Goal: Task Accomplishment & Management: Use online tool/utility

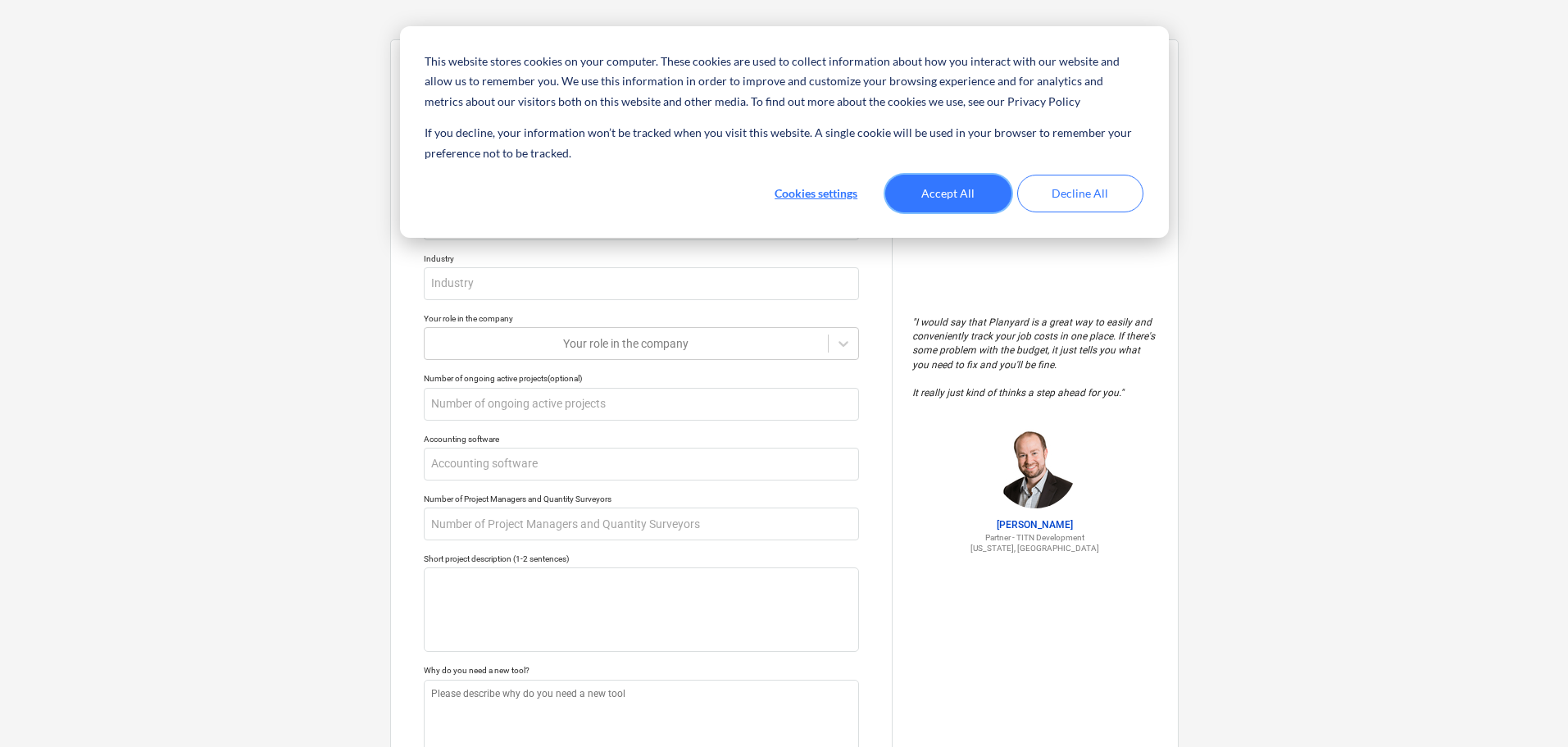
click at [999, 197] on button "Accept All" at bounding box center [948, 193] width 127 height 38
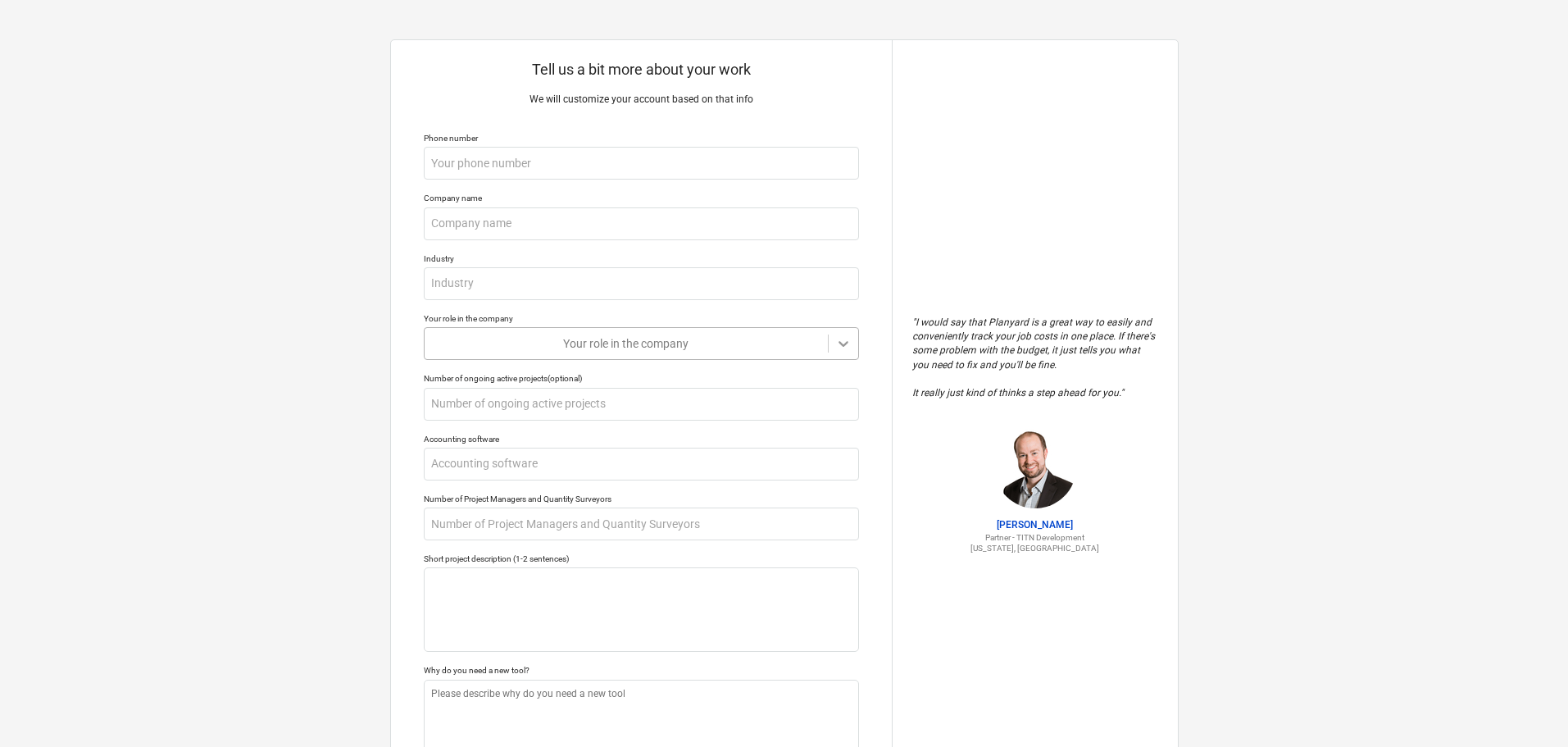
click at [848, 345] on icon at bounding box center [843, 343] width 17 height 17
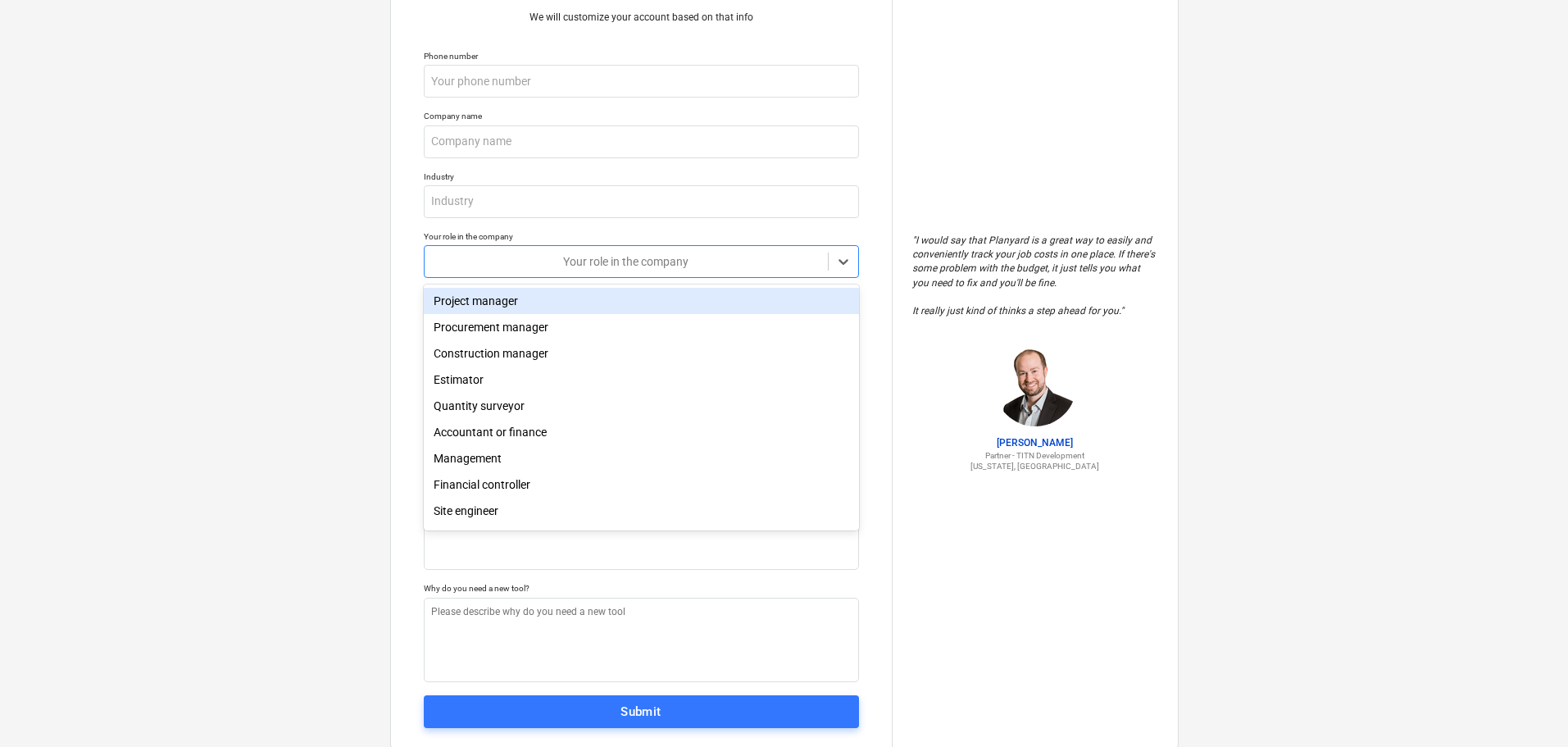
click at [534, 305] on div "Project manager" at bounding box center [641, 301] width 435 height 26
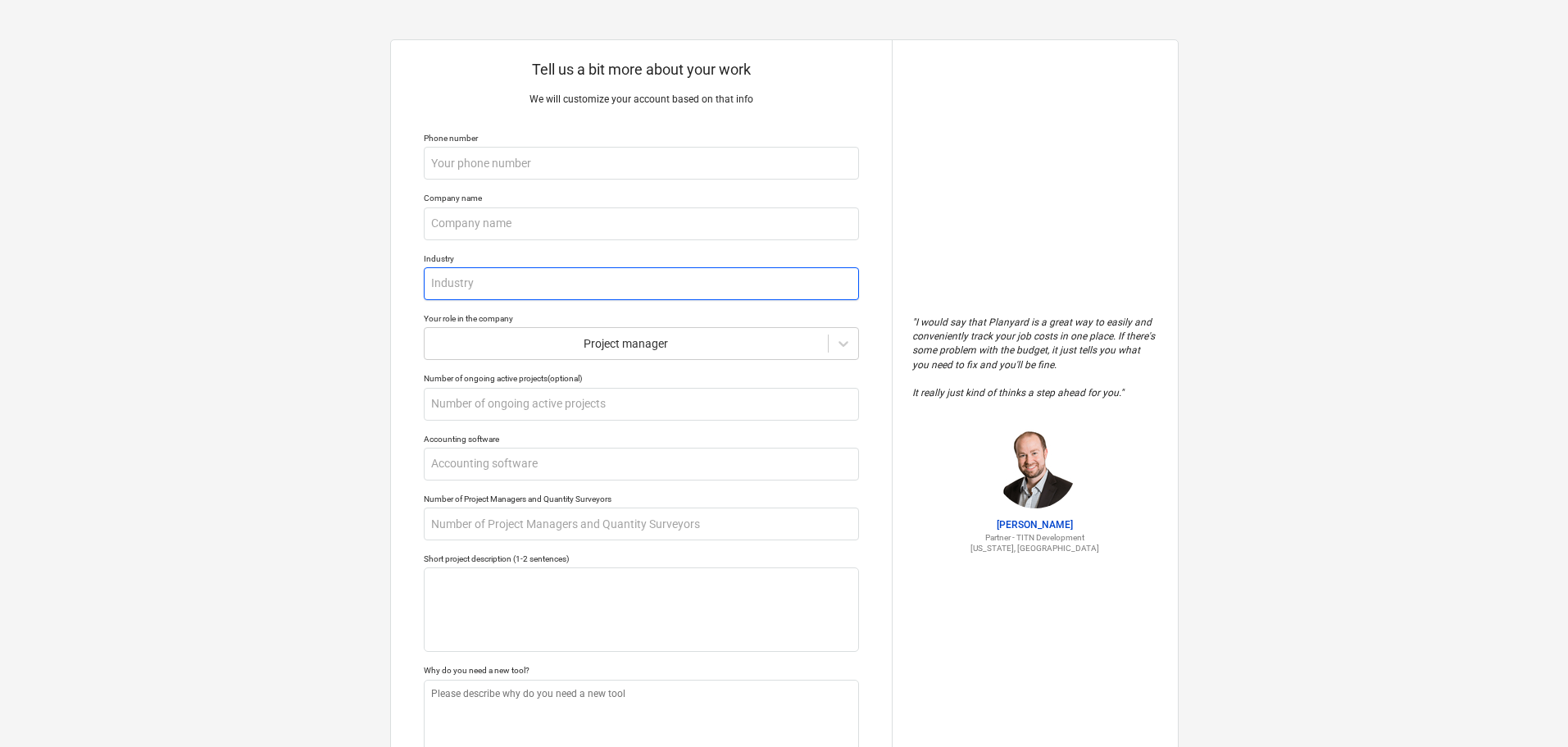
click at [519, 285] on input "text" at bounding box center [641, 284] width 435 height 33
type textarea "x"
type input "a"
type textarea "x"
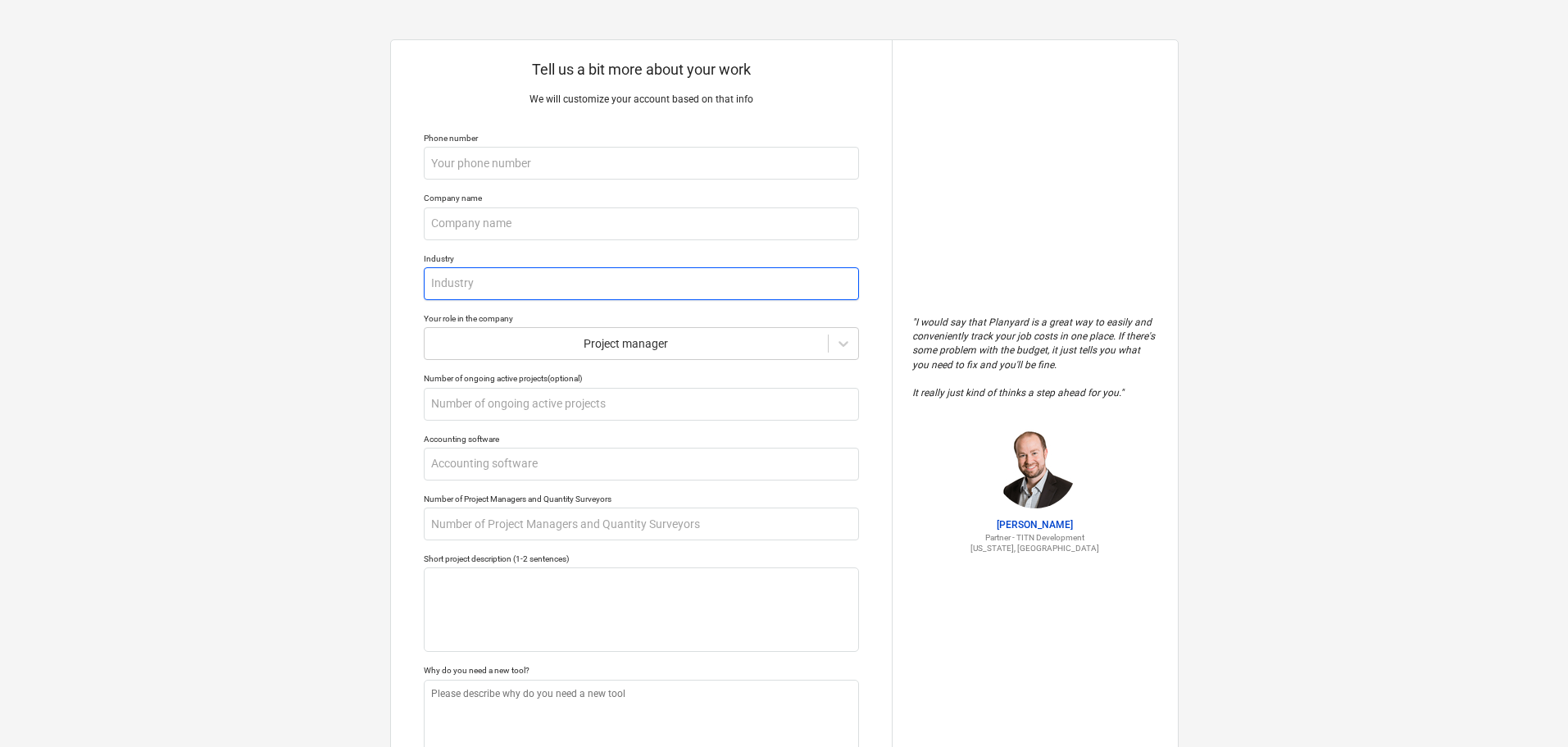
type input "A"
type textarea "x"
type input "Arc"
type textarea "x"
type input "Arcd"
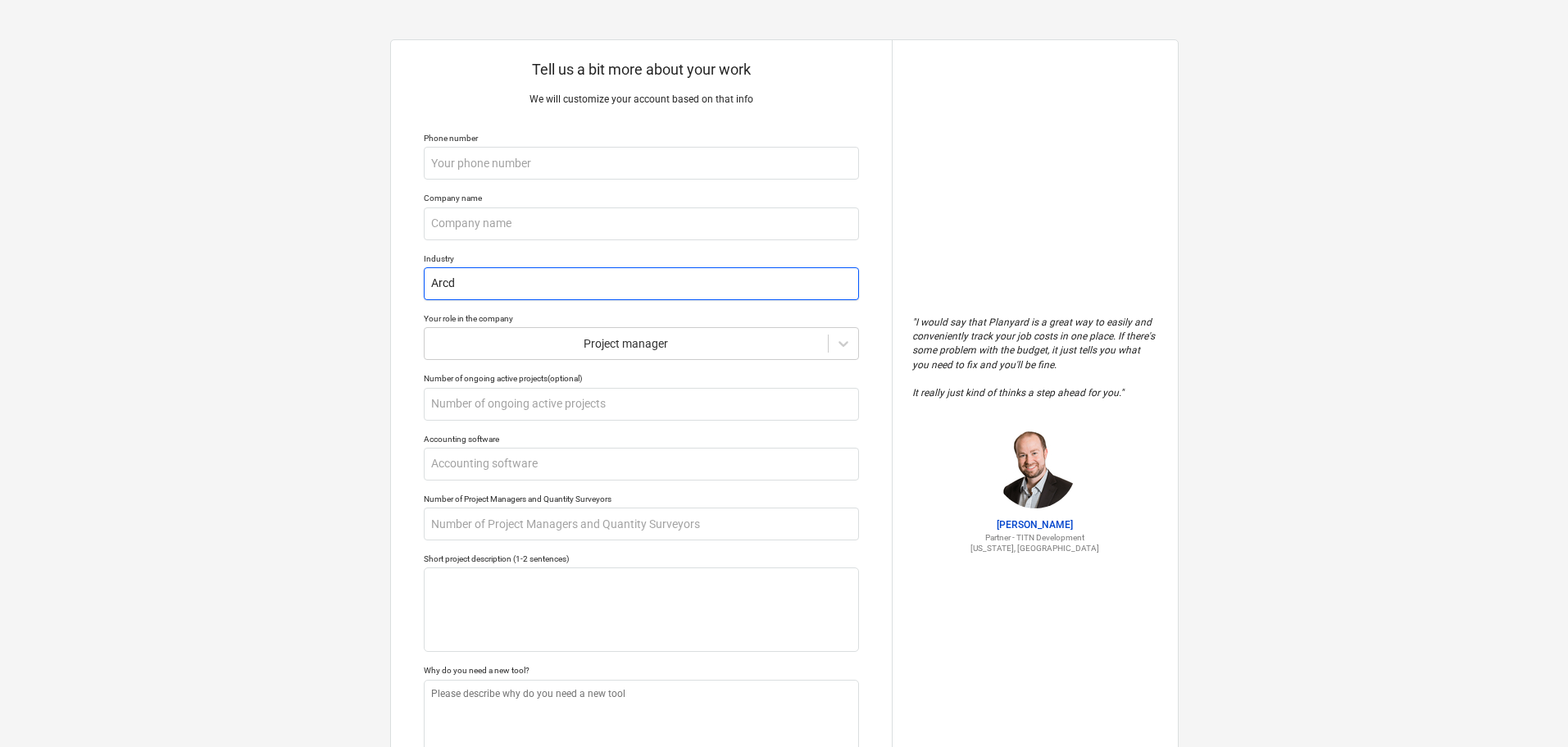
type textarea "x"
type input "Arc"
type textarea "x"
type input "Archi"
type textarea "x"
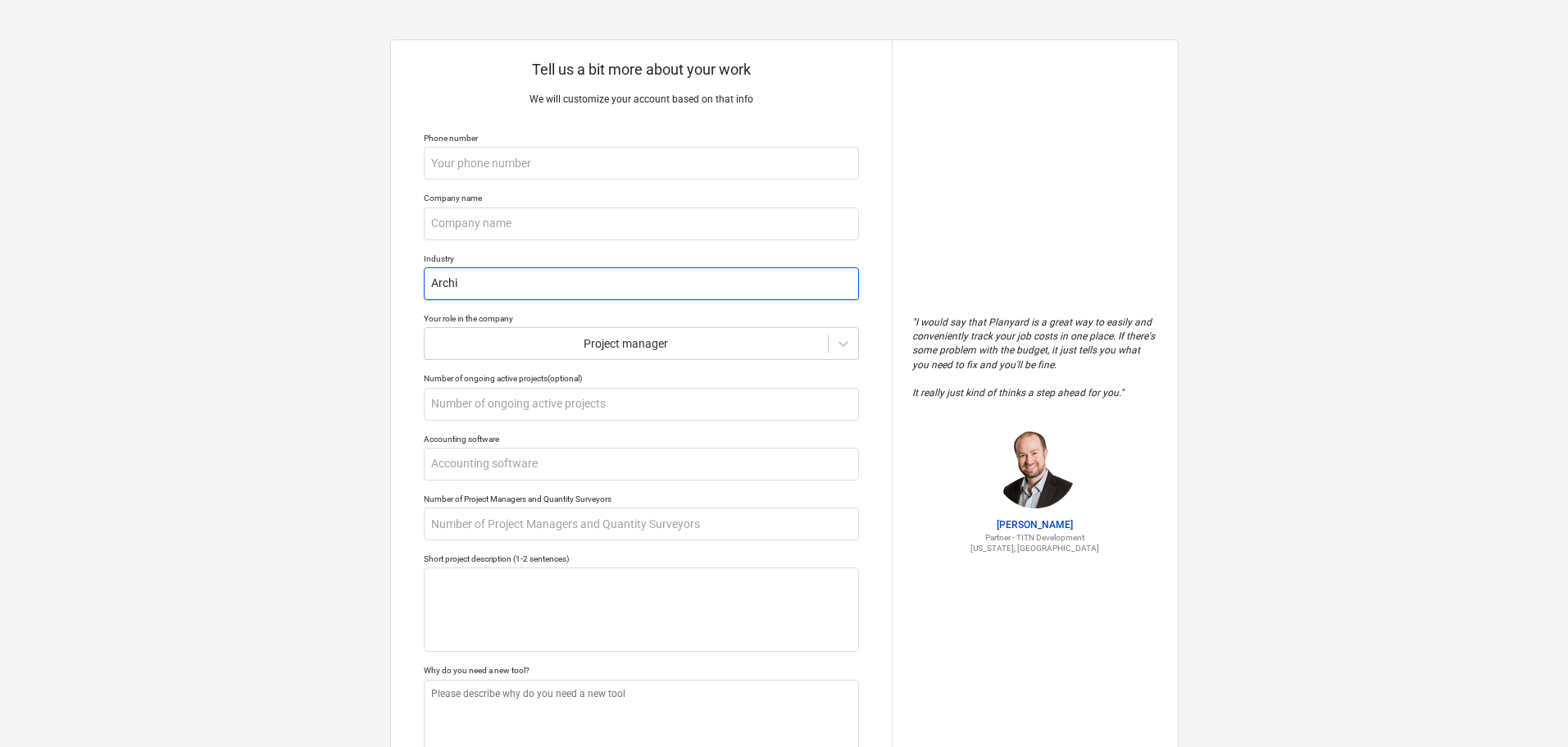
type input "[PERSON_NAME]"
type textarea "x"
type input "Archite"
type textarea "x"
type input "Architect"
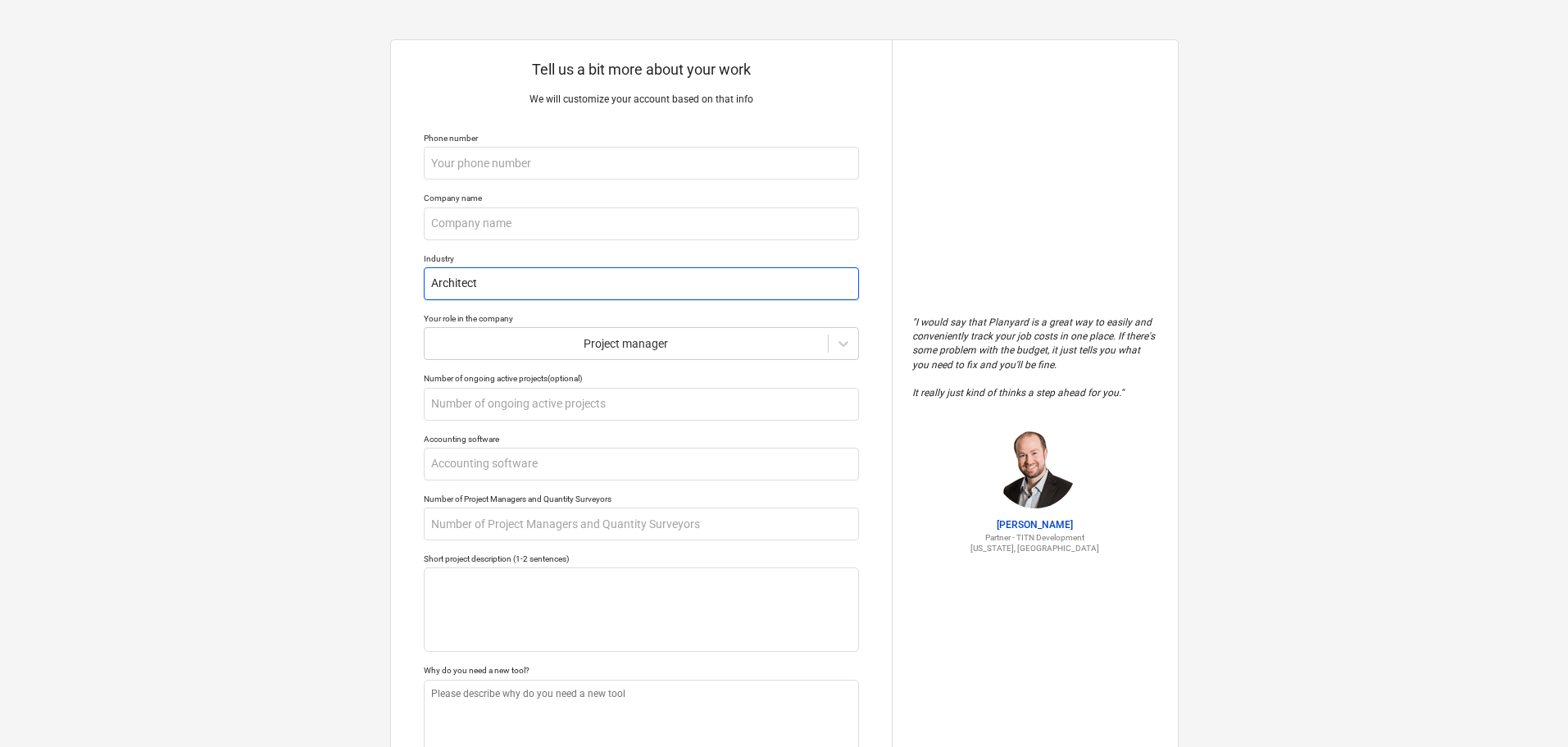
type textarea "x"
type input "Architectu"
type textarea "x"
type input "Architectur"
type textarea "x"
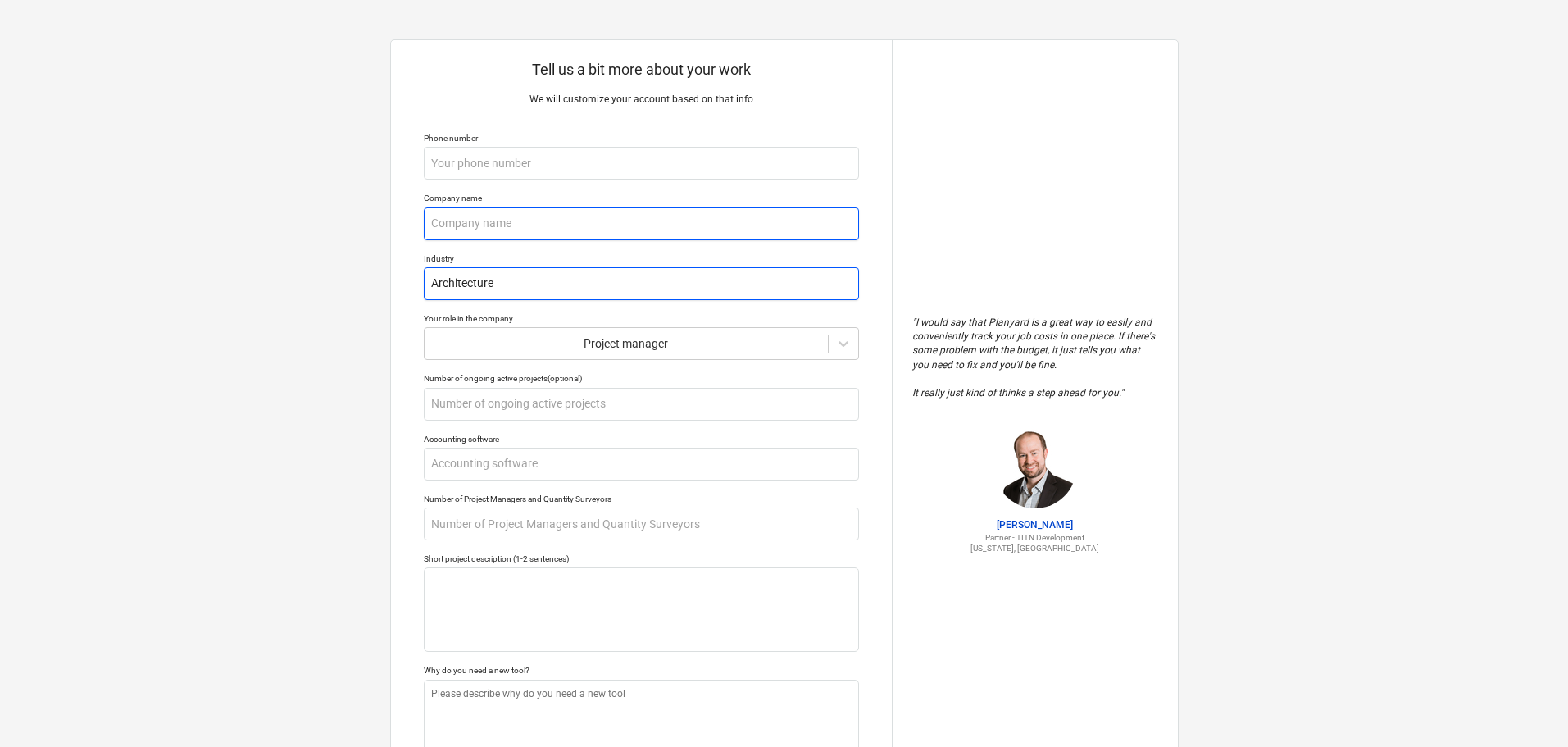
type input "Architecture"
click at [530, 232] on input "text" at bounding box center [641, 224] width 435 height 33
type textarea "x"
type input "De"
type textarea "x"
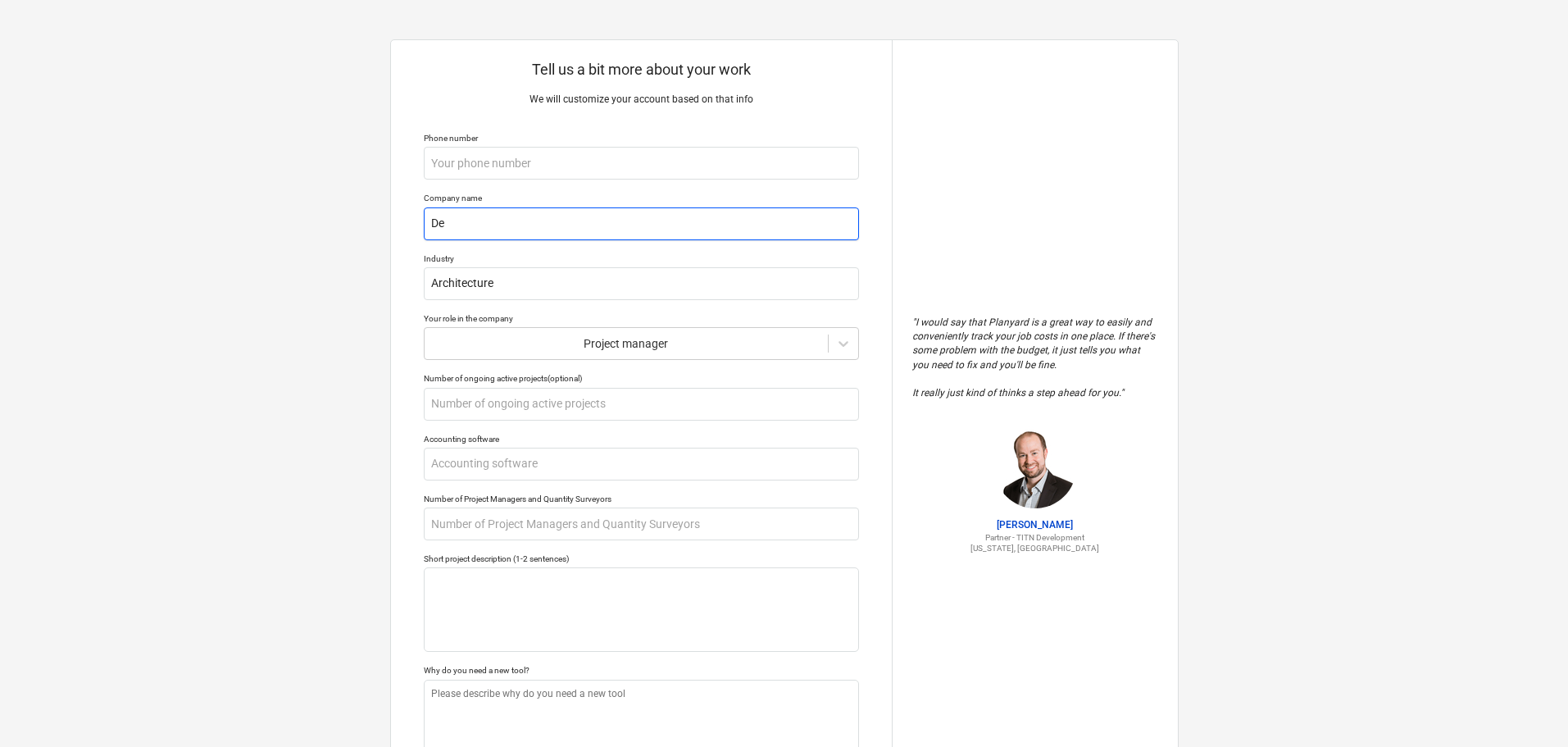
type input "Des"
type textarea "x"
type input "Desi"
type textarea "x"
type input "Desig"
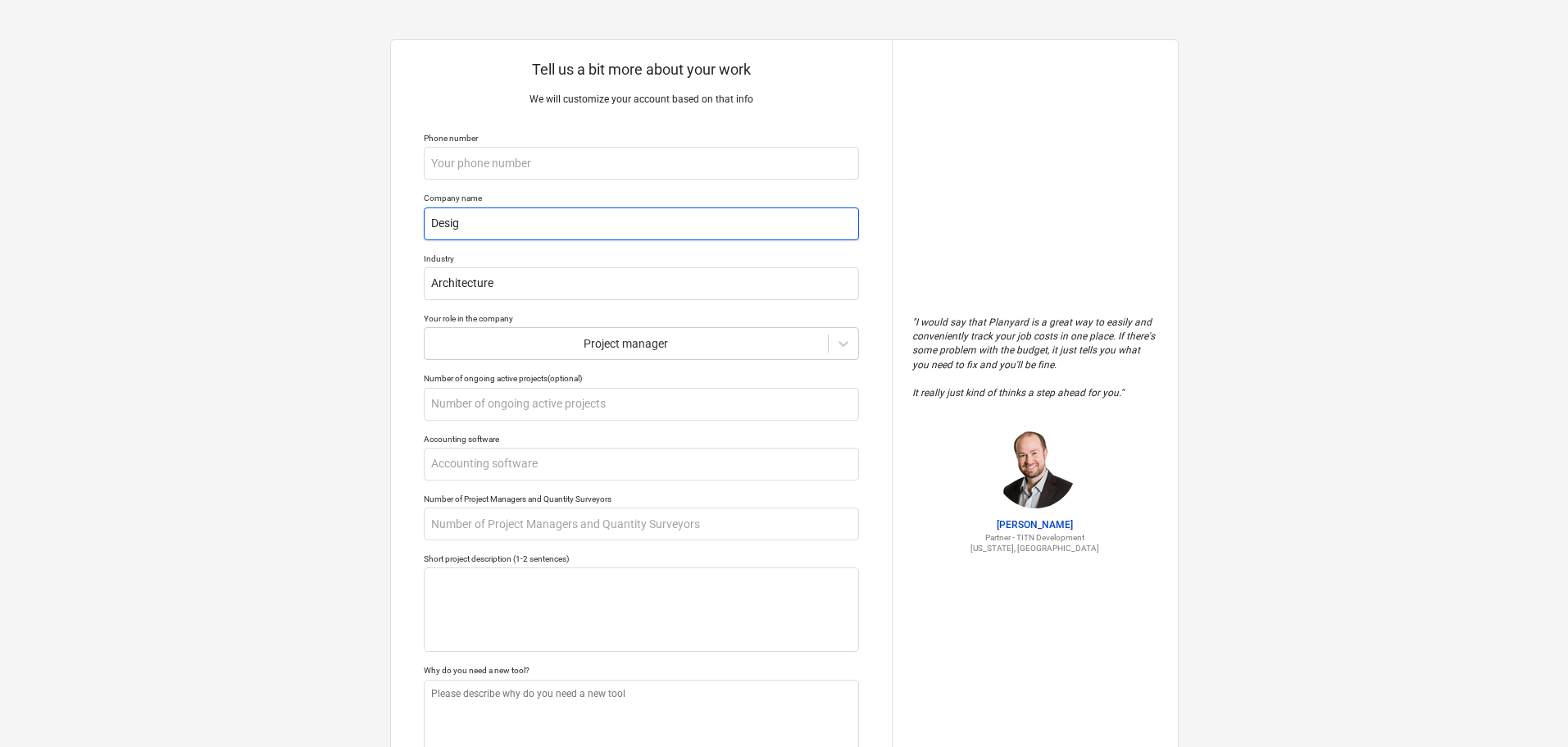
type textarea "x"
type input "Design"
type textarea "x"
type input "Design"
type textarea "x"
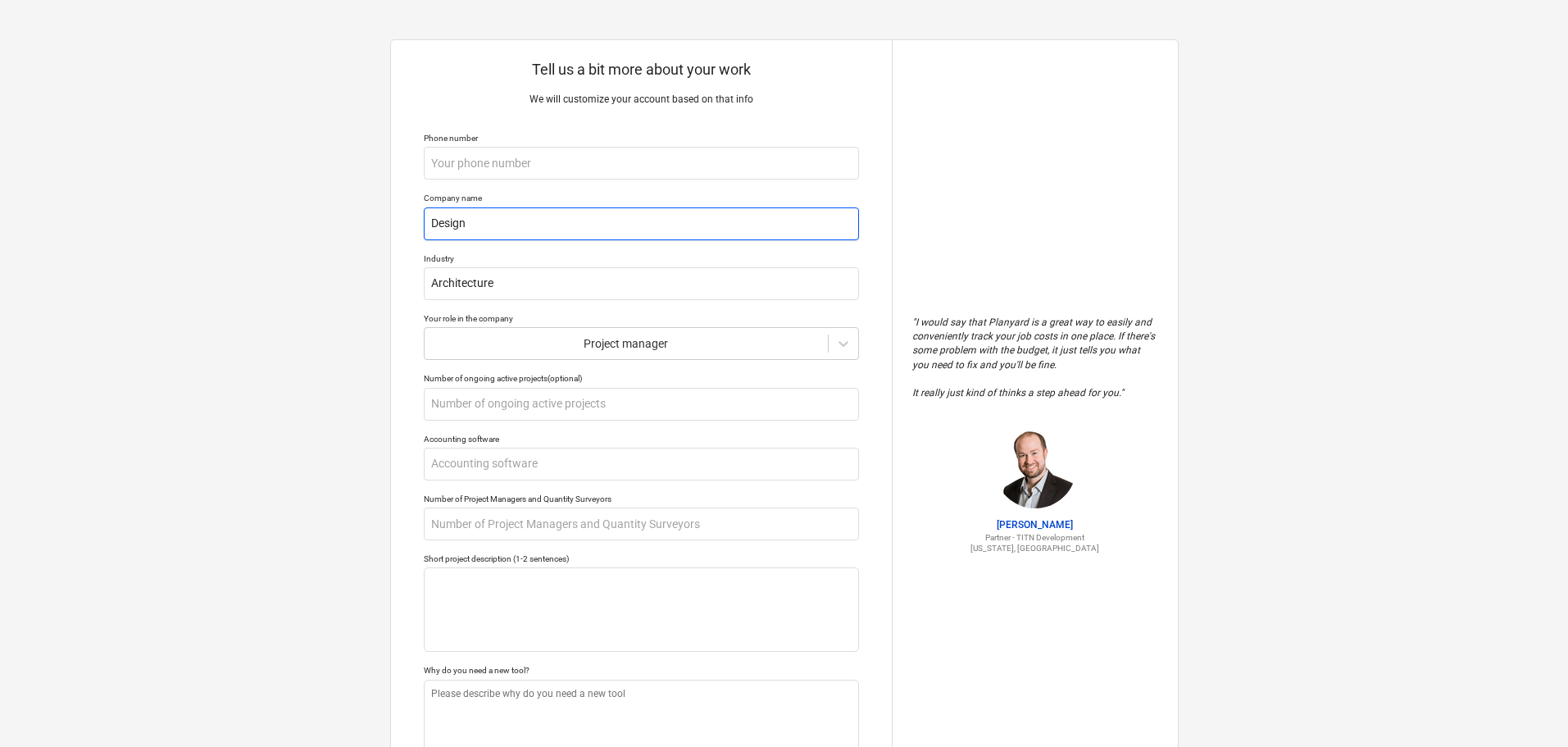
type input "Design M"
type textarea "x"
type input "Design Ma"
type textarea "x"
type input "Design Mav"
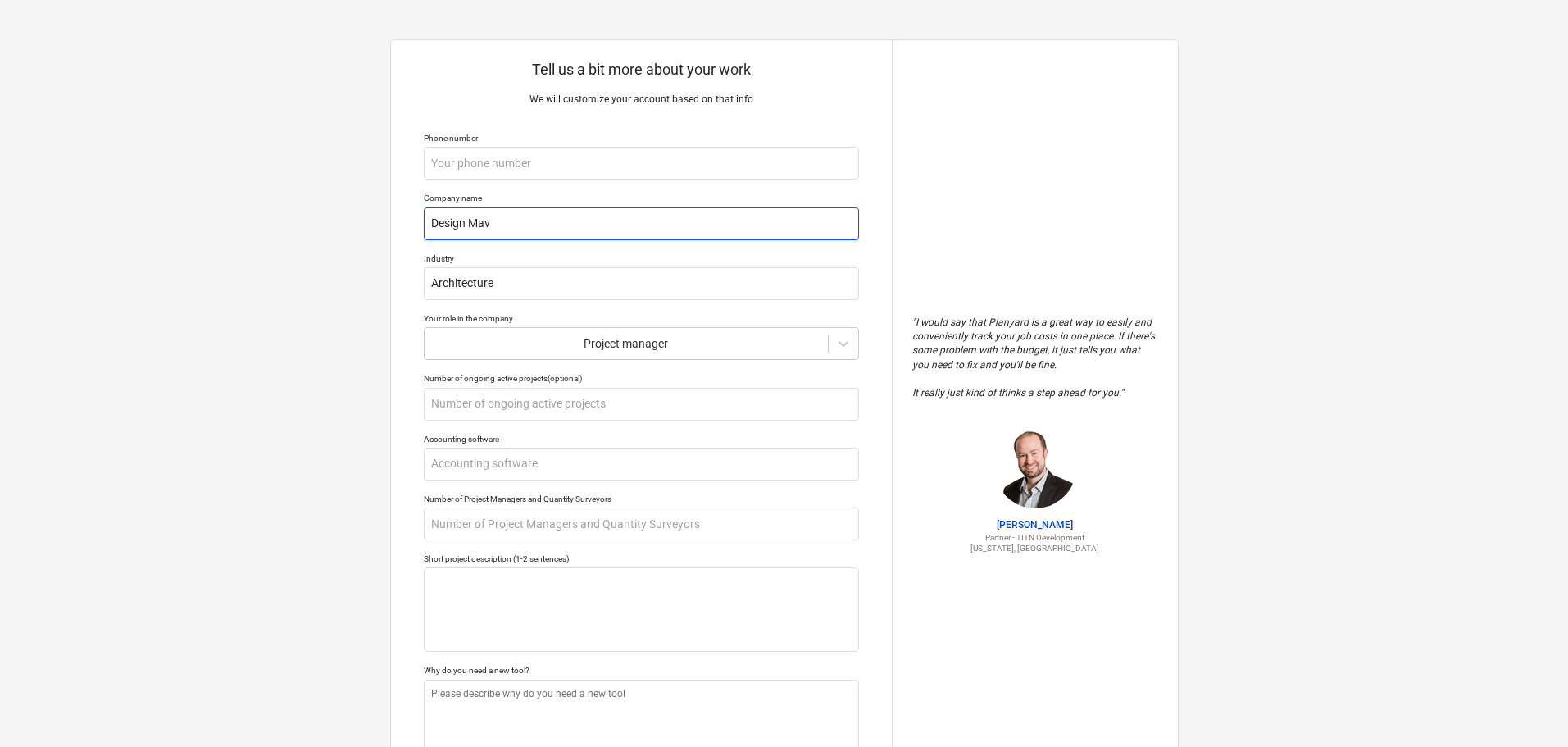
type textarea "x"
type input "Design Mave"
type textarea "x"
type input "Design Maven"
click at [496, 412] on input "text" at bounding box center [641, 404] width 435 height 33
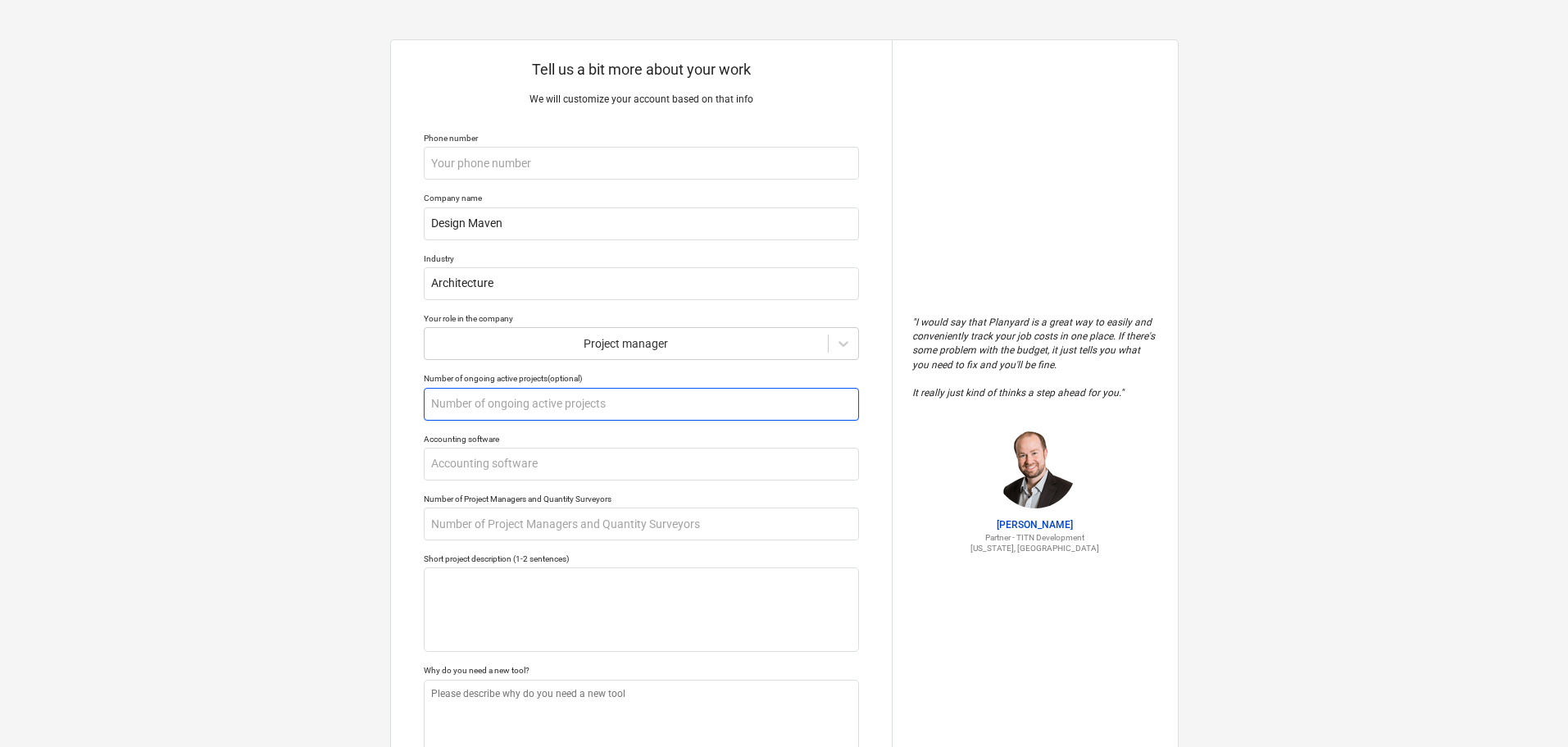
type textarea "x"
type input "2"
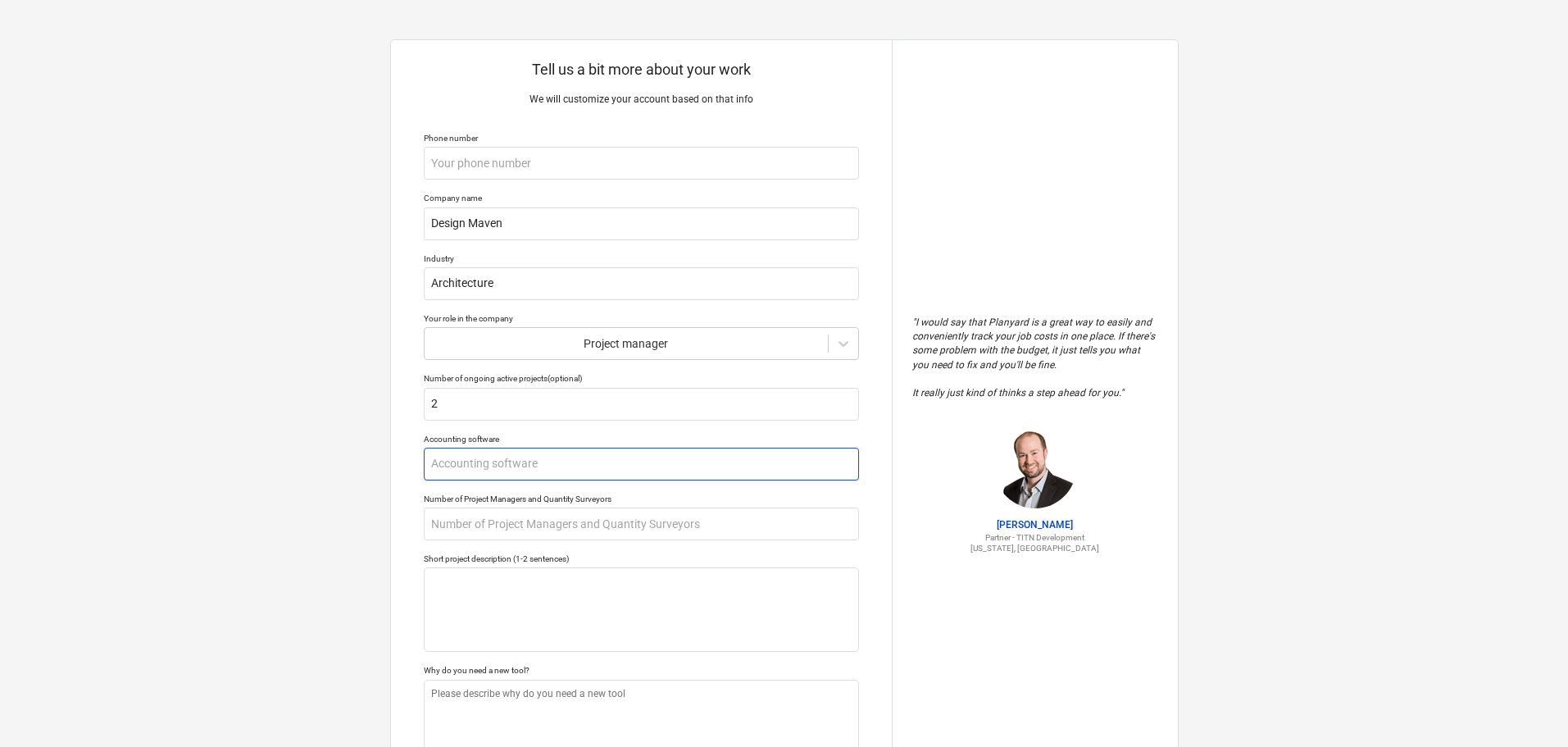
click at [498, 463] on input "text" at bounding box center [641, 464] width 435 height 33
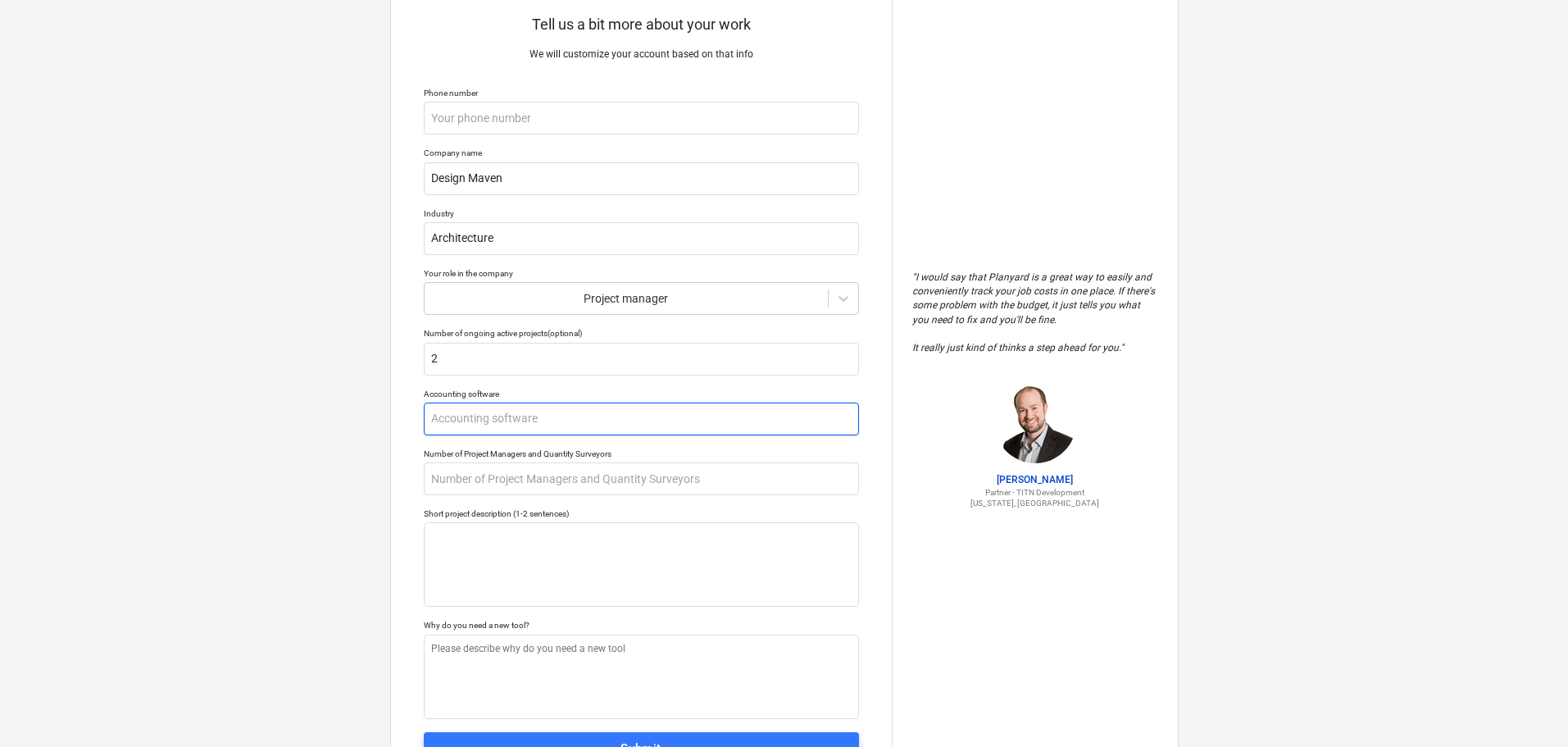
scroll to position [82, 0]
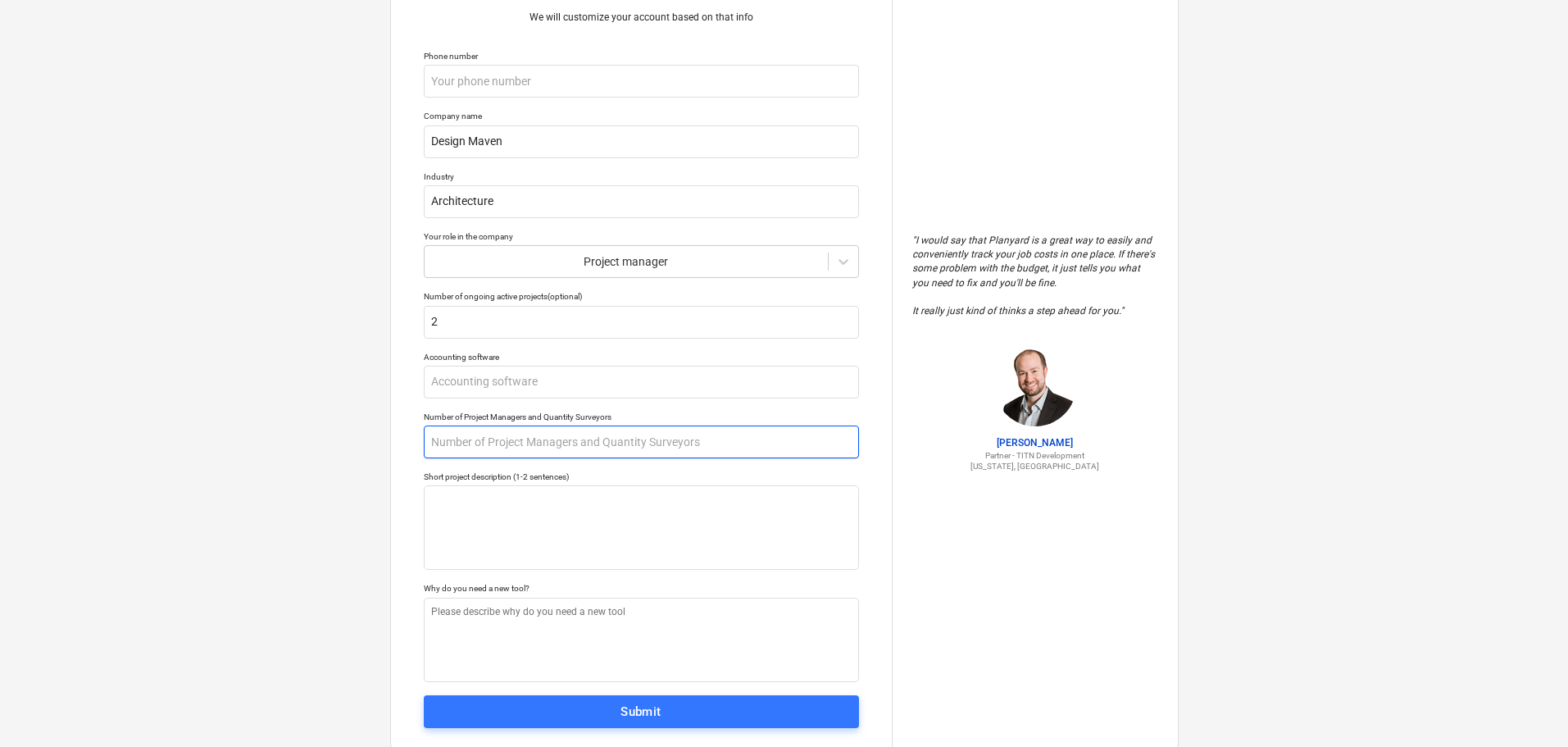
click at [551, 440] on input "text" at bounding box center [641, 442] width 435 height 33
type textarea "x"
type input "A"
type textarea "x"
type input "Ai"
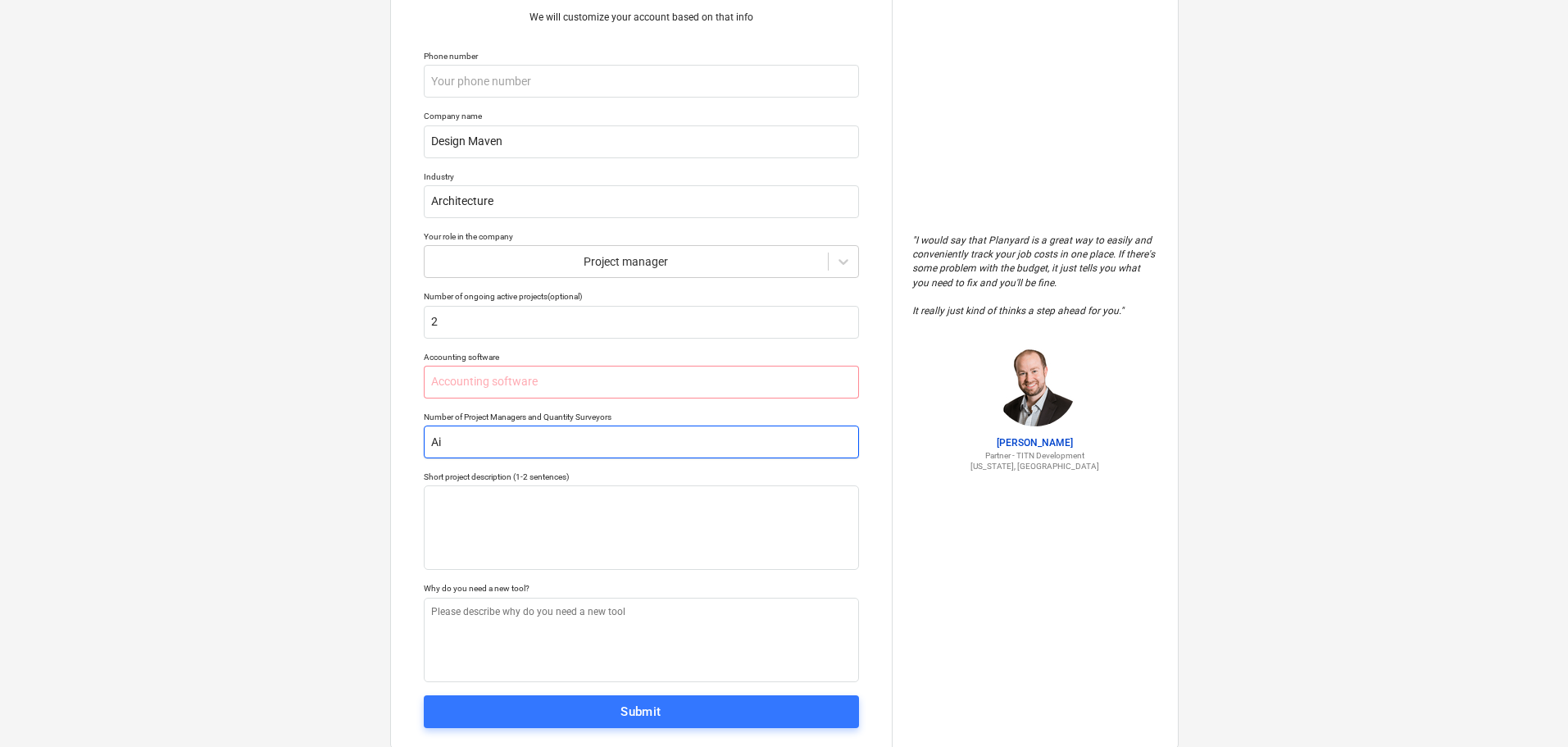
type textarea "x"
type input "Aid"
type textarea "x"
type input "Aide"
type textarea "x"
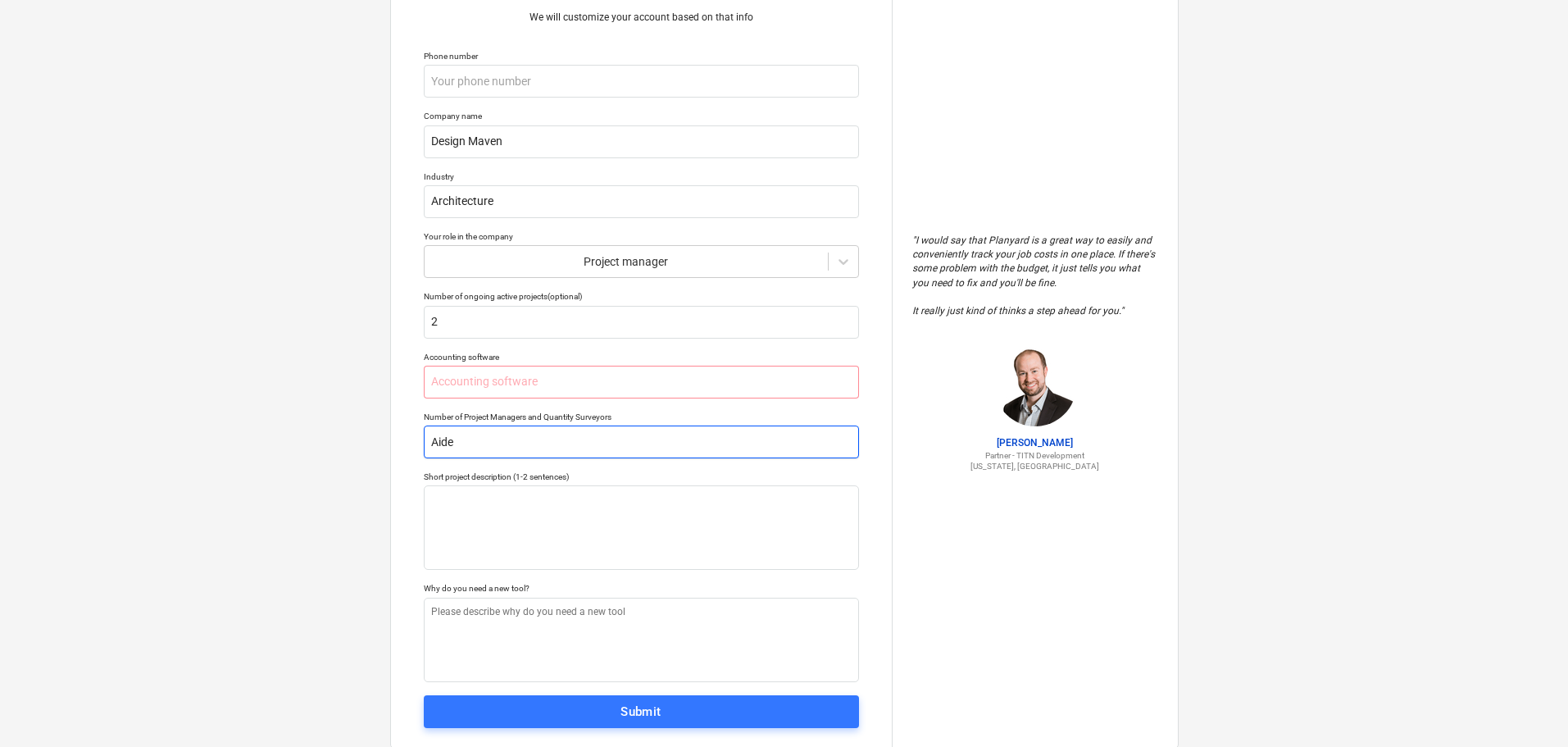
type input "Aiden"
type textarea "x"
type input "Aiden"
type textarea "x"
type input "Aiden r"
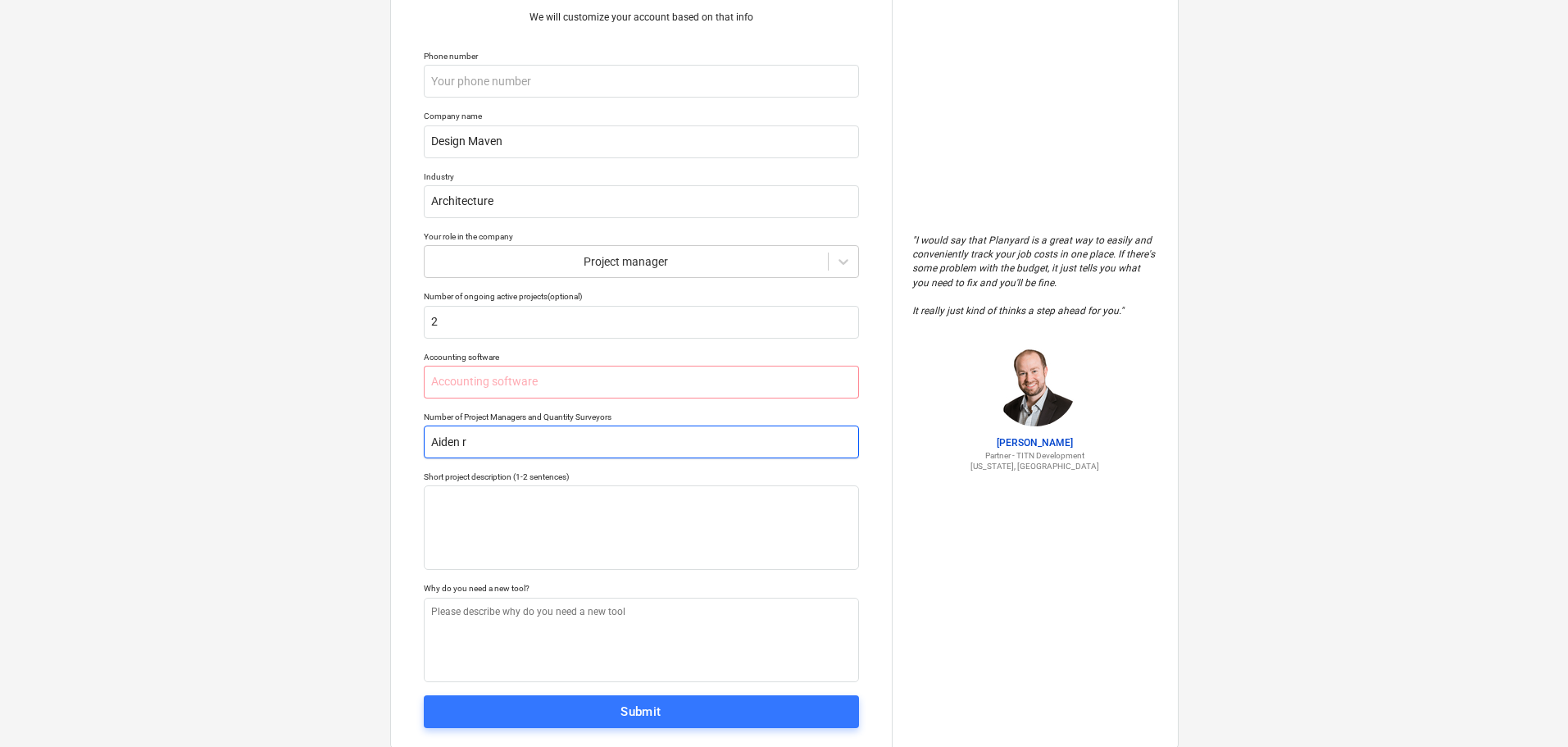
type textarea "x"
type input "Aiden ro"
type textarea "x"
type input "Aiden ros"
type textarea "x"
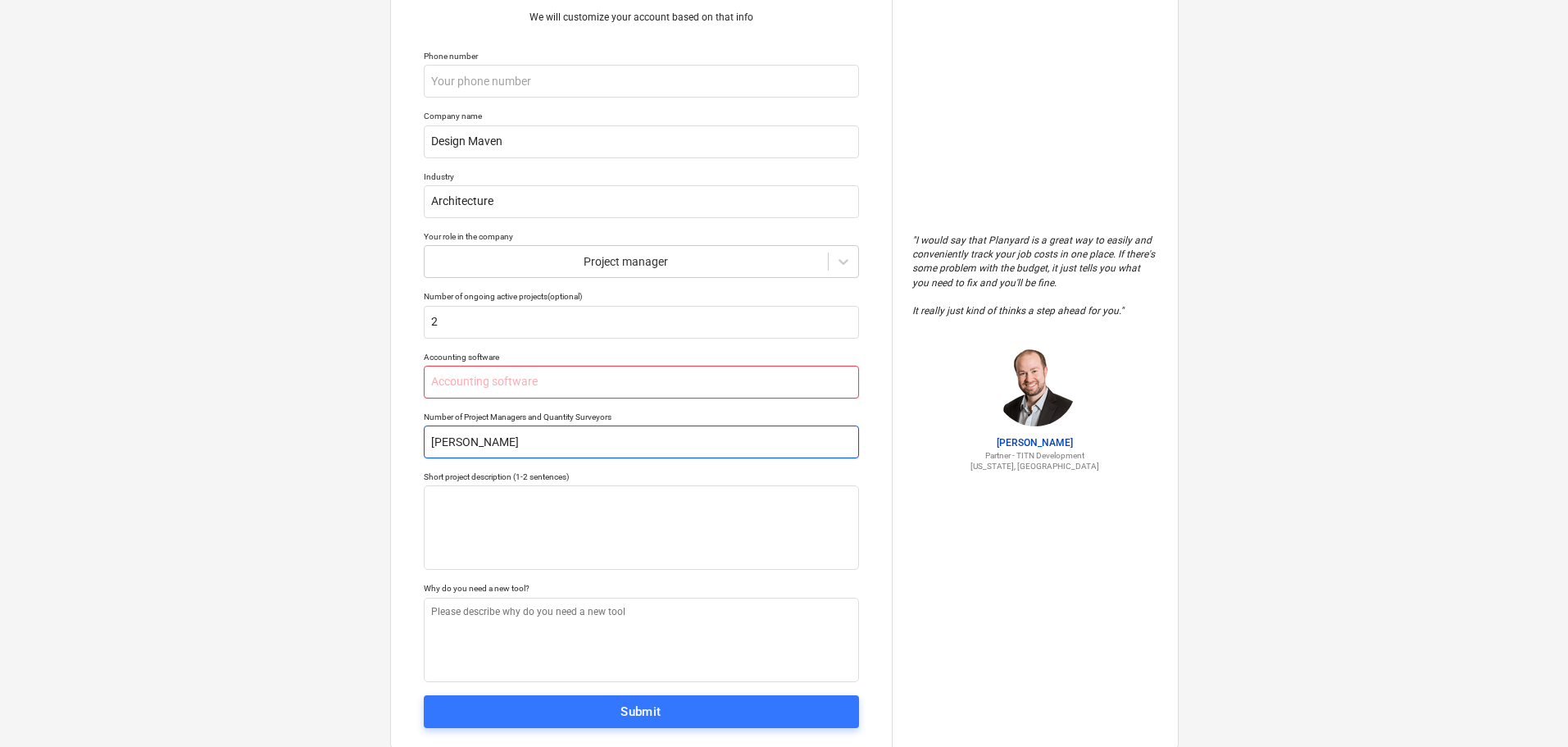
type input "[PERSON_NAME]"
click at [569, 398] on input "text" at bounding box center [641, 382] width 435 height 33
click at [900, 562] on div "" I would say that Planyard is a great way to easily and conveniently track you…" at bounding box center [1035, 353] width 286 height 790
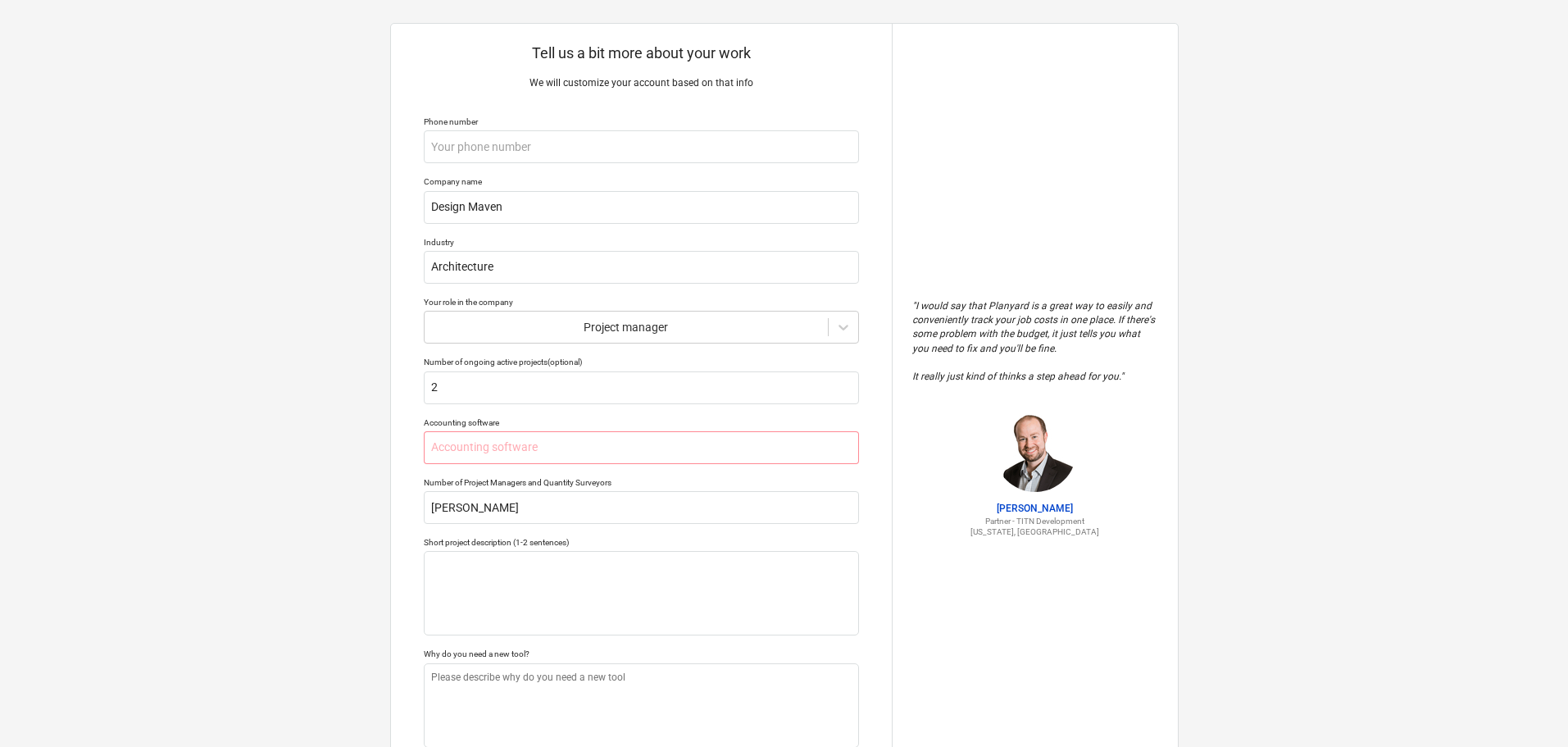
scroll to position [0, 0]
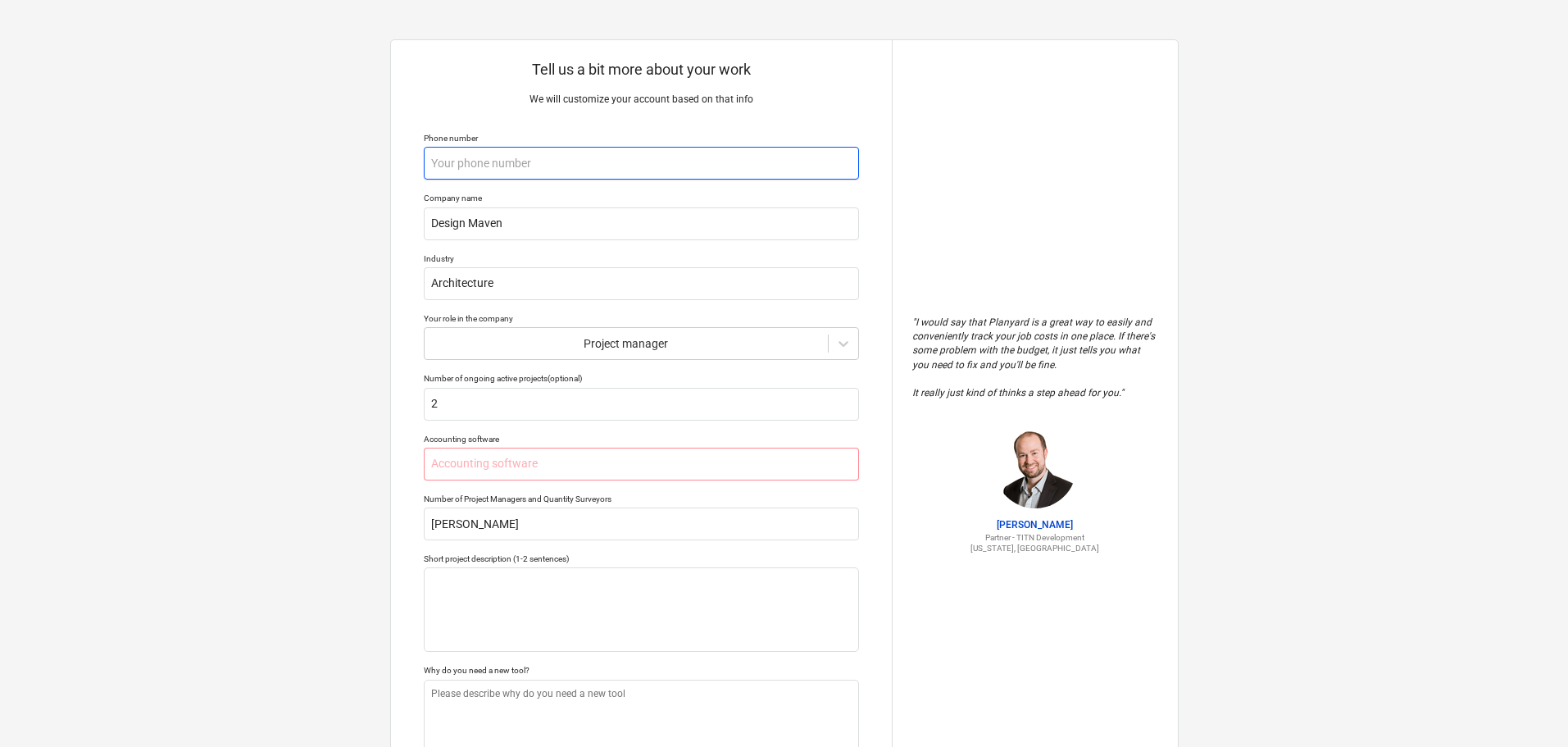
click at [578, 164] on input "text" at bounding box center [641, 163] width 435 height 33
type textarea "x"
type input "+"
type textarea "x"
type input "+4"
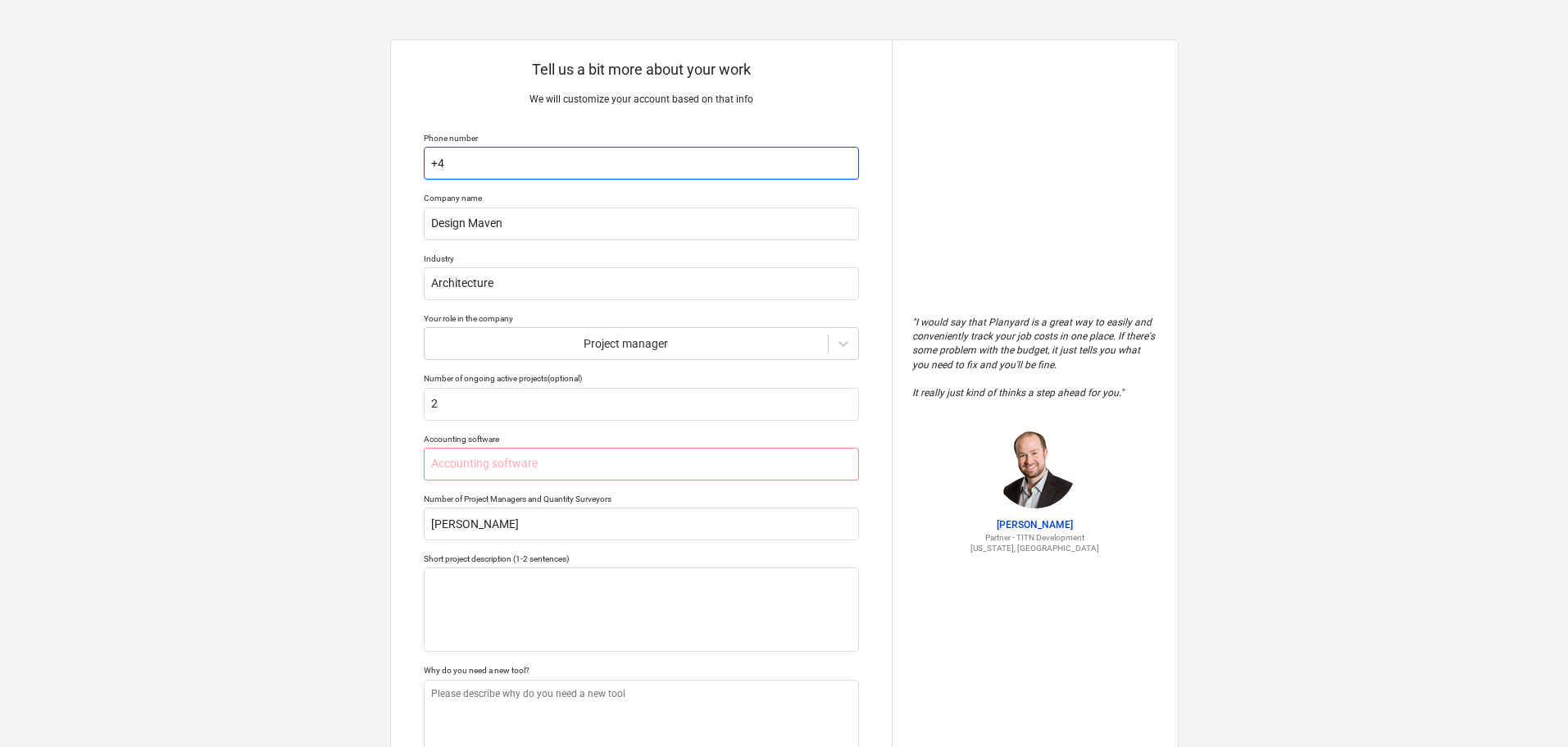
type textarea "x"
type input "+44"
type textarea "x"
type input "+4"
type textarea "x"
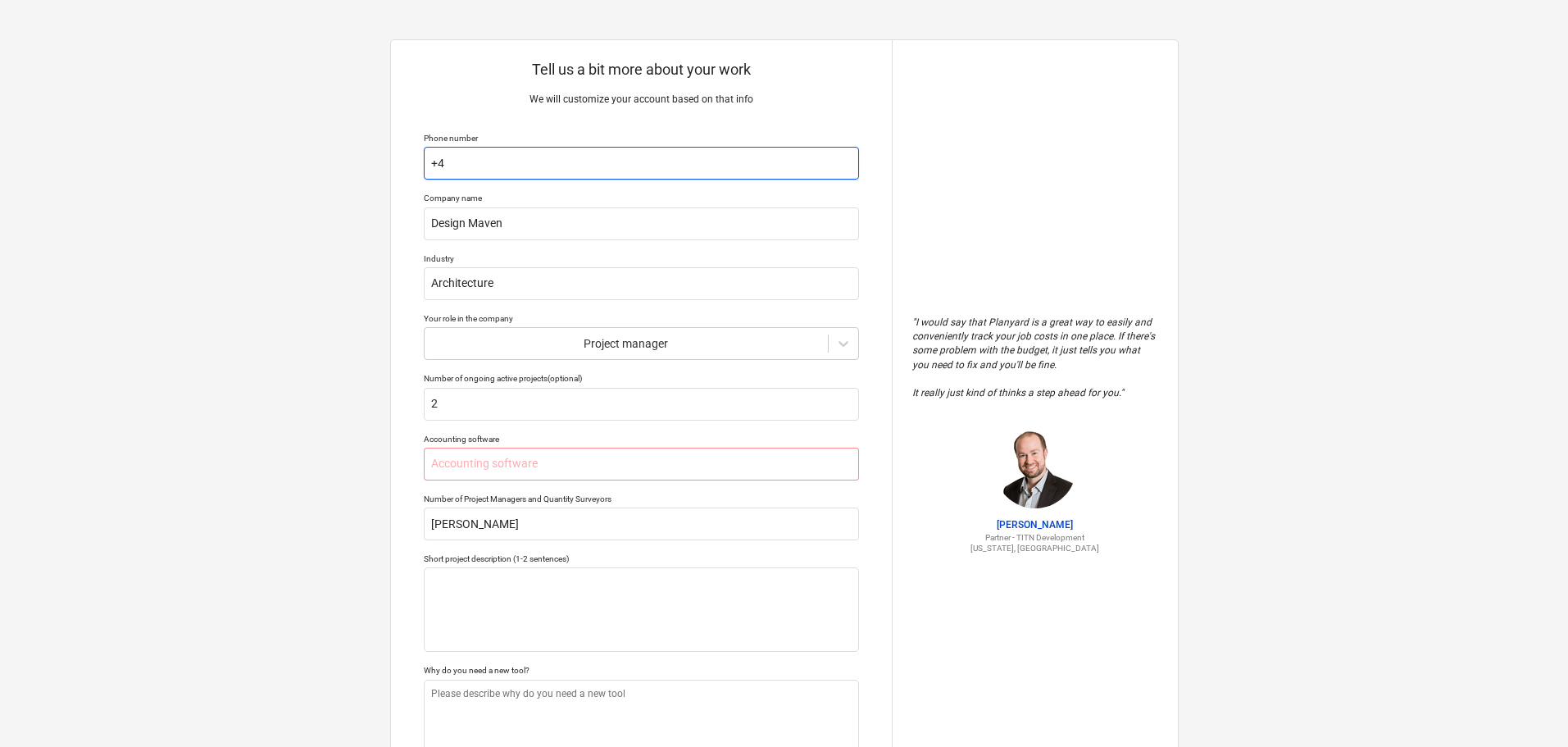
type input "+"
type textarea "x"
type input "7"
type textarea "x"
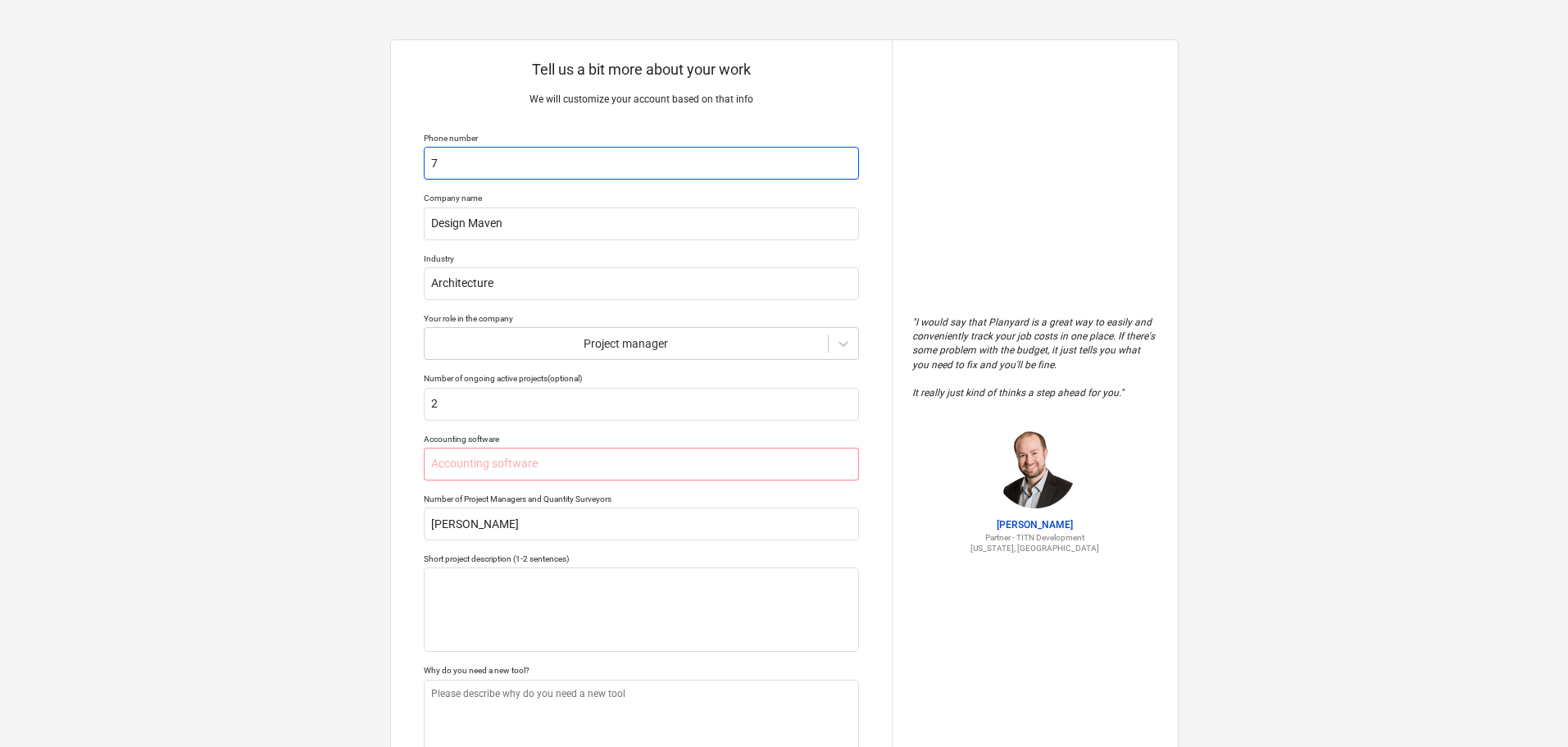
type input "79"
type textarea "x"
type input "7923"
type textarea "x"
type input "79233"
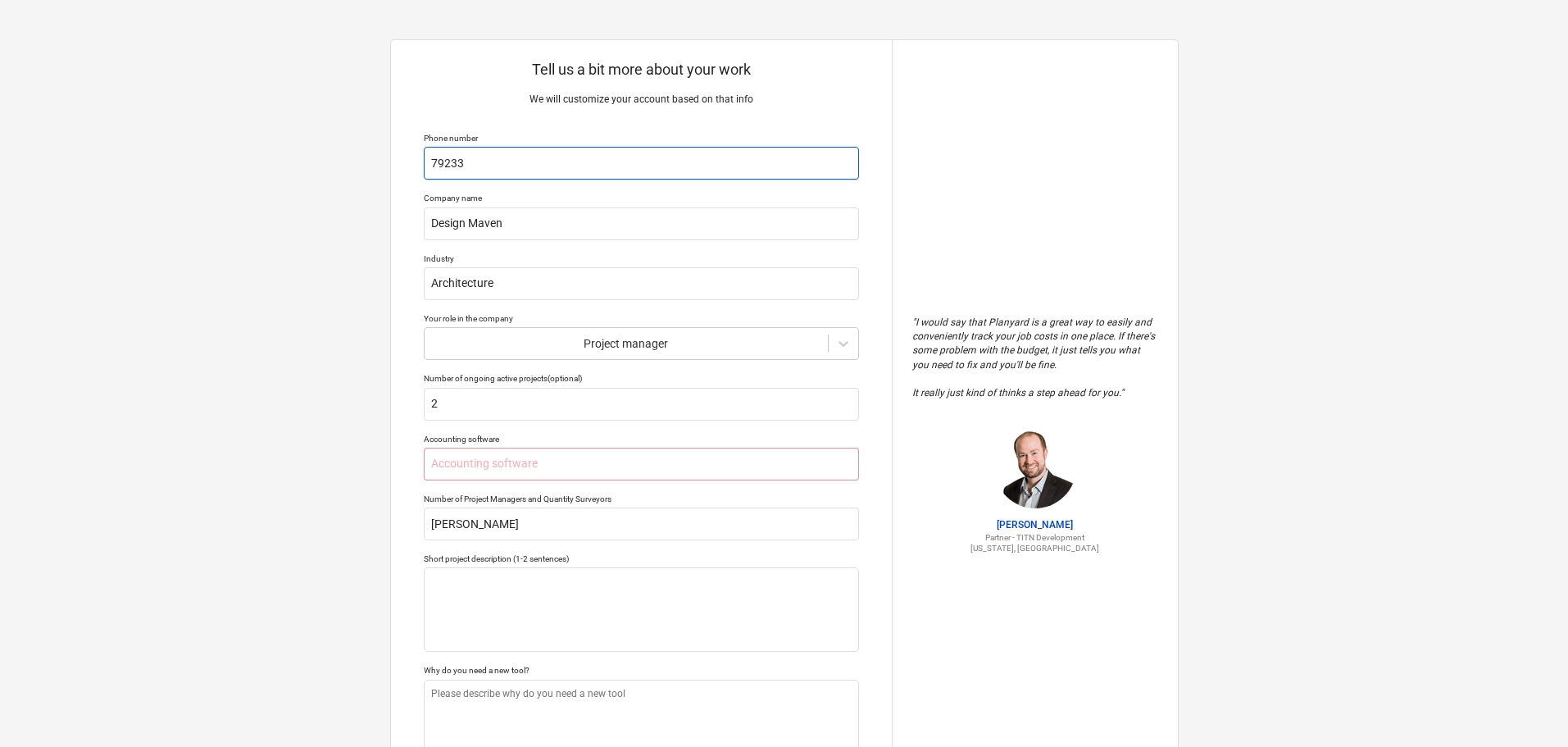
type textarea "x"
type input "792338"
type textarea "x"
type input "7923381"
type textarea "x"
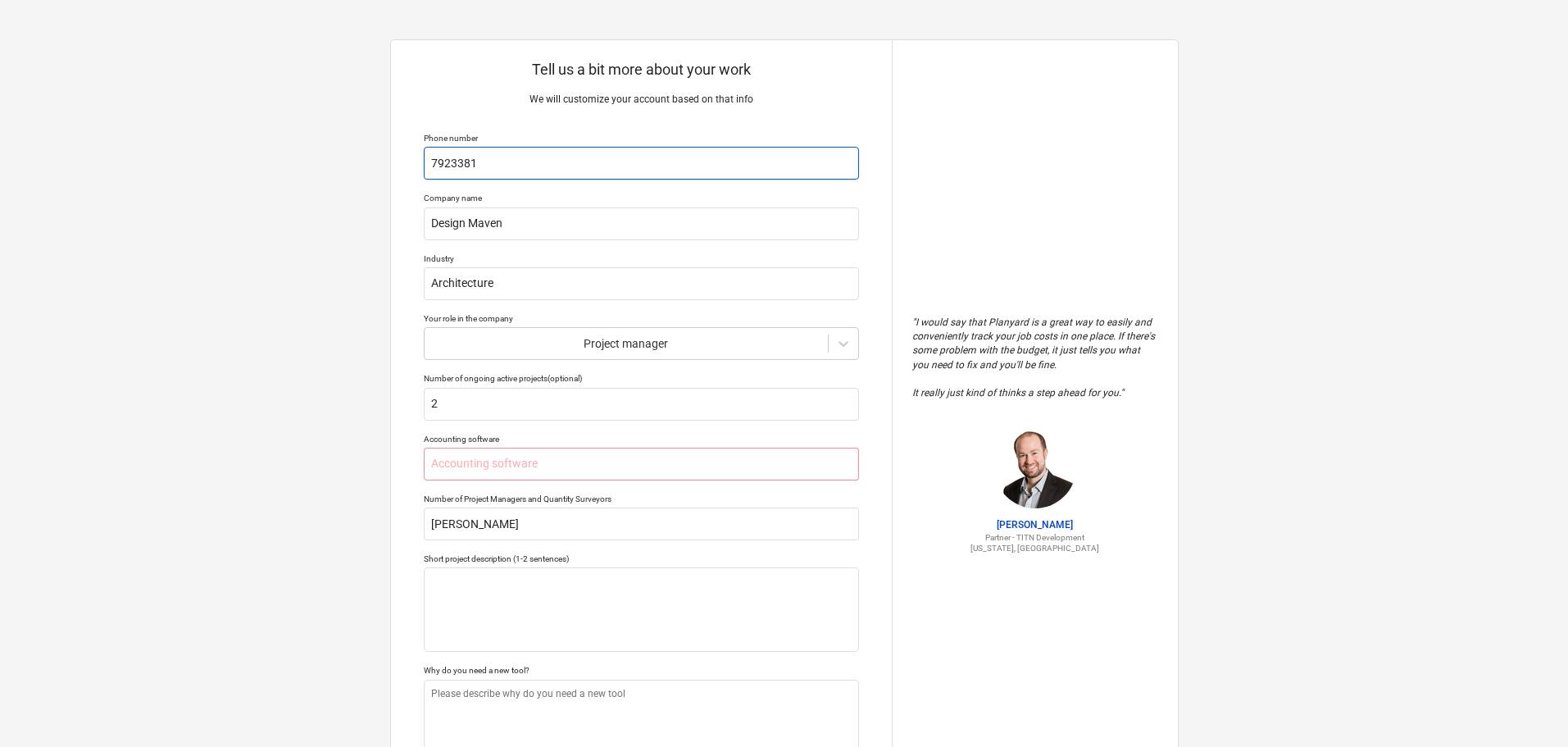
type input "79233814"
type textarea "x"
type input "792338144"
type textarea "x"
type input "7923381442"
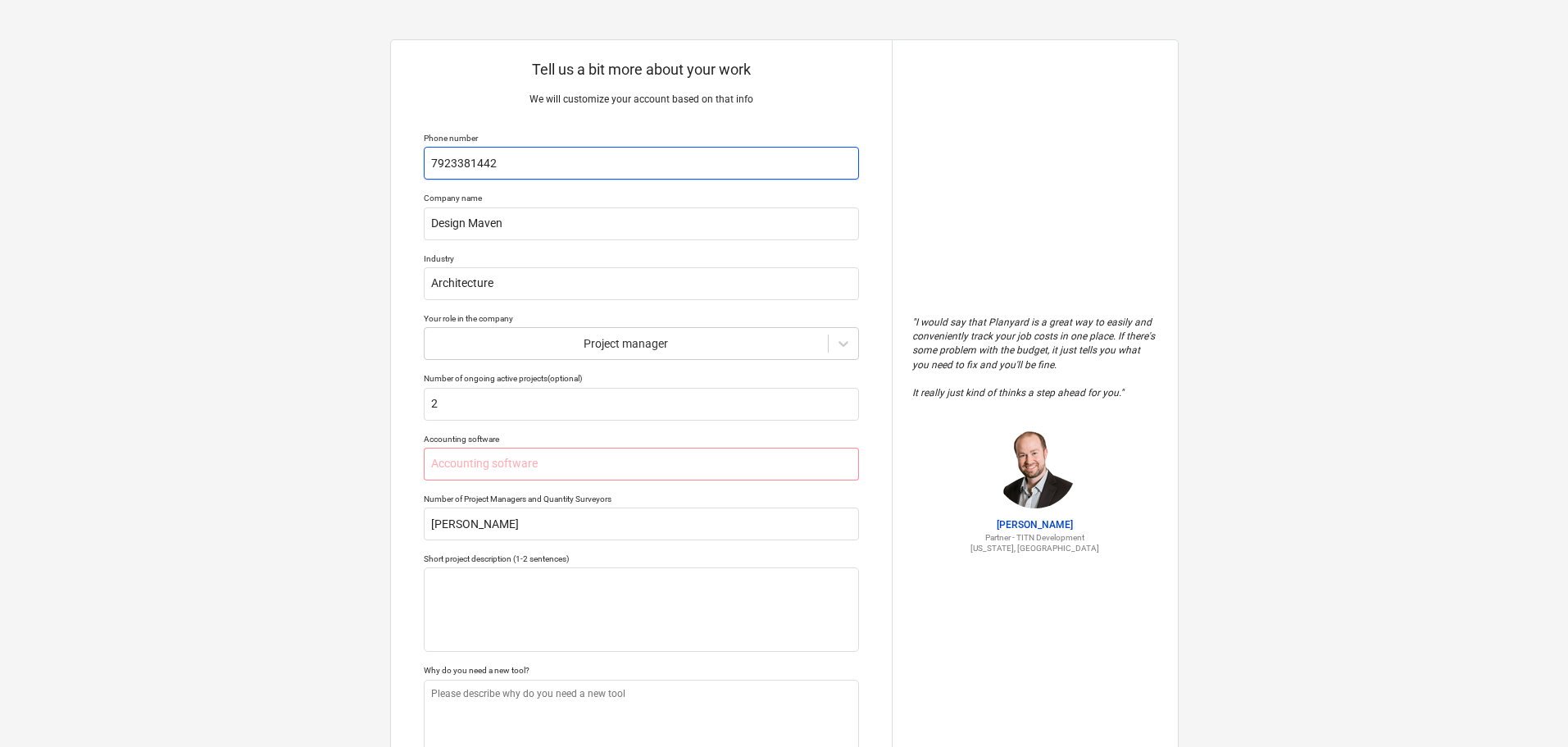
type textarea "x"
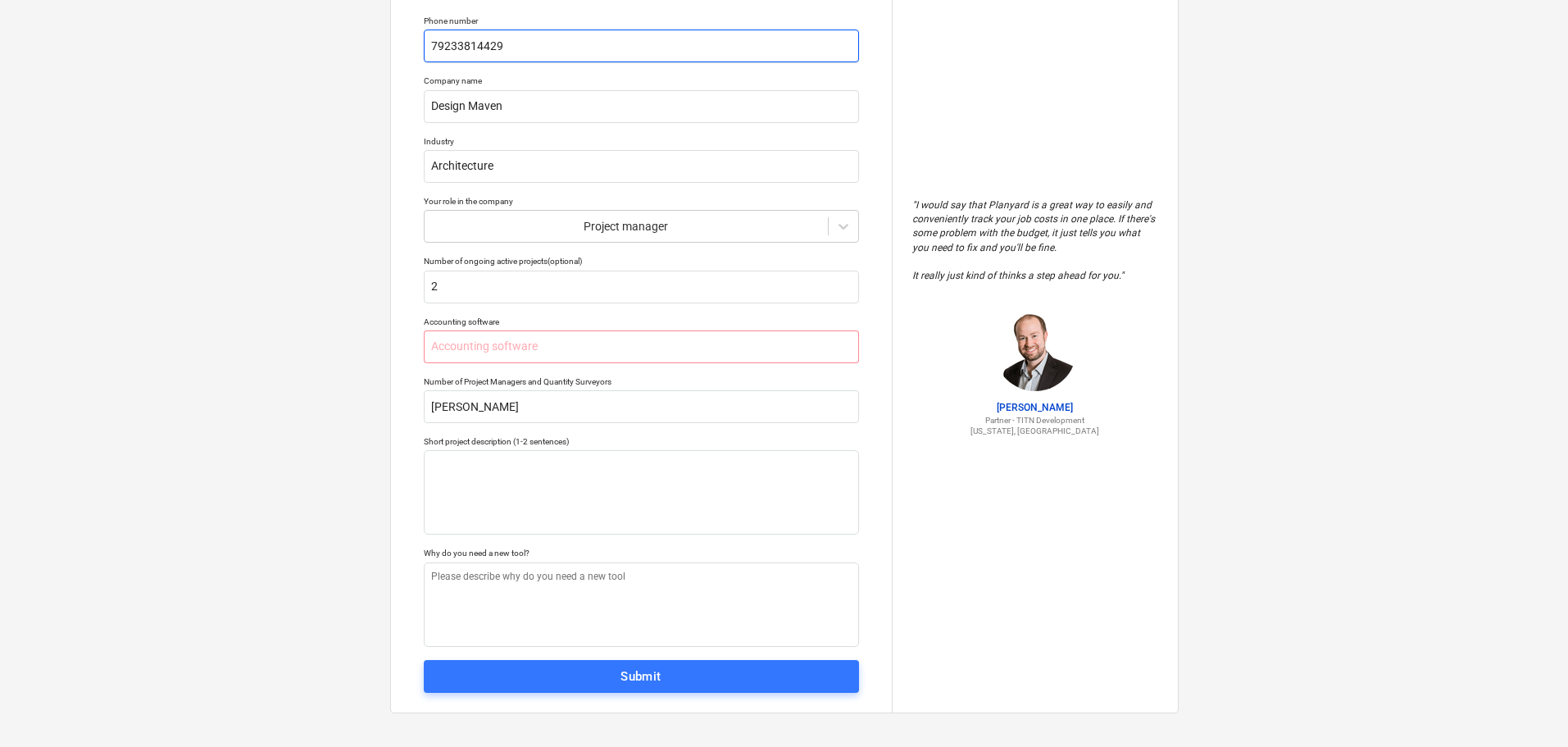
scroll to position [123, 0]
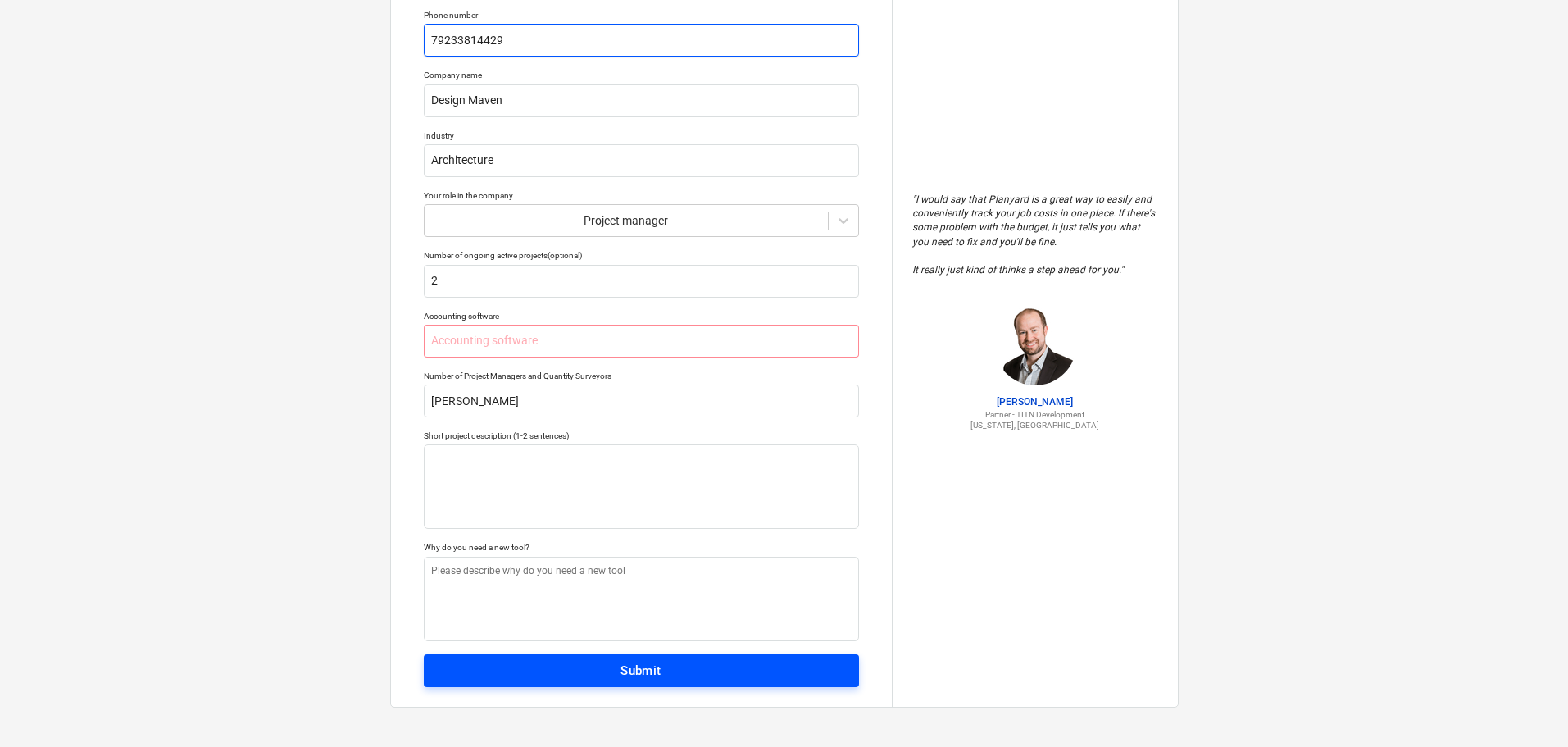
type input "79233814429"
click at [623, 677] on div "Submit" at bounding box center [640, 670] width 41 height 21
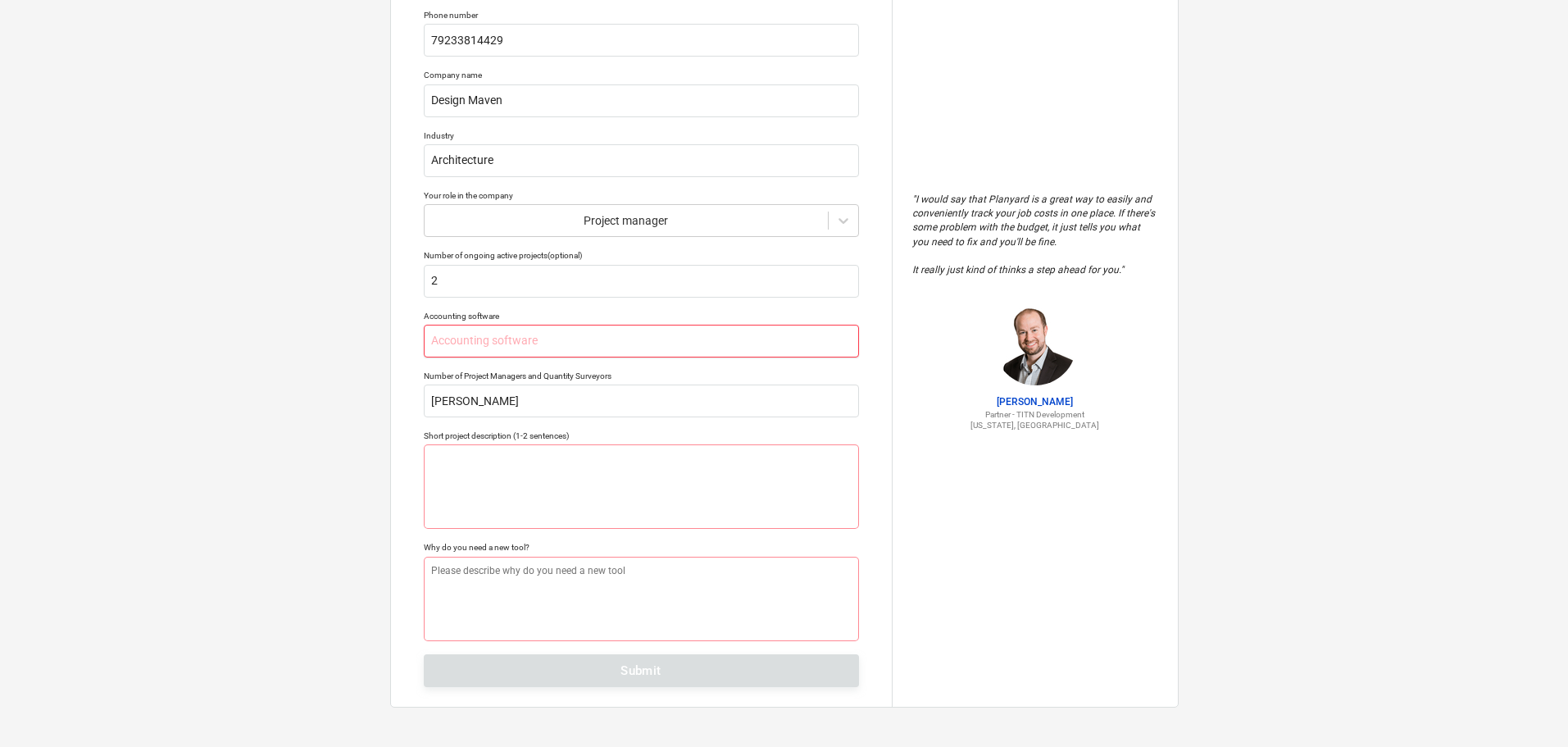
click at [556, 356] on input "text" at bounding box center [641, 341] width 435 height 33
type textarea "x"
type input "e"
type textarea "x"
type input "ex"
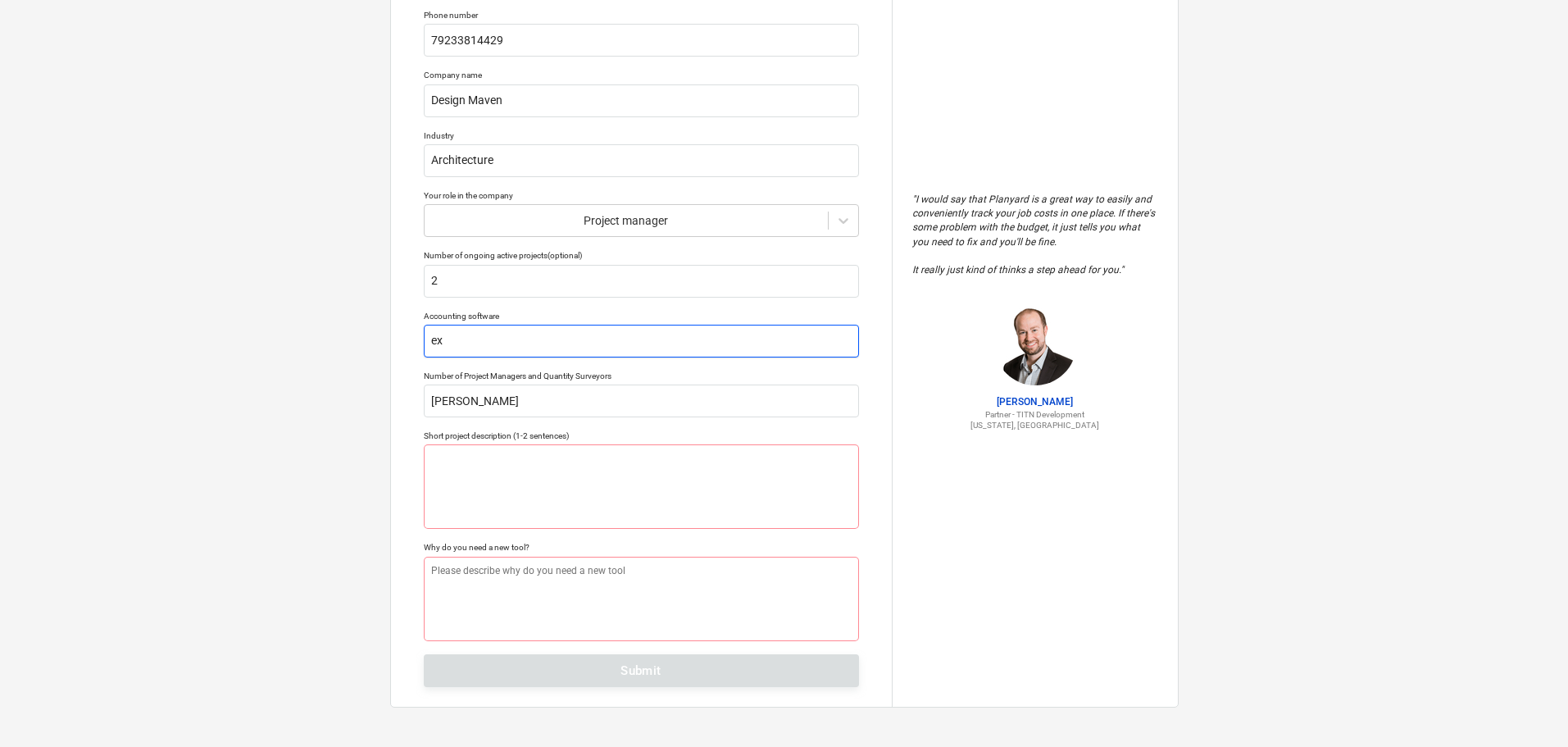
type textarea "x"
type input "exc"
type textarea "x"
type input "exce"
type textarea "x"
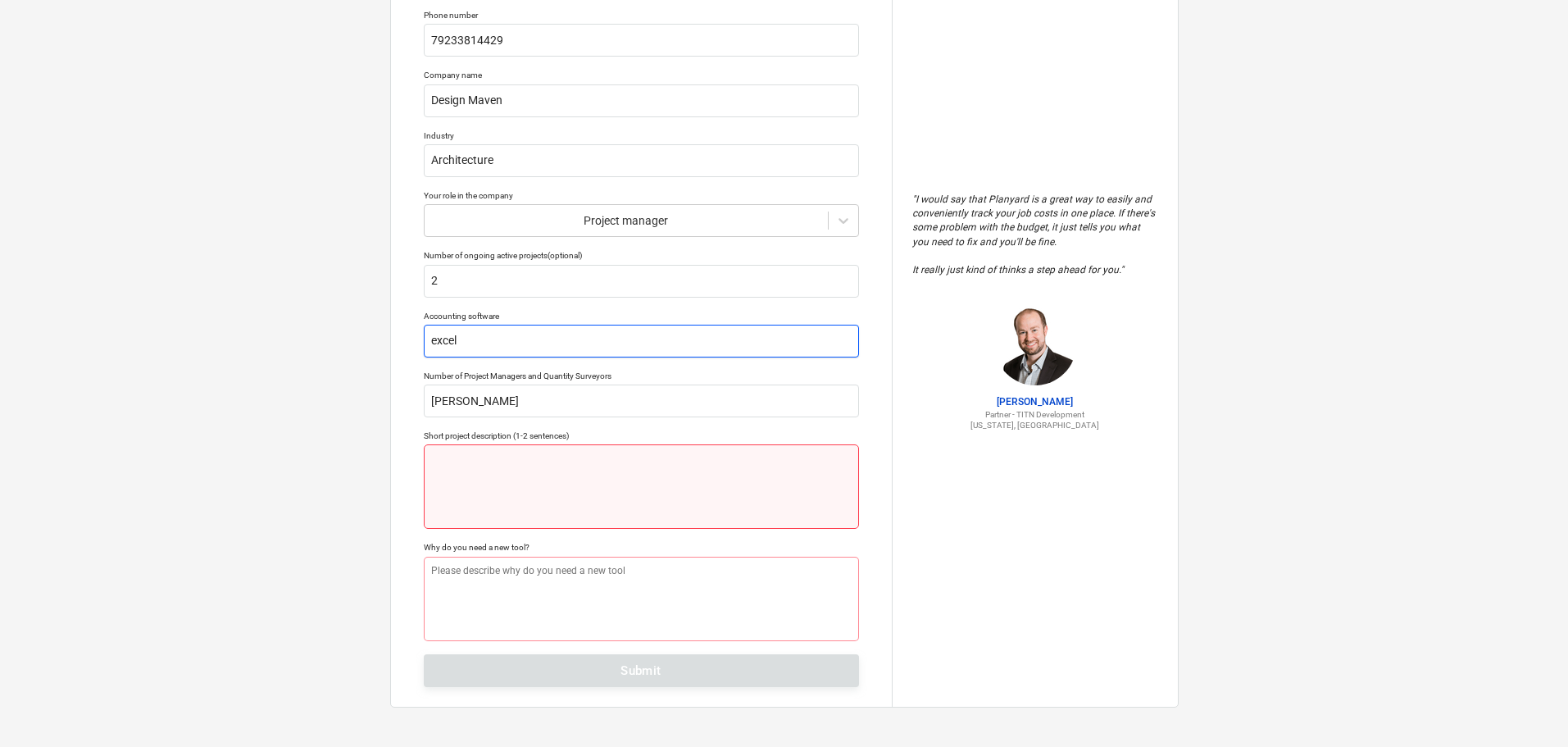
type input "excel"
click at [554, 464] on textarea at bounding box center [641, 486] width 435 height 85
type textarea "x"
type textarea "e"
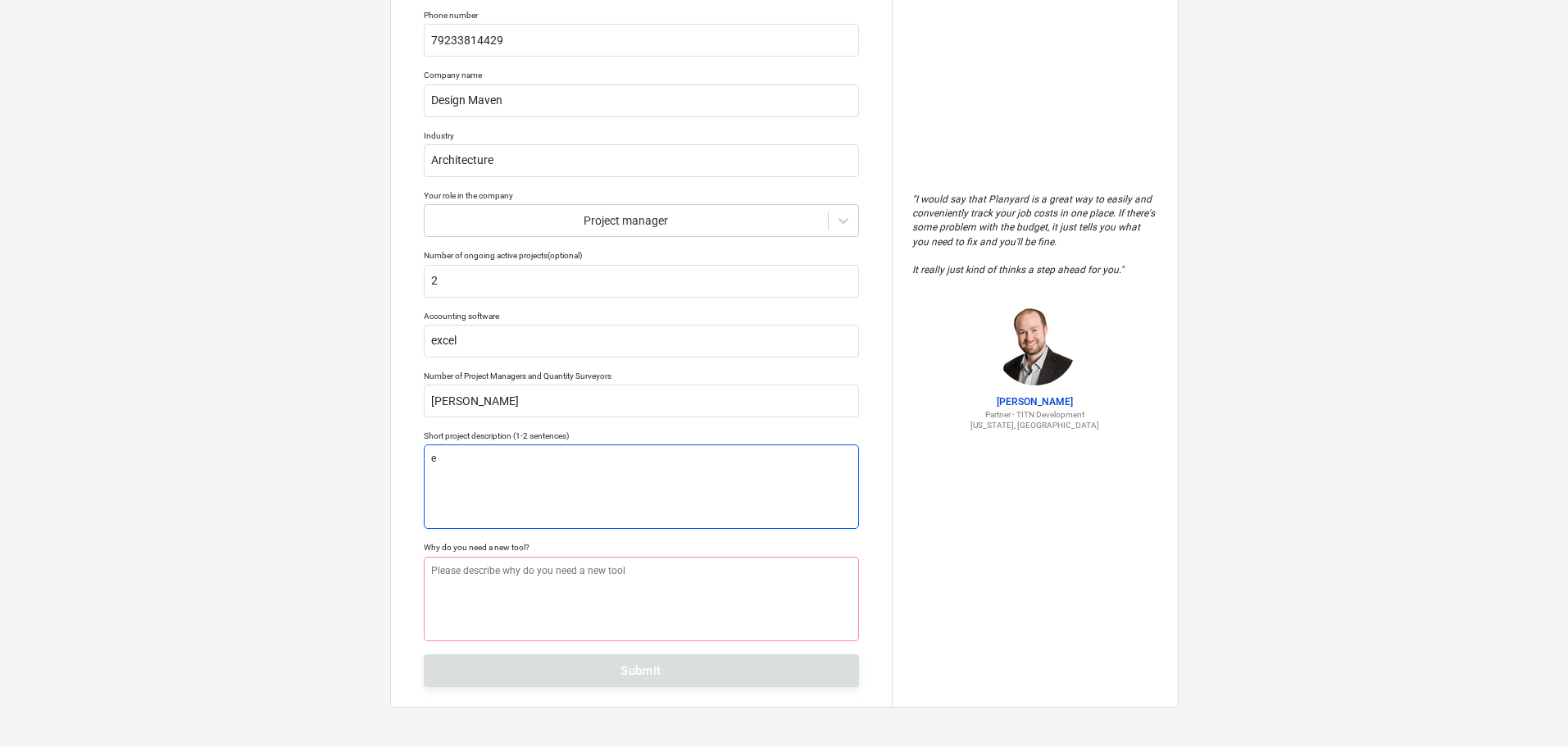
type textarea "x"
type textarea "ex"
type textarea "x"
type textarea "ext"
type textarea "x"
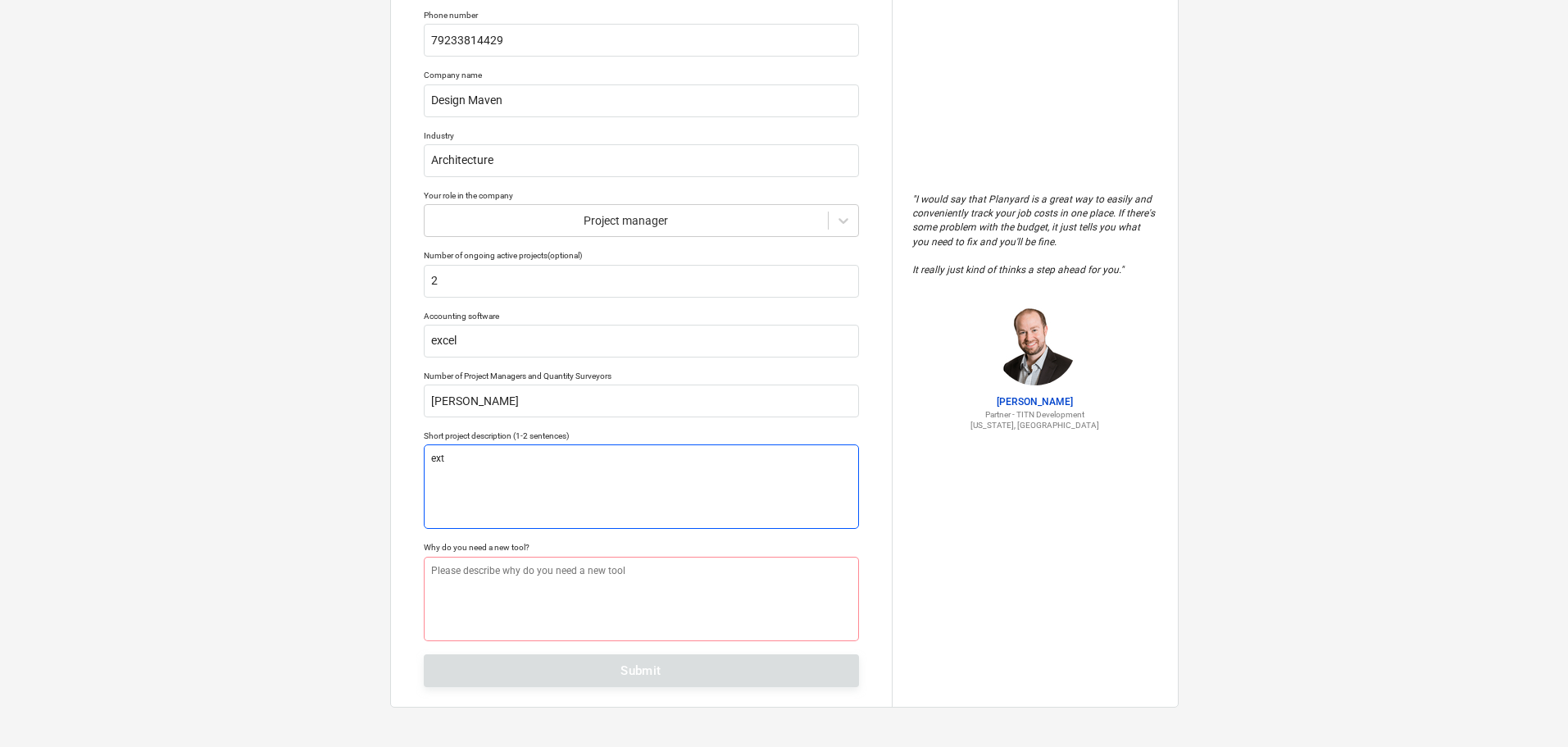
type textarea "exte"
type textarea "x"
type textarea "exten"
type textarea "x"
type textarea "extens"
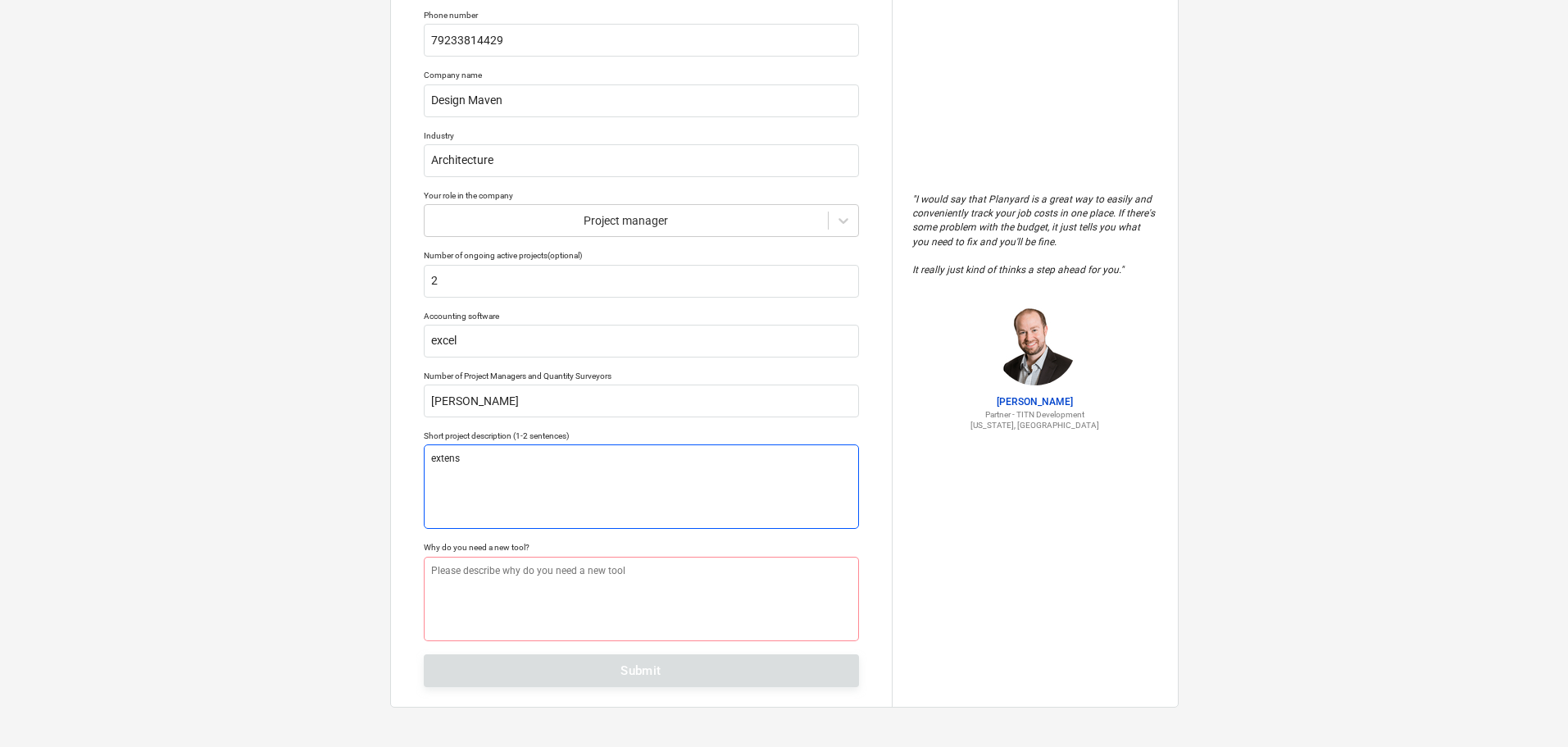
type textarea "x"
type textarea "extensi"
type textarea "x"
type textarea "extensio"
type textarea "x"
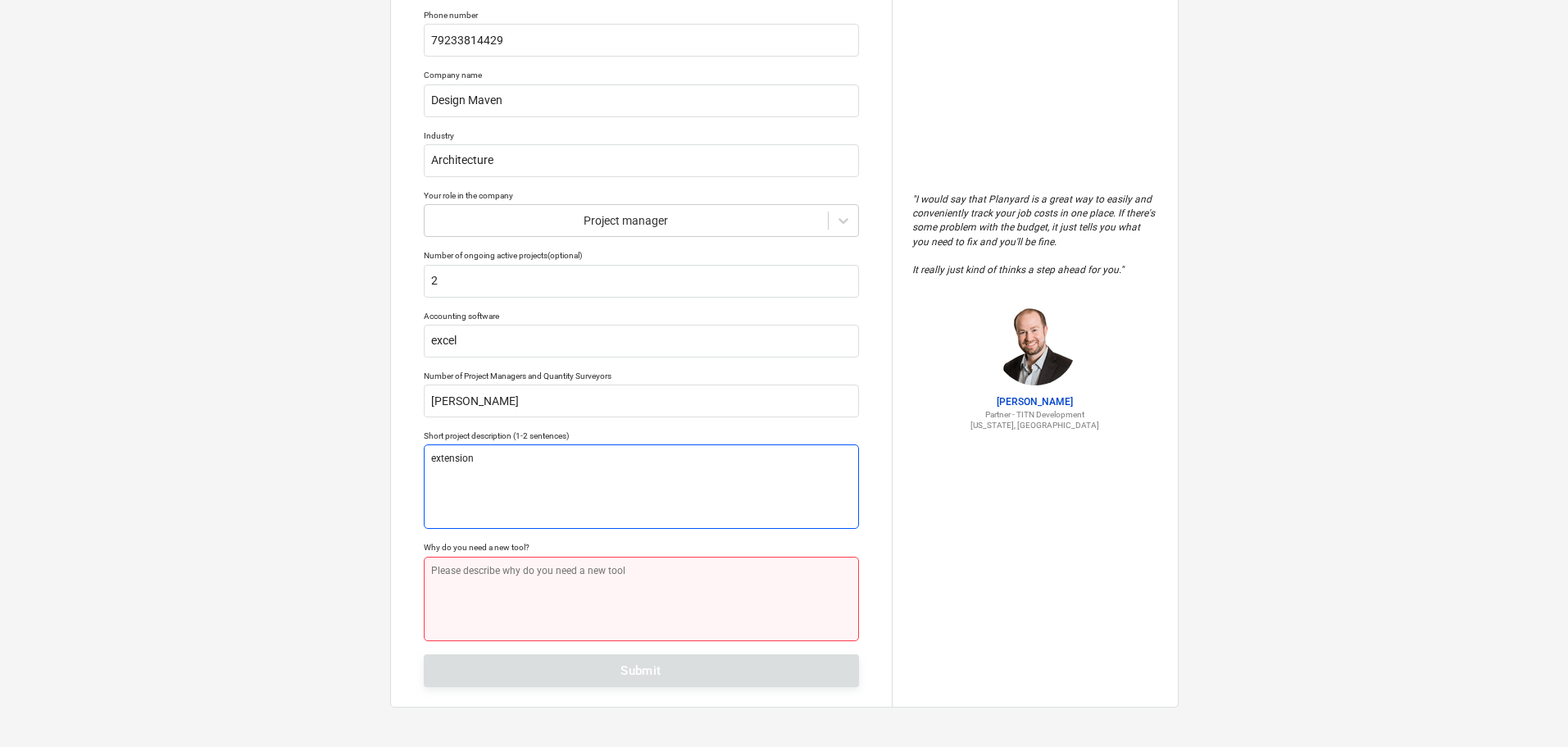
type textarea "extension"
click at [504, 580] on textarea at bounding box center [641, 599] width 435 height 85
type textarea "x"
type textarea "B"
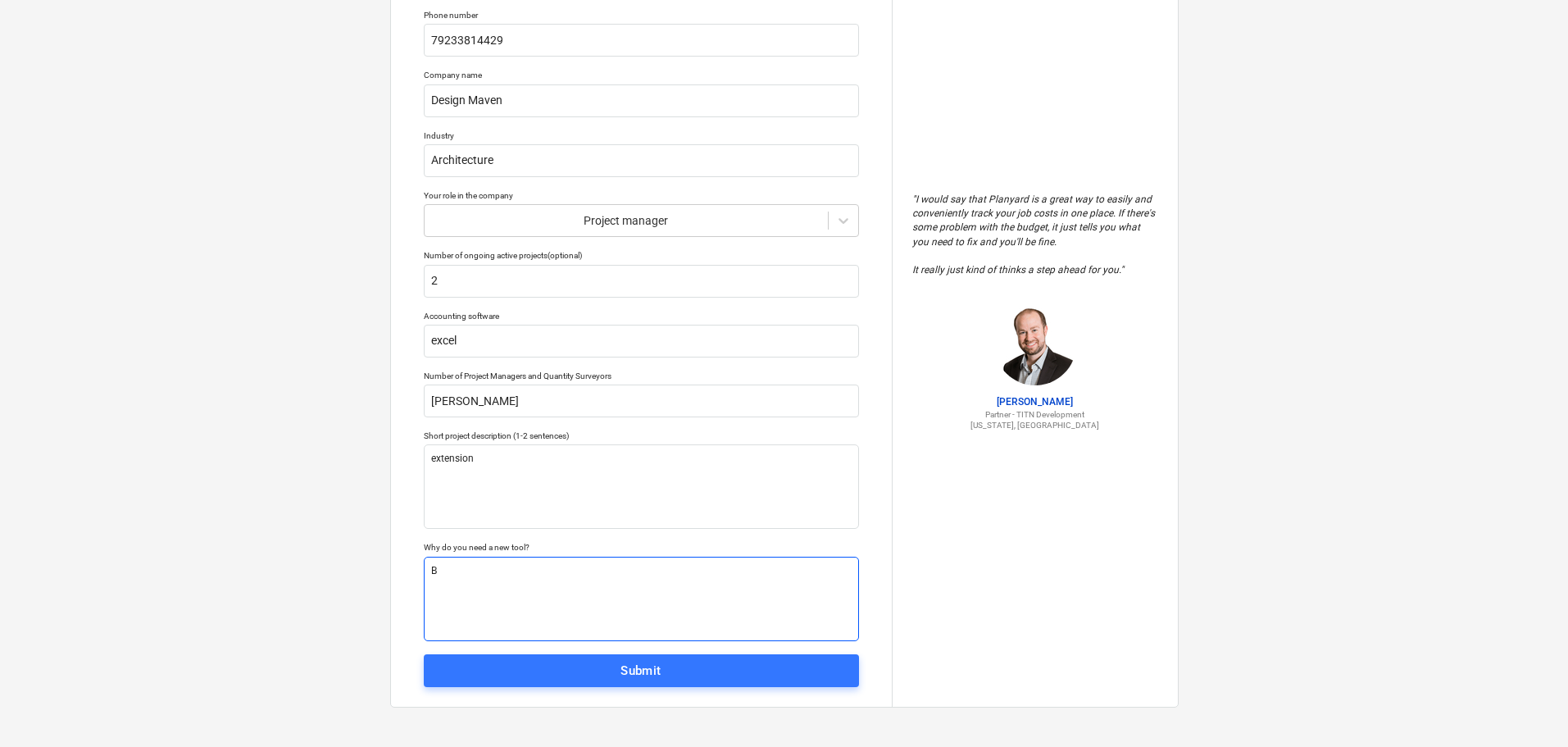
type textarea "x"
type textarea "BO"
type textarea "x"
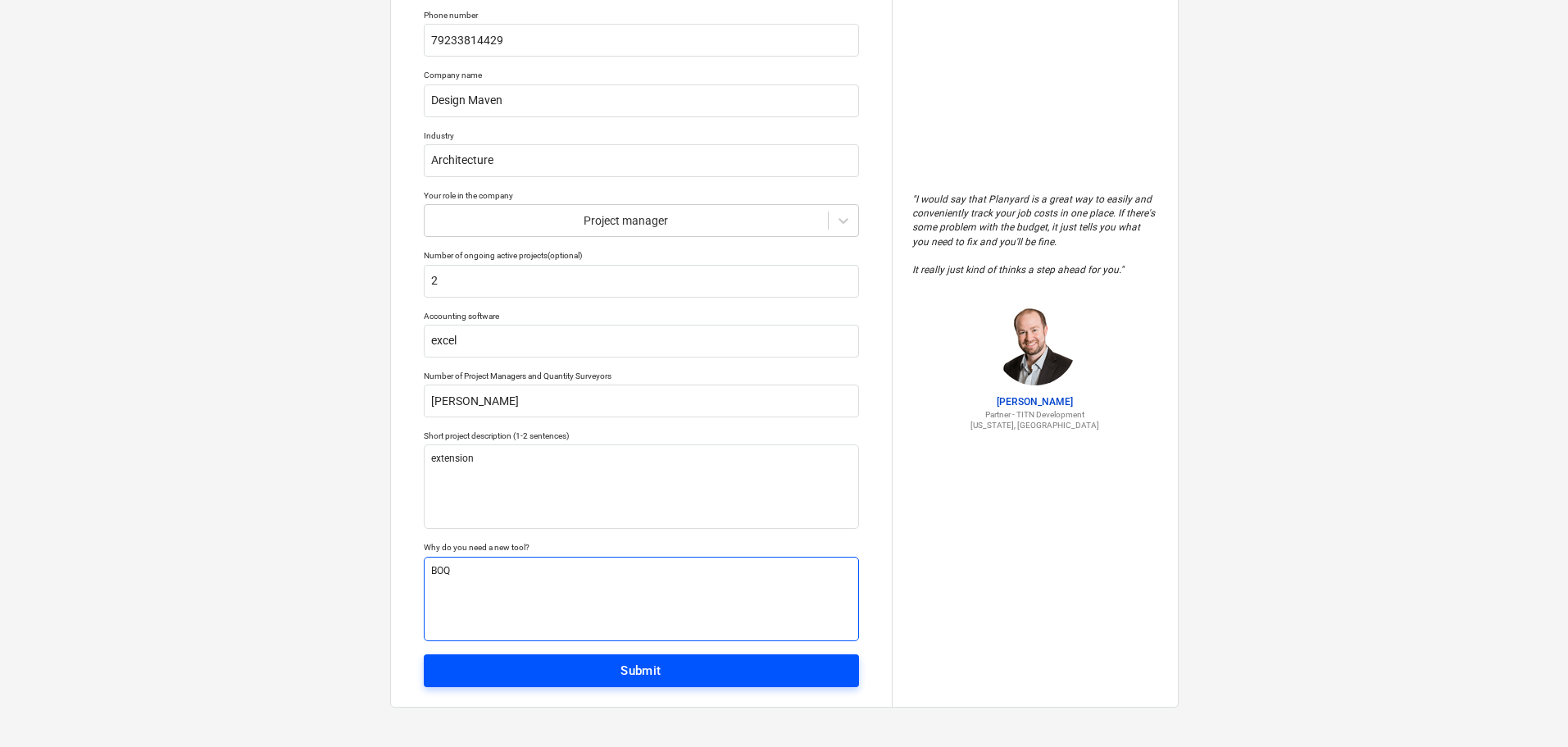
type textarea "BOQ"
click at [620, 676] on div "Submit" at bounding box center [640, 670] width 41 height 21
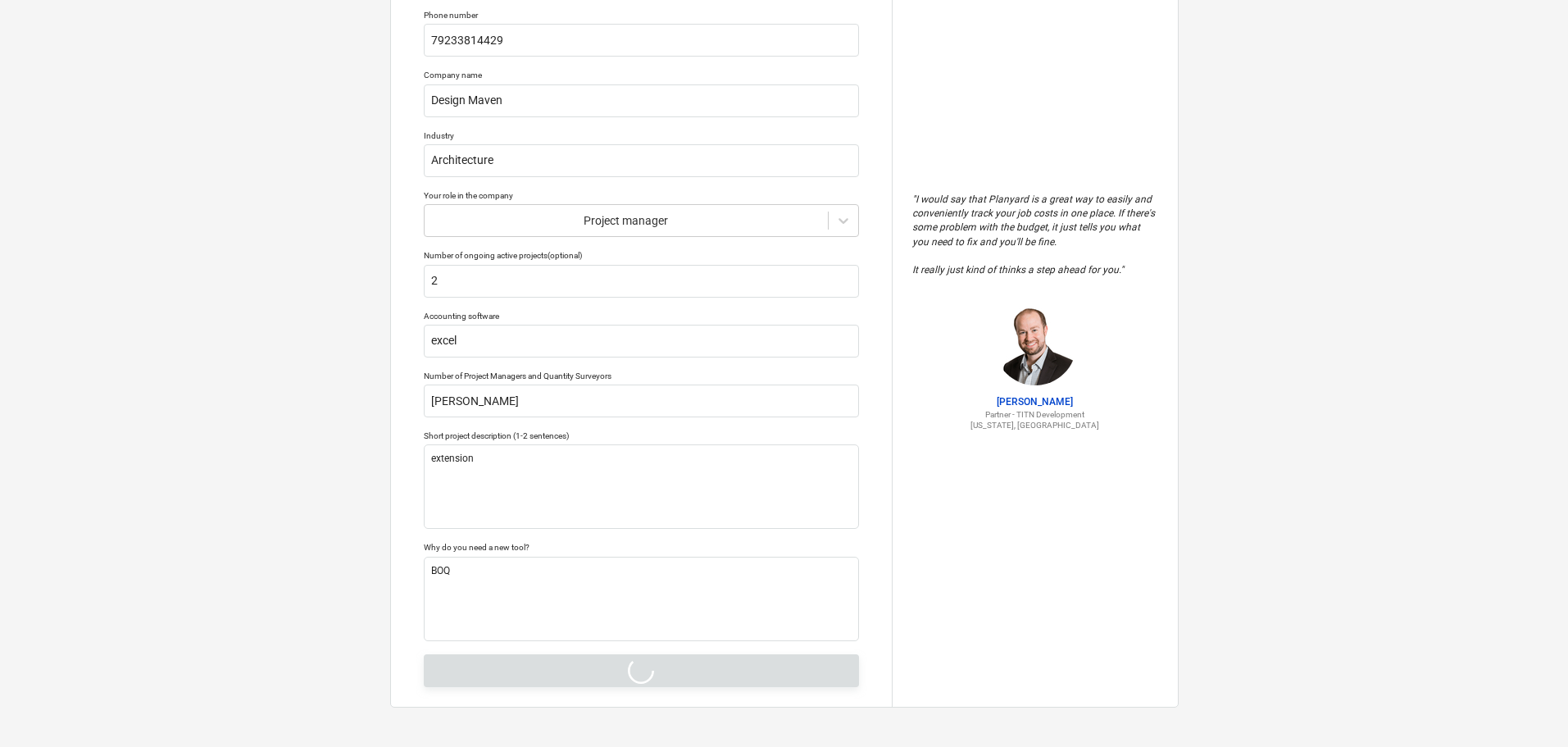
type textarea "x"
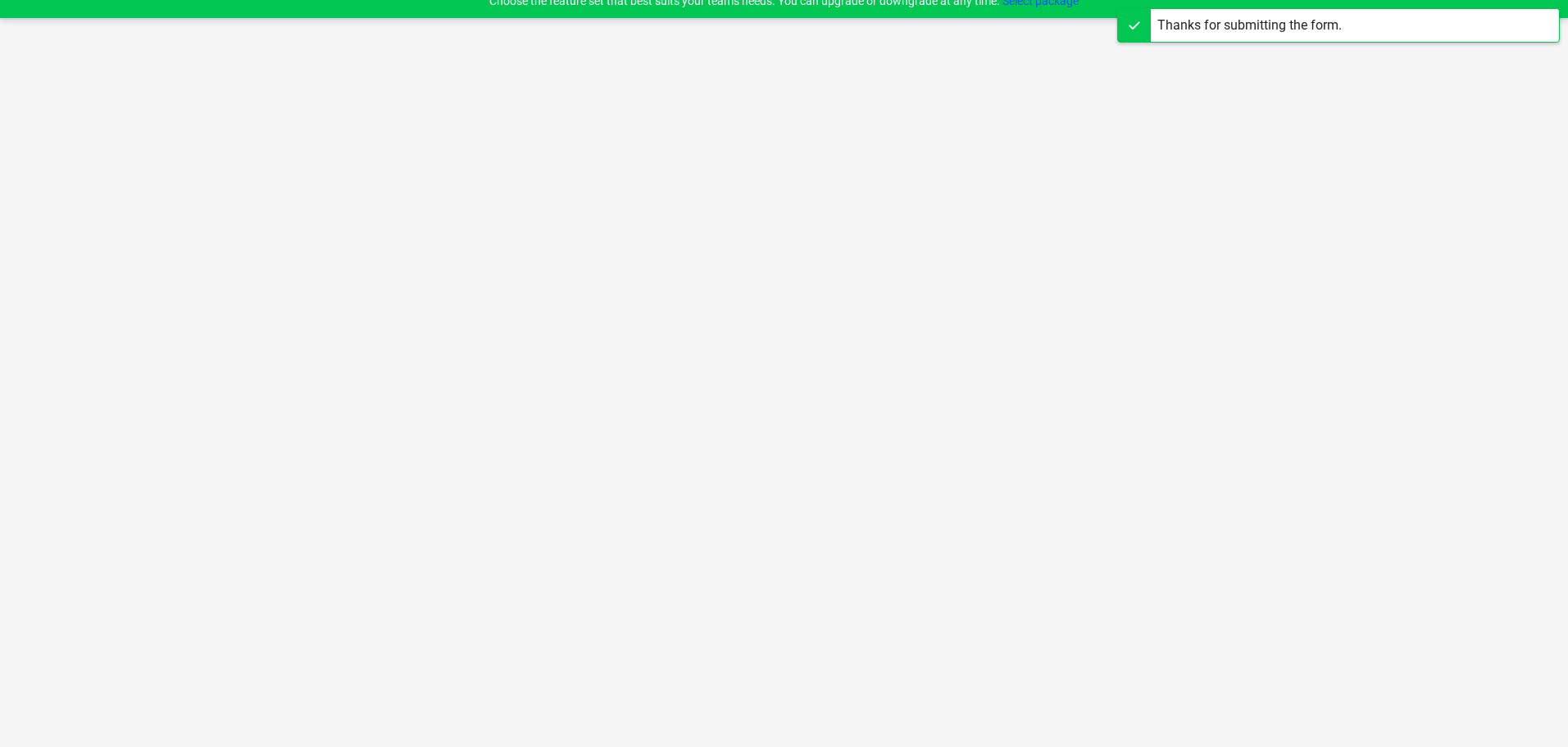
scroll to position [16, 0]
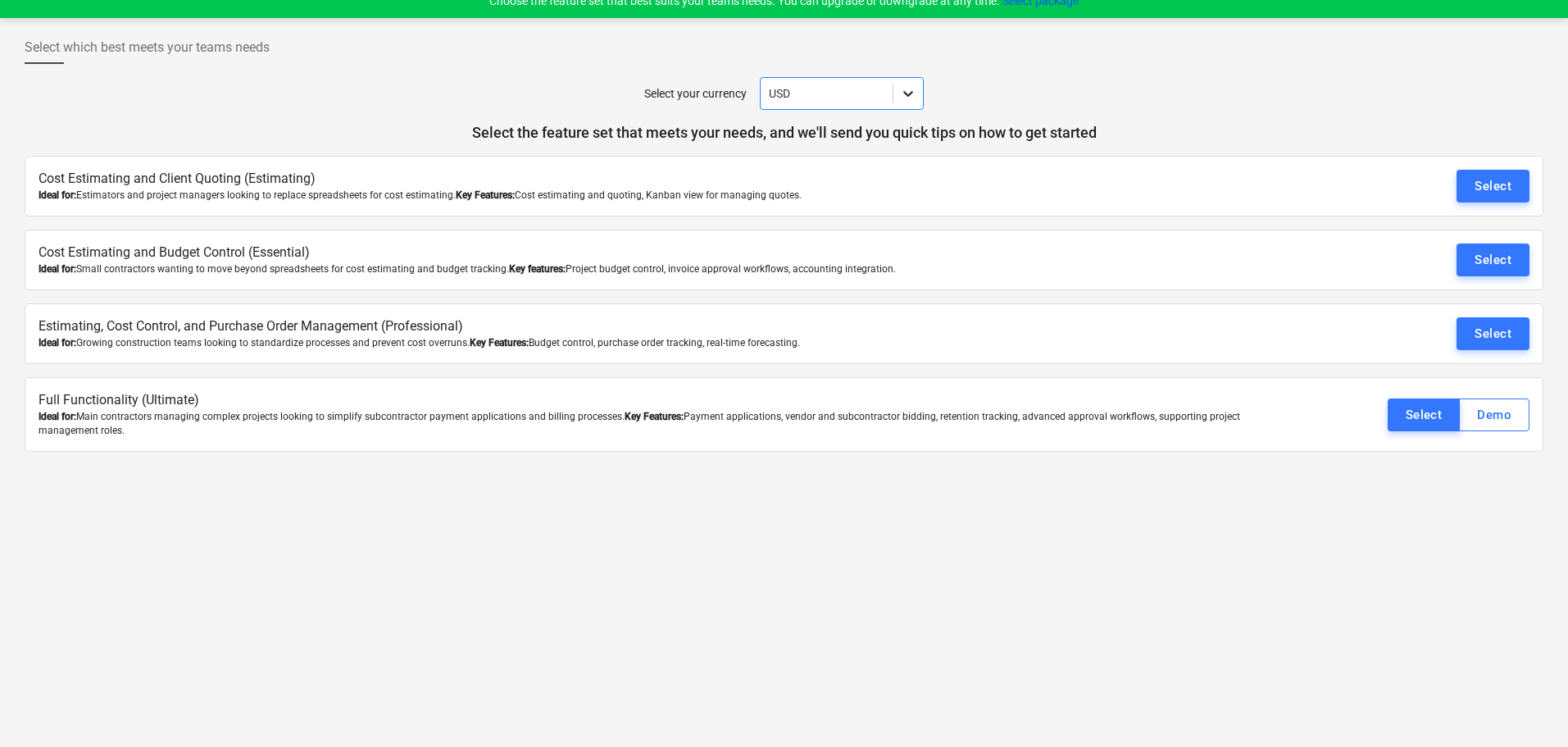
click at [916, 96] on icon at bounding box center [908, 93] width 17 height 17
click at [811, 139] on div "GBP" at bounding box center [842, 133] width 164 height 26
click at [1418, 413] on div "Select" at bounding box center [1424, 415] width 37 height 21
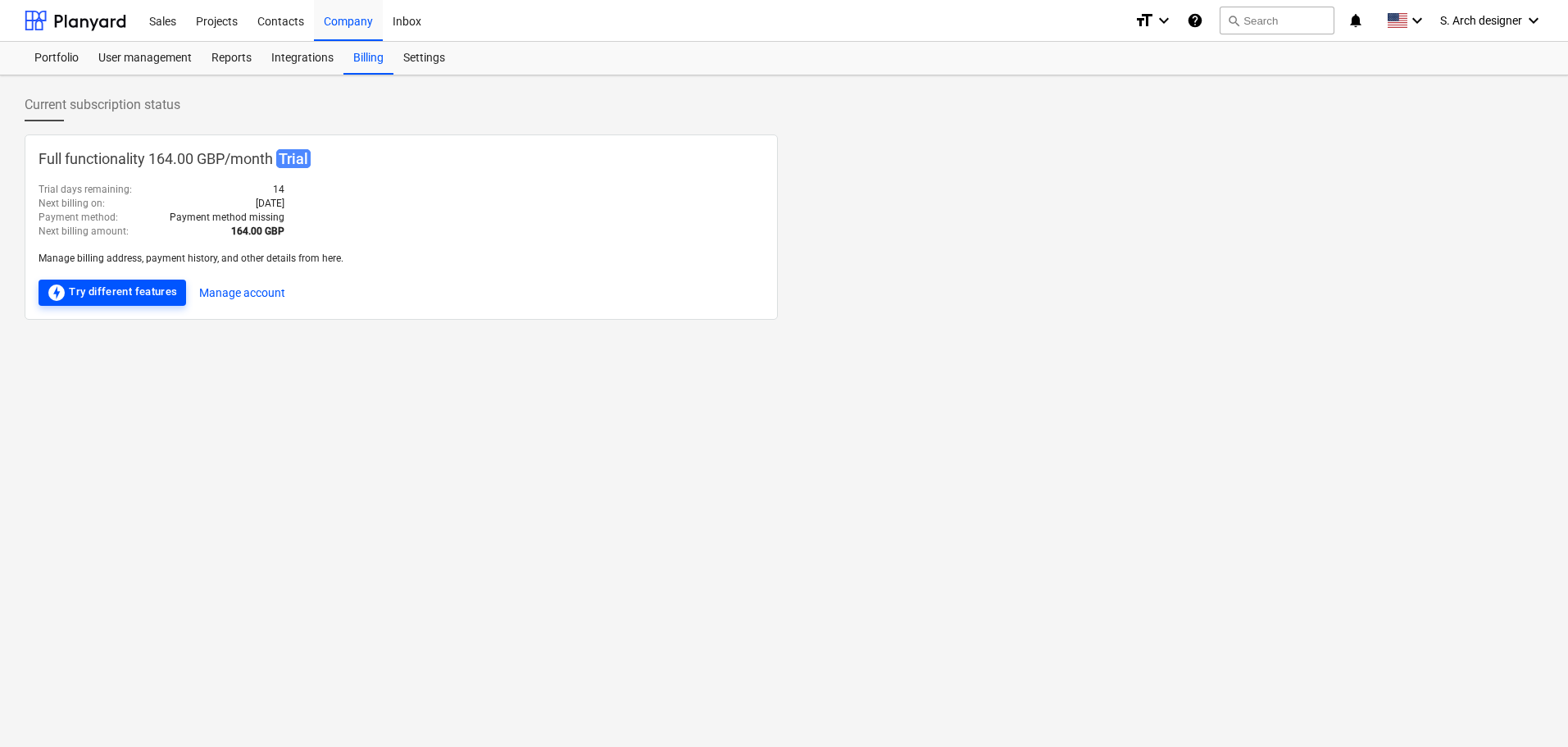
click at [117, 300] on div "offline_bolt Try different features" at bounding box center [113, 292] width 131 height 20
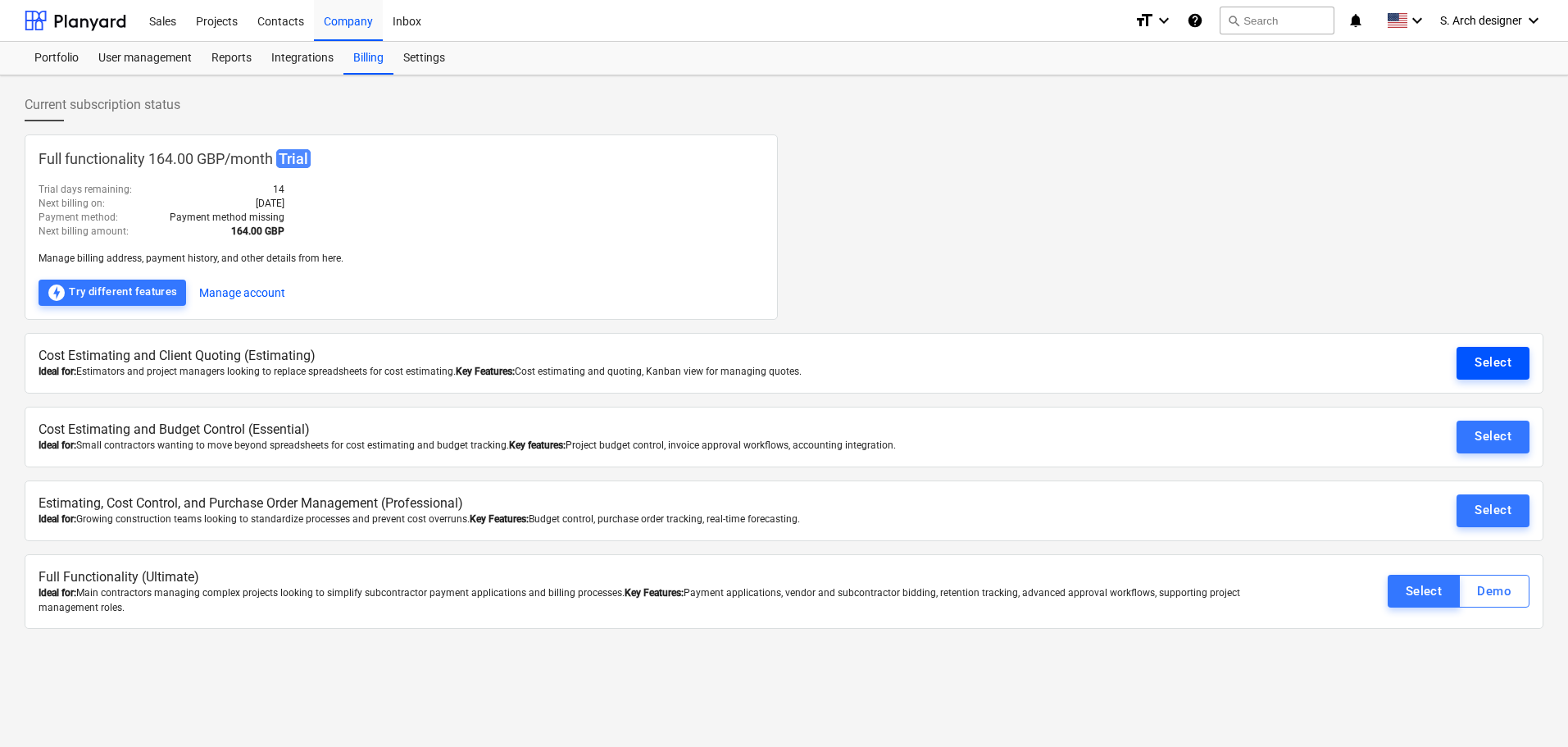
click at [1498, 366] on div "Select" at bounding box center [1493, 362] width 37 height 21
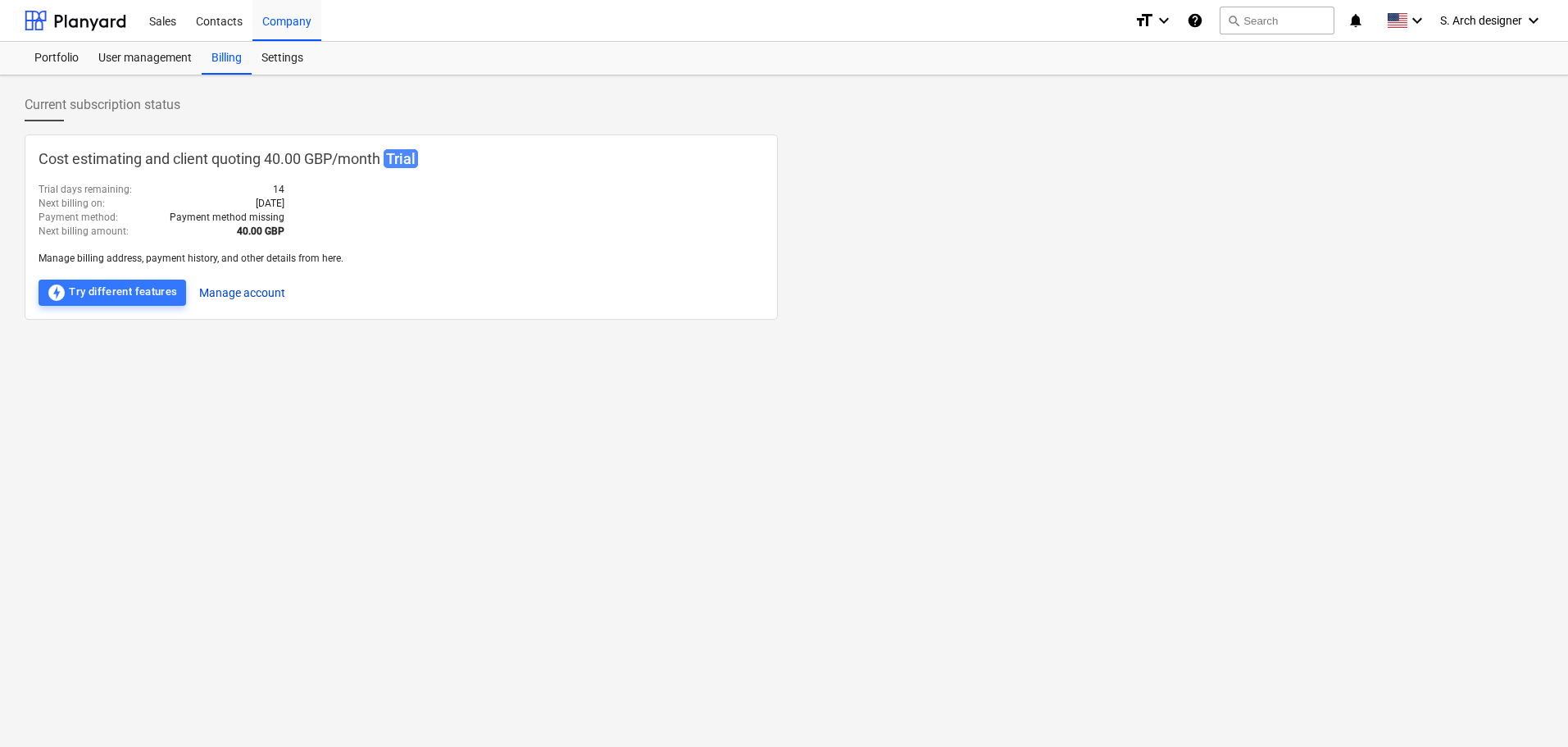
click at [259, 291] on button "Manage account" at bounding box center [242, 292] width 86 height 26
click at [301, 62] on div "Settings" at bounding box center [282, 58] width 61 height 33
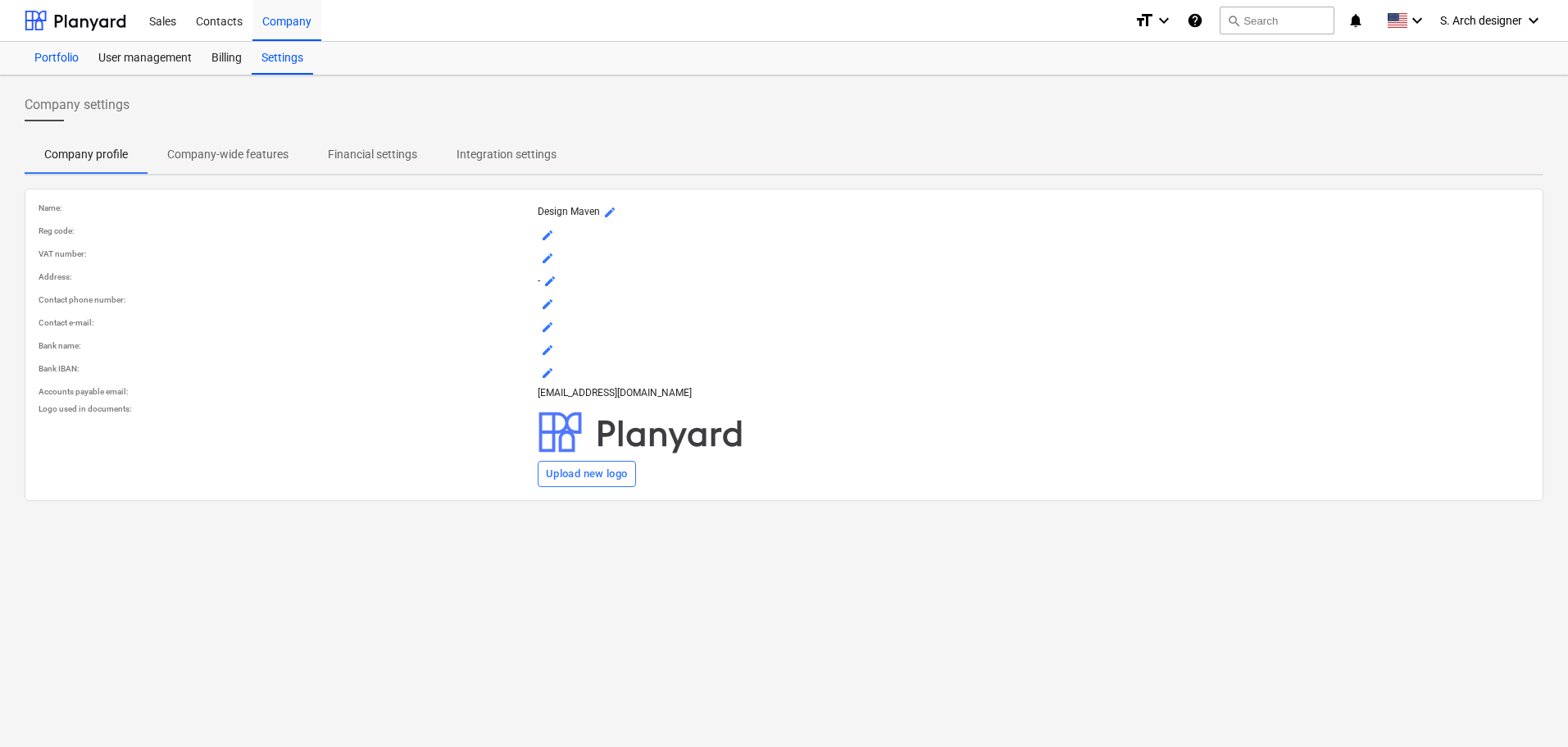
click at [59, 58] on div "Portfolio" at bounding box center [56, 58] width 64 height 33
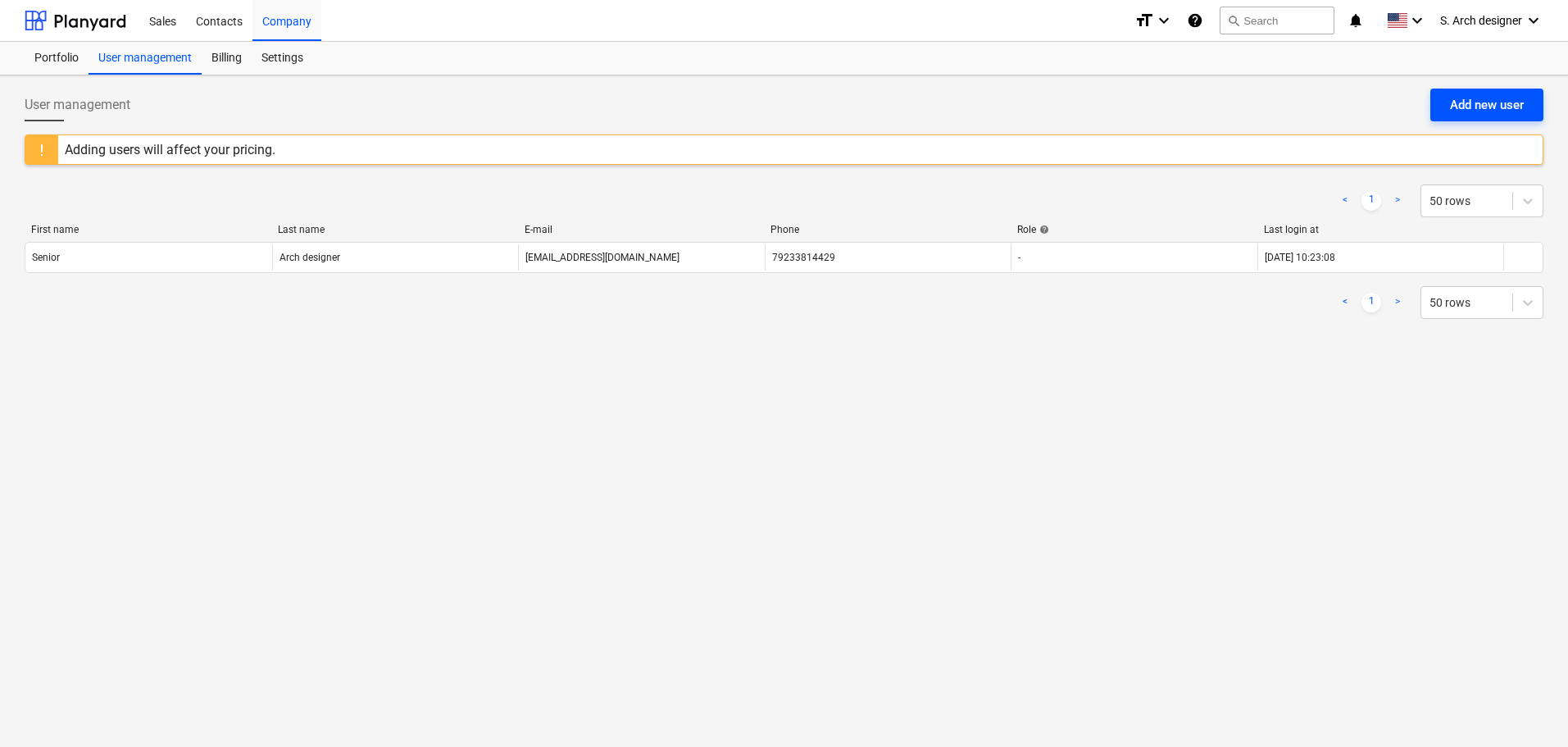
click at [1486, 99] on div "Add new user" at bounding box center [1487, 105] width 74 height 21
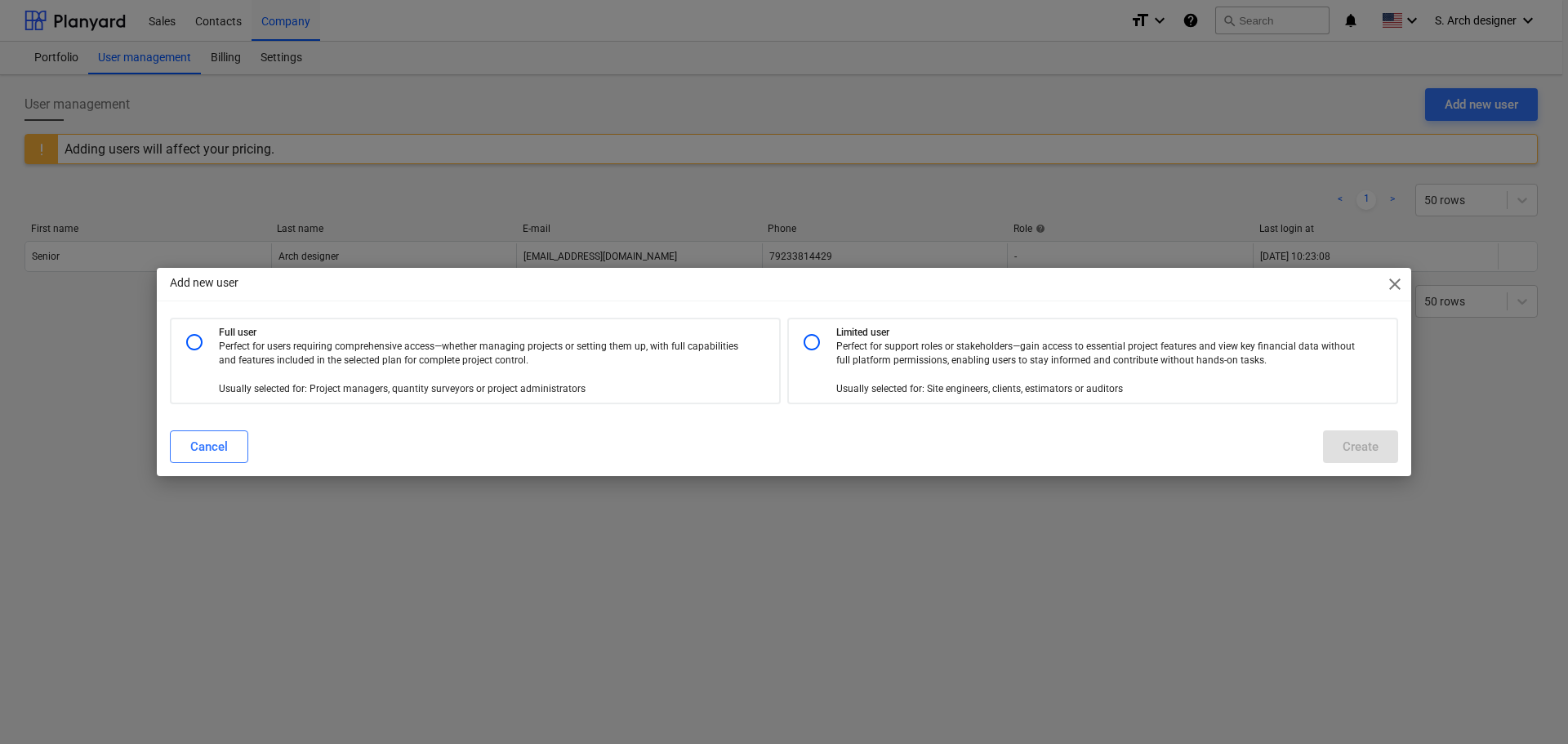
click at [309, 364] on p "Perfect for users requiring comprehensive access—whether managing projects or s…" at bounding box center [482, 368] width 528 height 56
radio input "true"
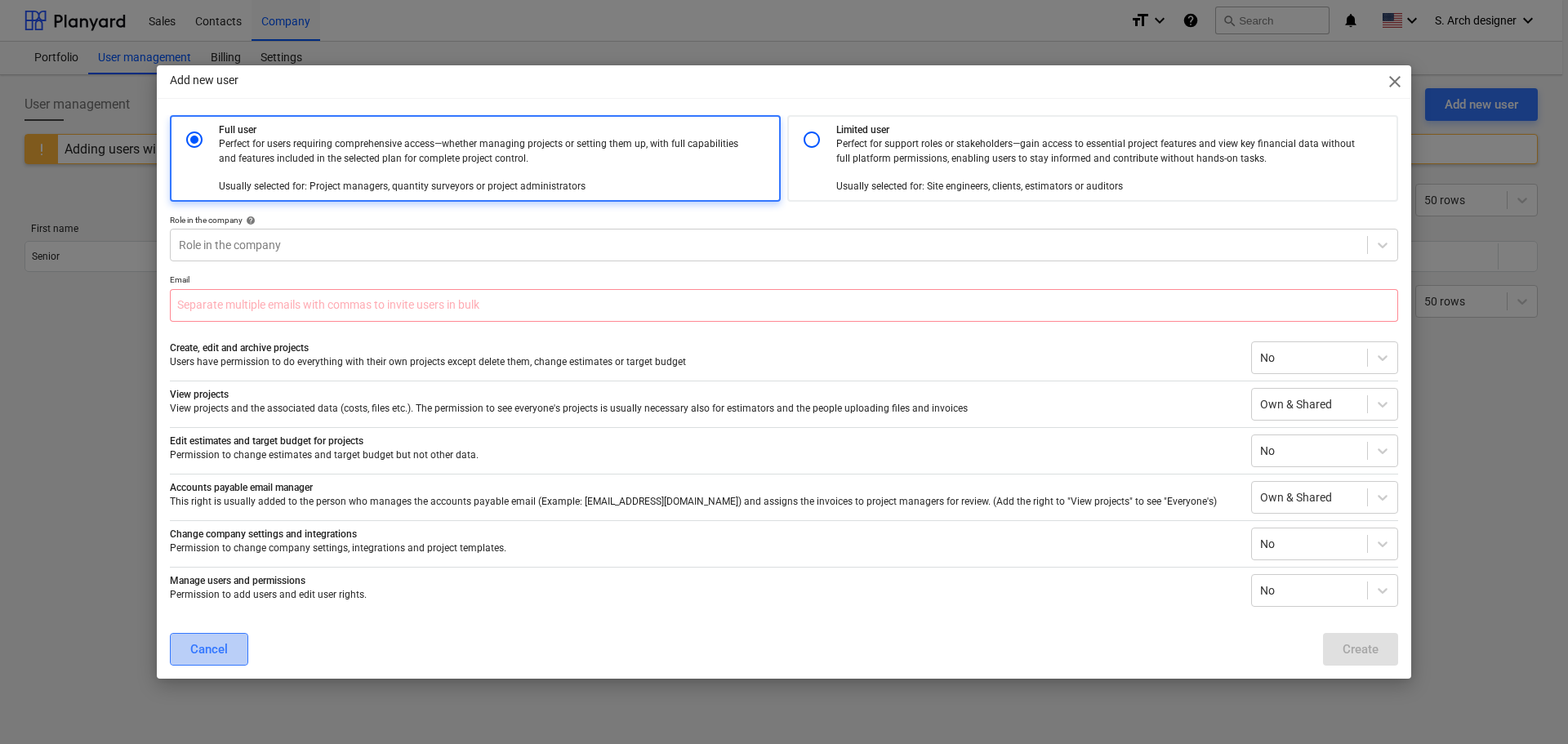
click at [226, 644] on div "Cancel" at bounding box center [209, 649] width 37 height 21
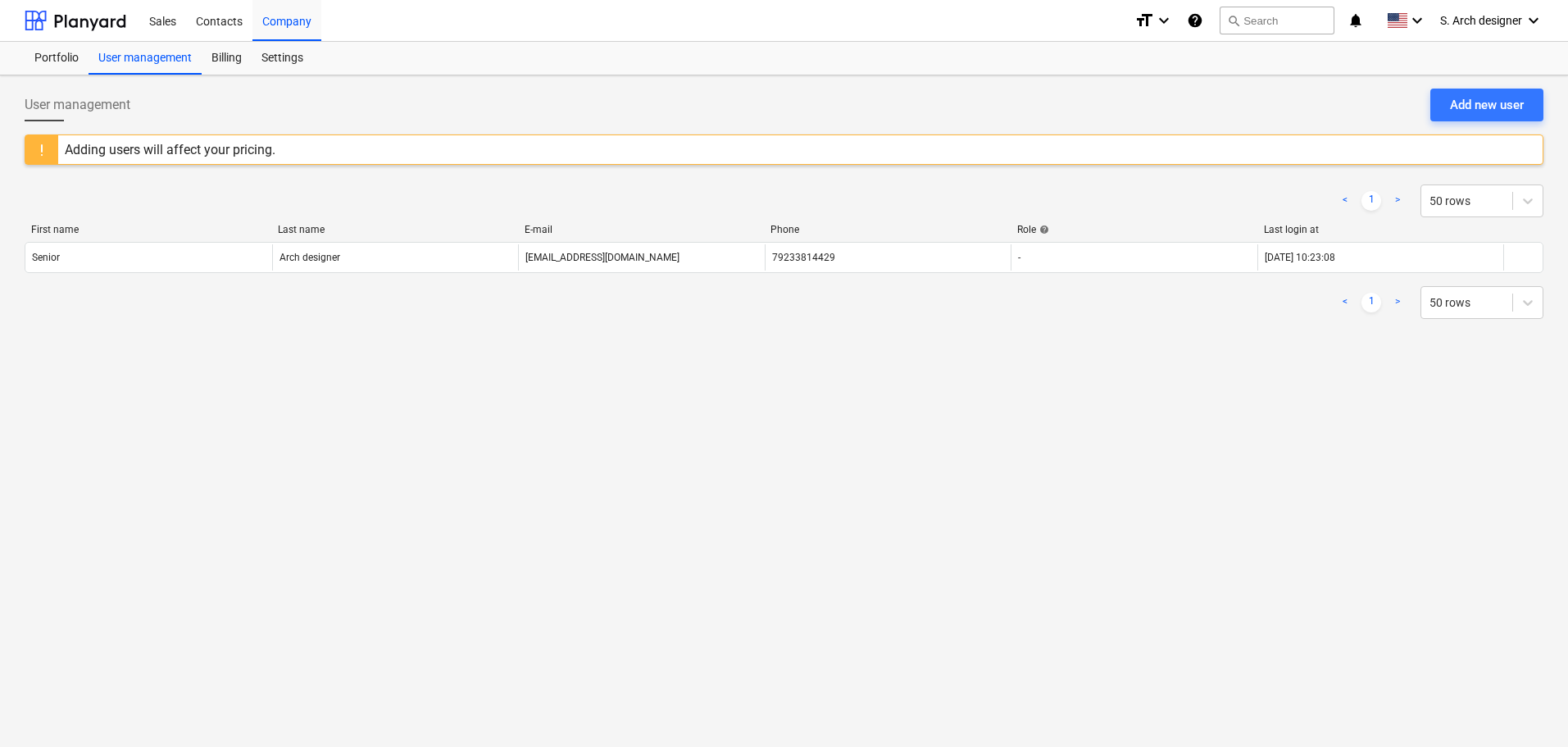
click at [325, 523] on div "User management Add new user Adding users will affect your pricing. < 1 > 50 ro…" at bounding box center [784, 411] width 1568 height 672
click at [169, 23] on div "Sales" at bounding box center [163, 20] width 47 height 42
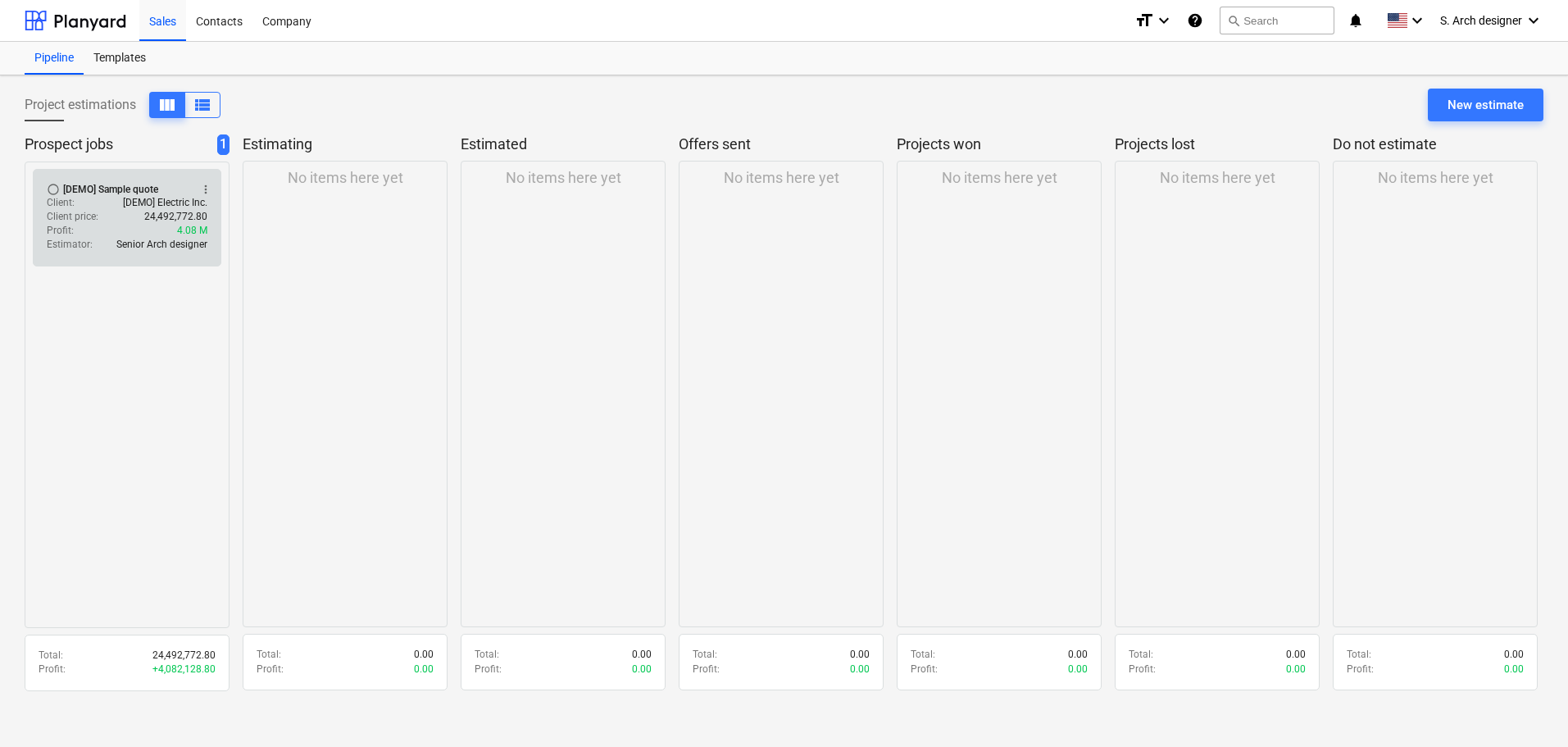
click at [171, 188] on div "radio_button_unchecked [DEMO] Sample quote more_vert" at bounding box center [127, 189] width 161 height 13
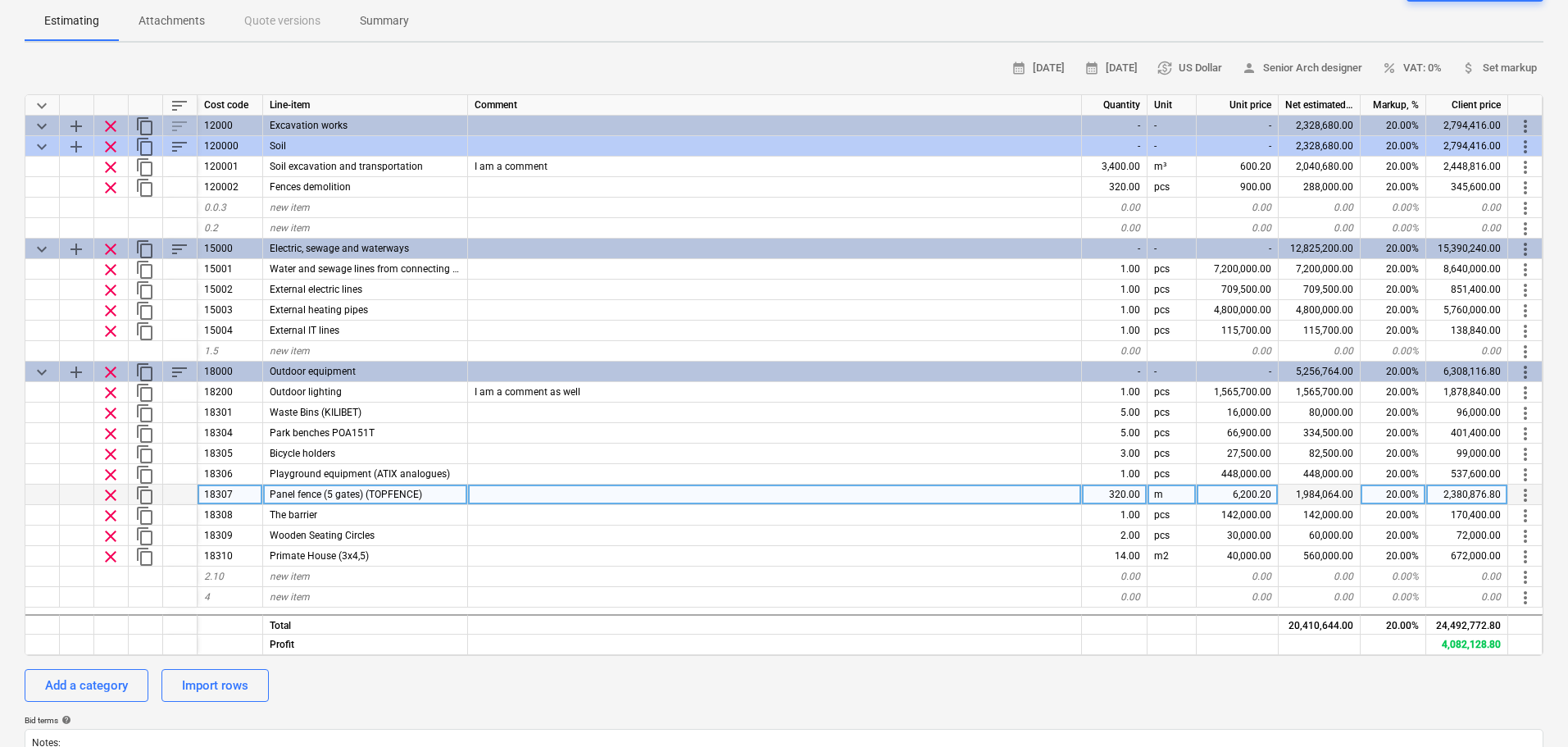
scroll to position [164, 0]
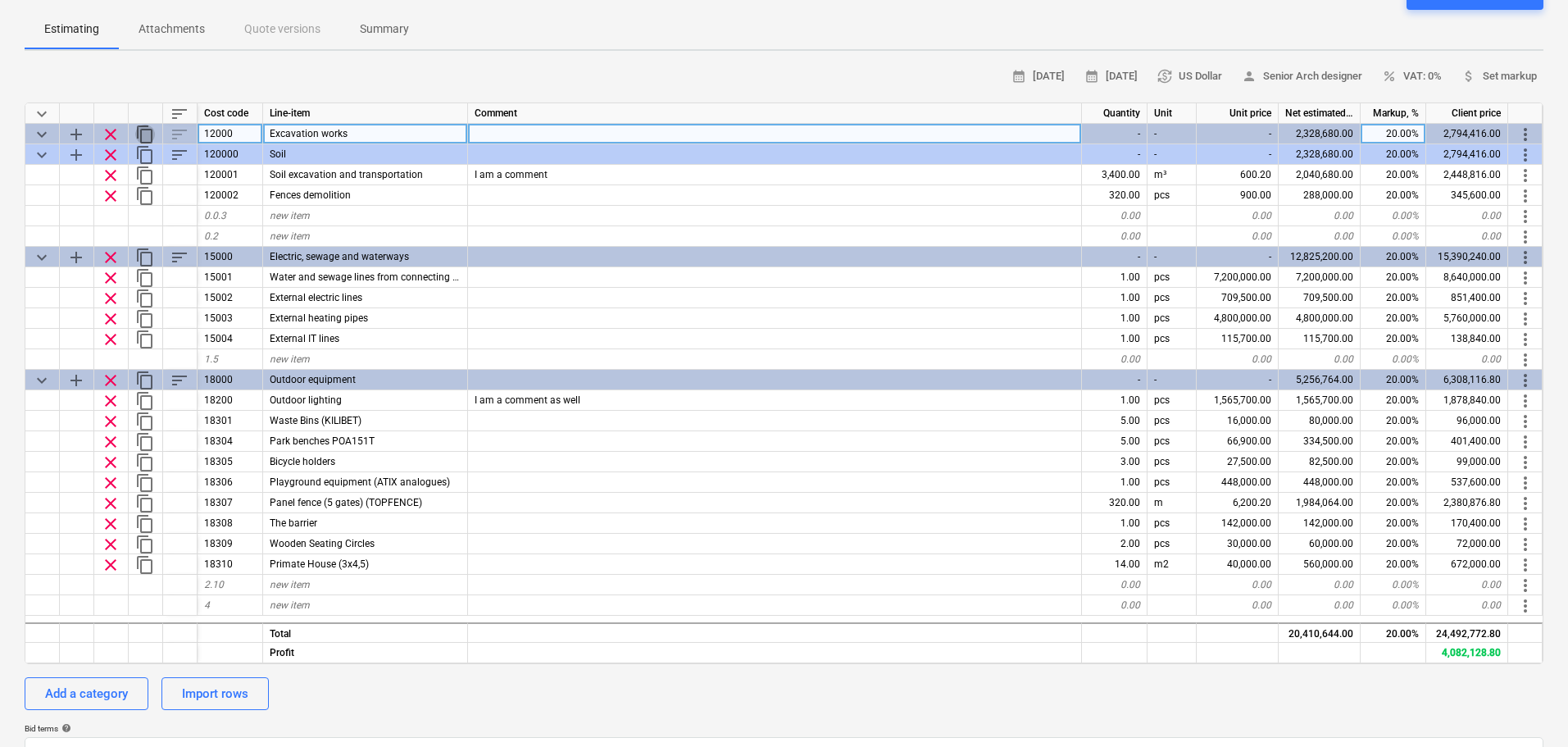
click at [148, 132] on span "content_copy" at bounding box center [145, 134] width 20 height 20
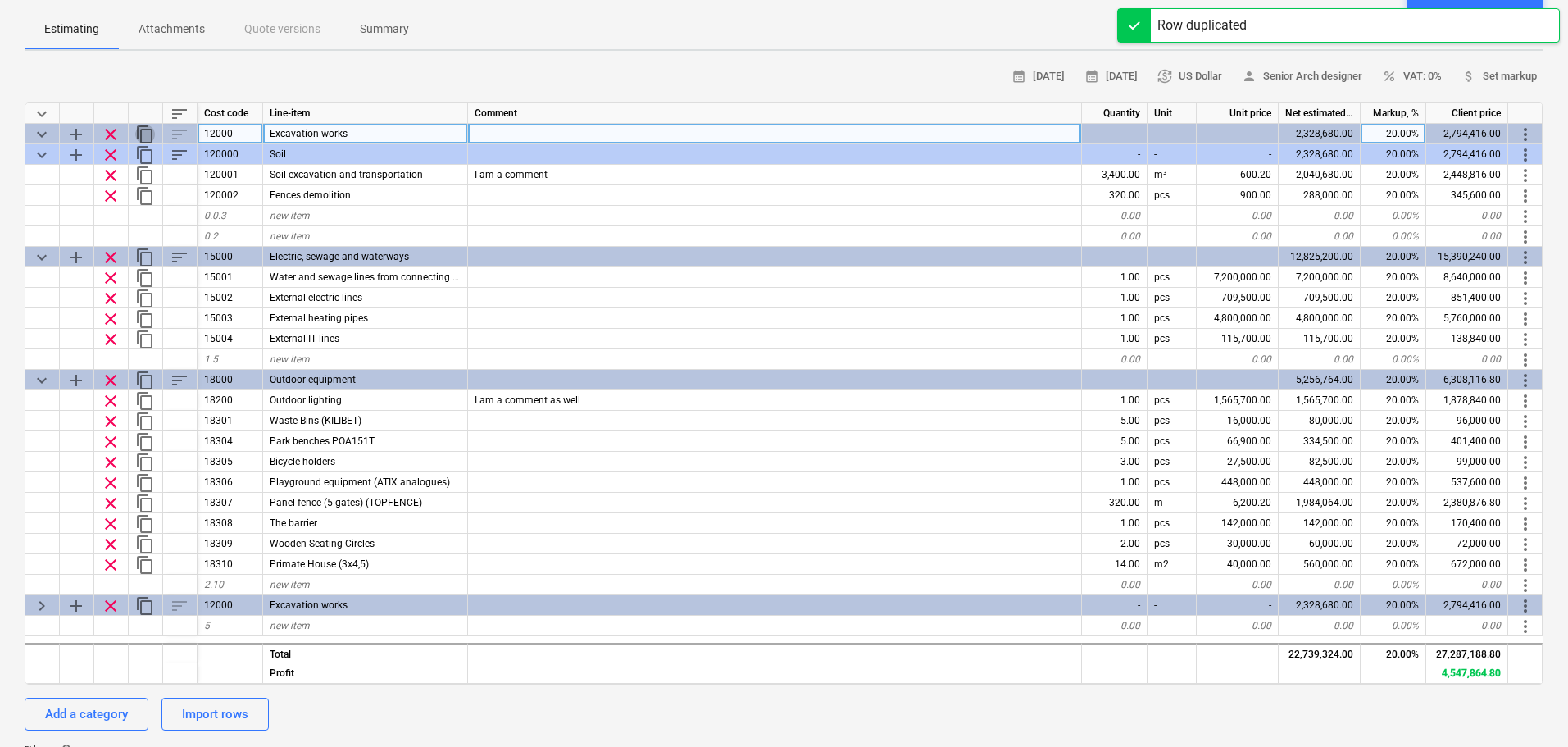
click at [148, 132] on span "content_copy" at bounding box center [145, 134] width 20 height 20
type textarea "x"
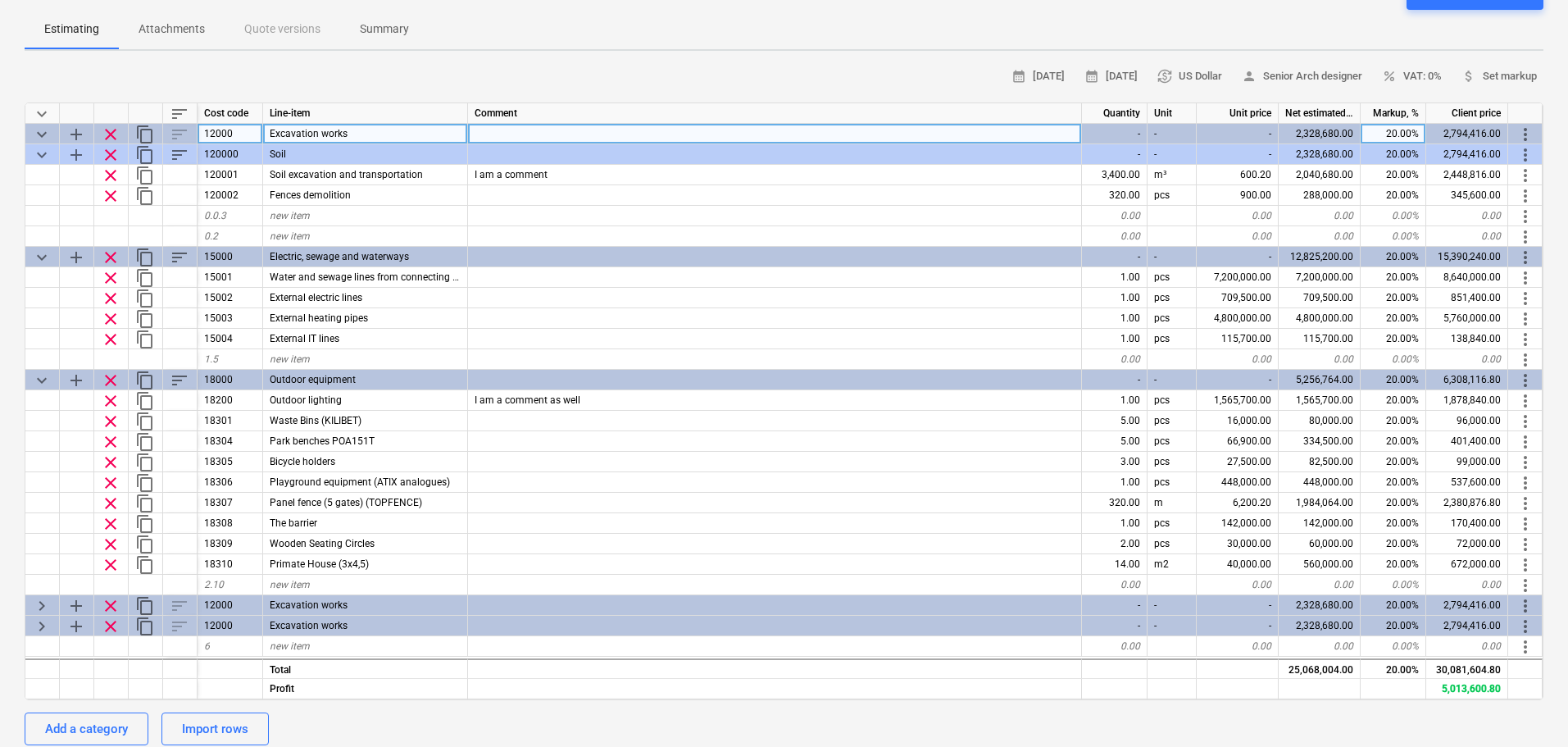
click at [255, 137] on div "12000" at bounding box center [229, 134] width 65 height 20
type input "1200"
type textarea "x"
type input "12000"
click at [374, 81] on div "calendar_month [DATE] calendar_month [DATE] currency_exchange US Dollar person …" at bounding box center [784, 76] width 1519 height 25
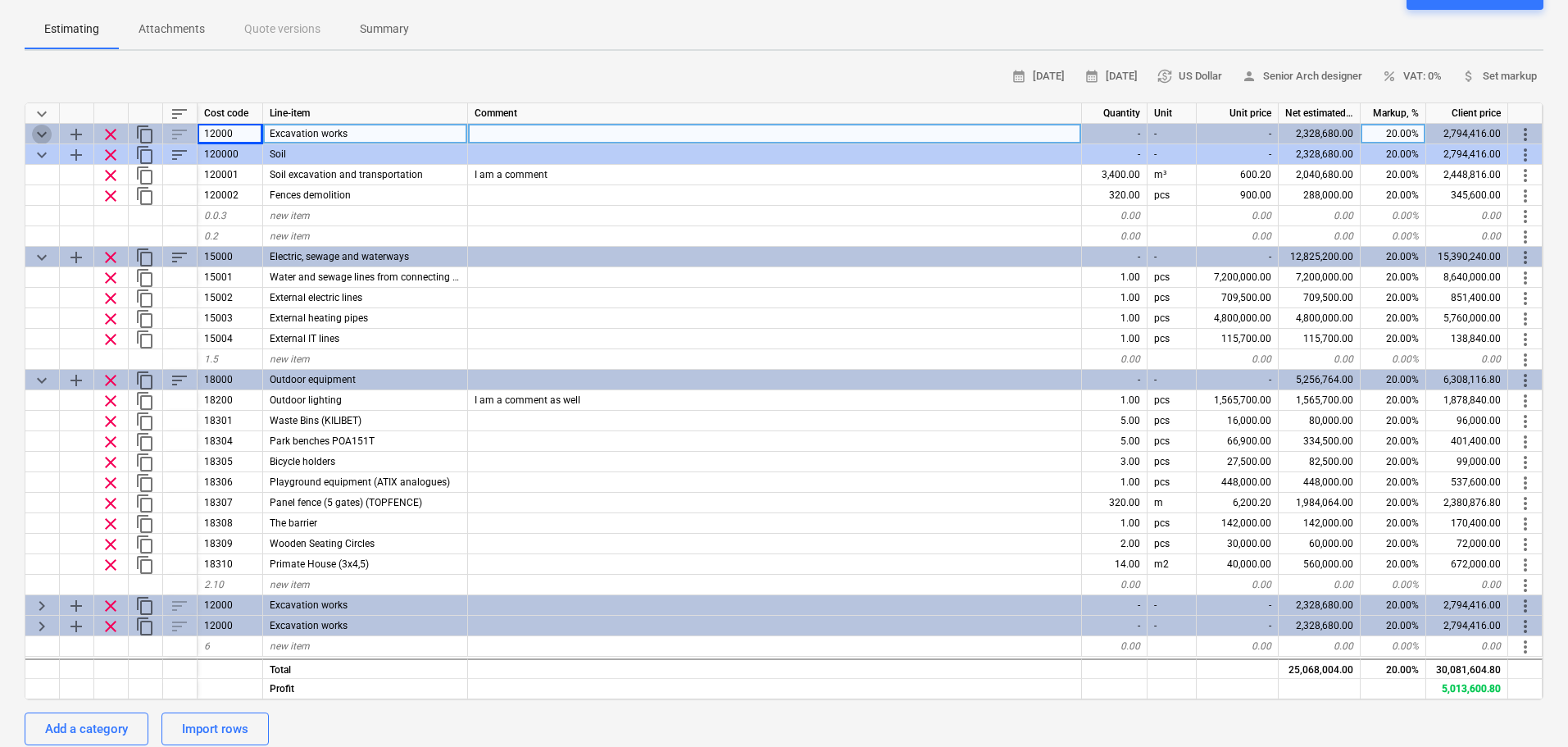
click at [48, 131] on span "keyboard_arrow_down" at bounding box center [42, 134] width 20 height 20
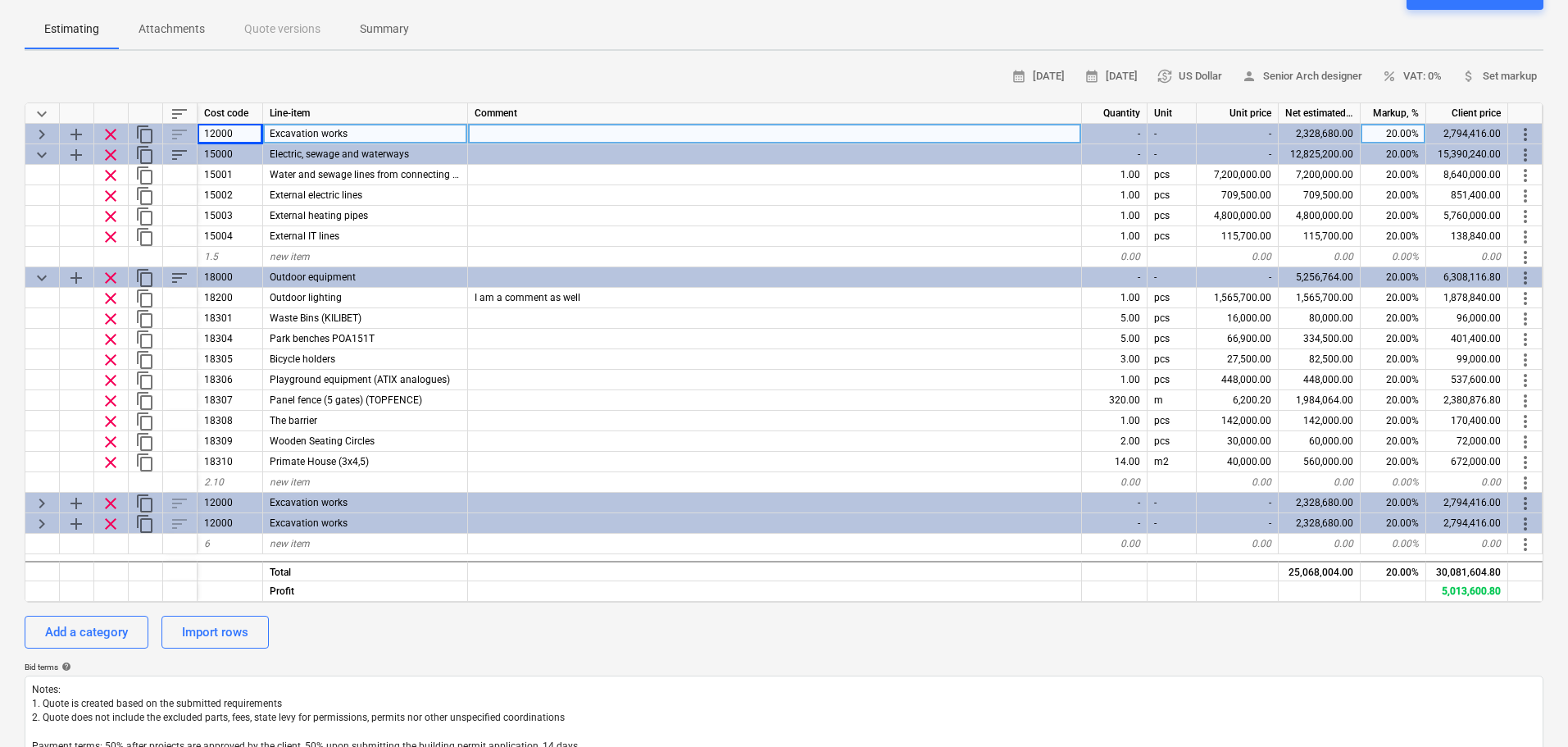
click at [48, 131] on span "keyboard_arrow_right" at bounding box center [42, 134] width 20 height 20
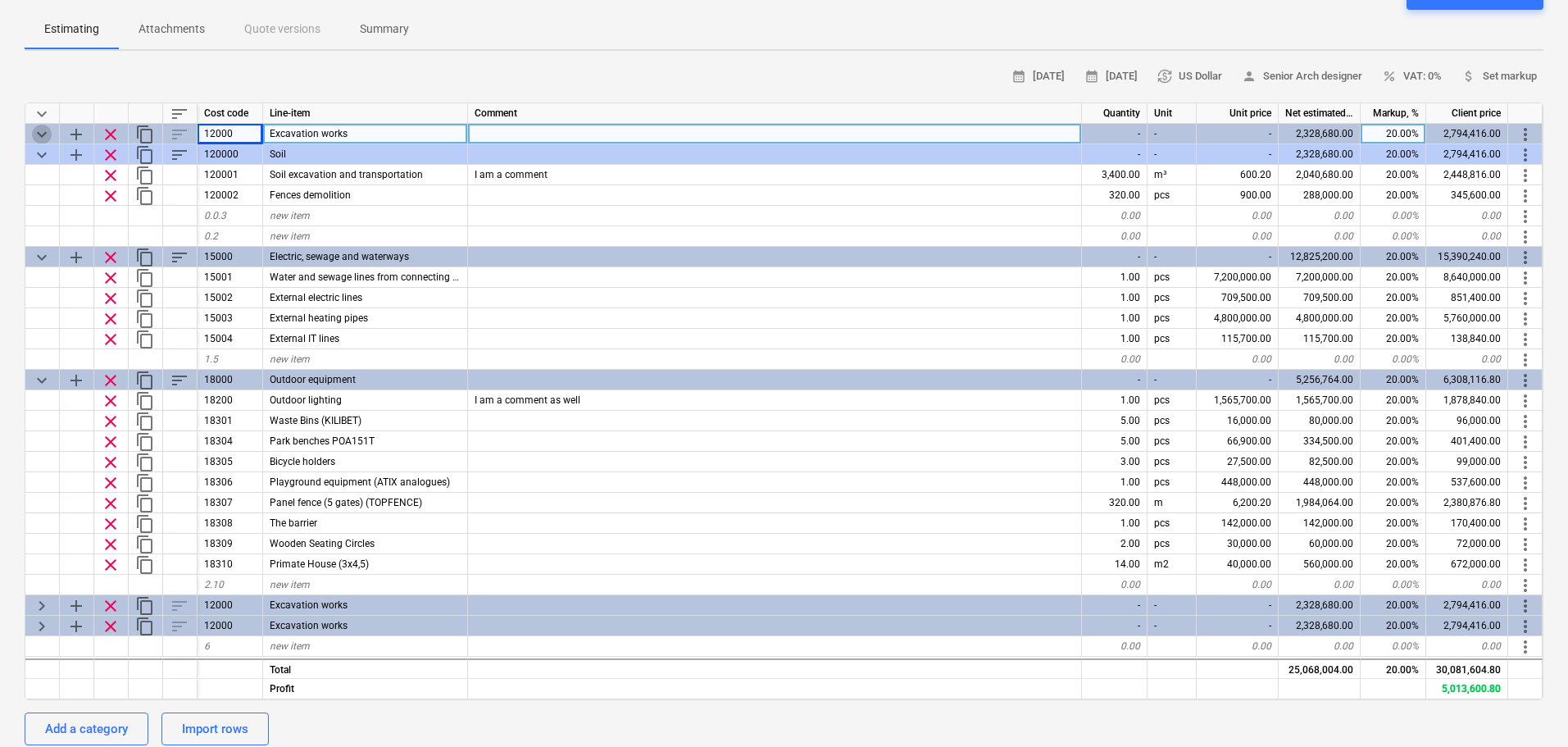
click at [48, 131] on span "keyboard_arrow_down" at bounding box center [42, 134] width 20 height 20
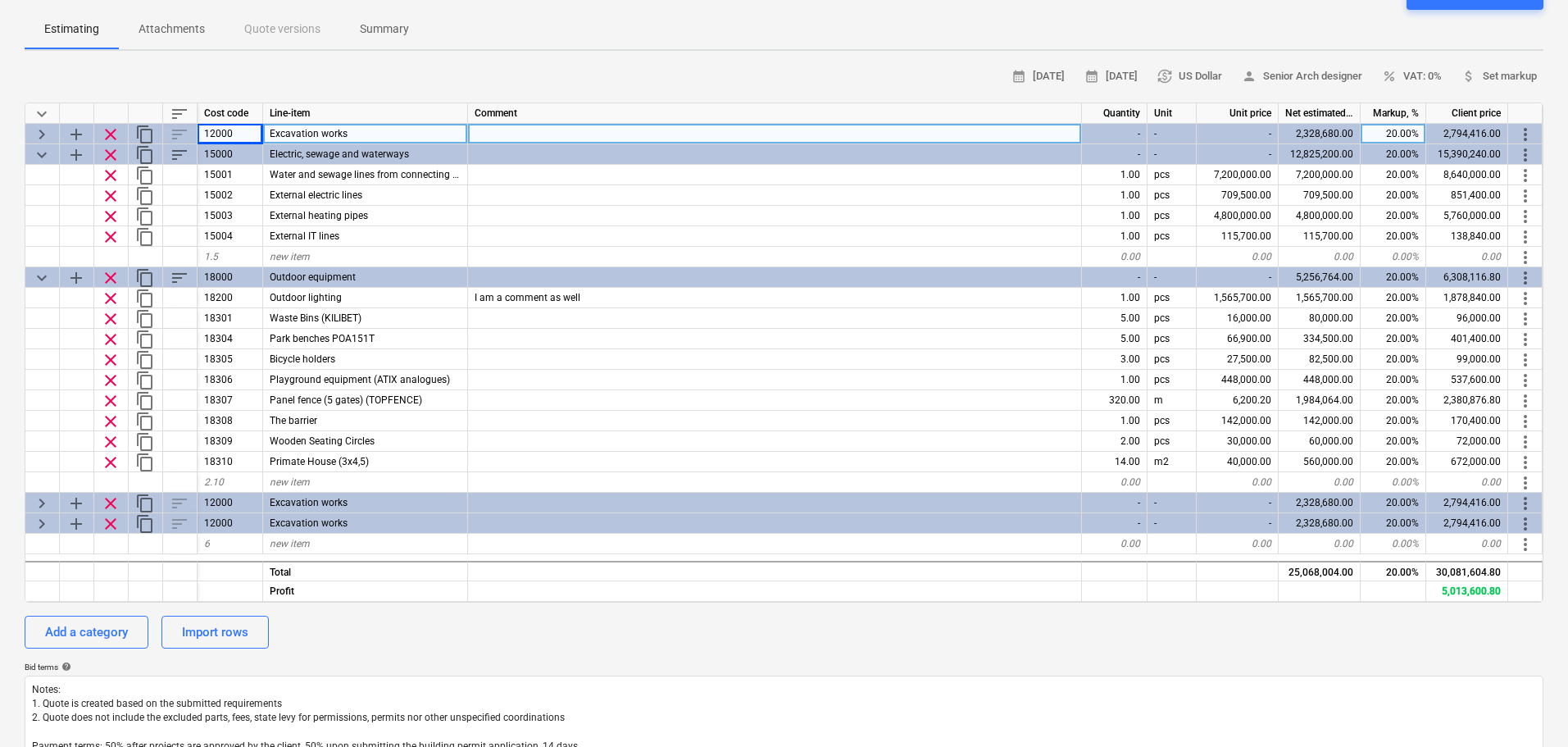
click at [48, 131] on span "keyboard_arrow_right" at bounding box center [42, 134] width 20 height 20
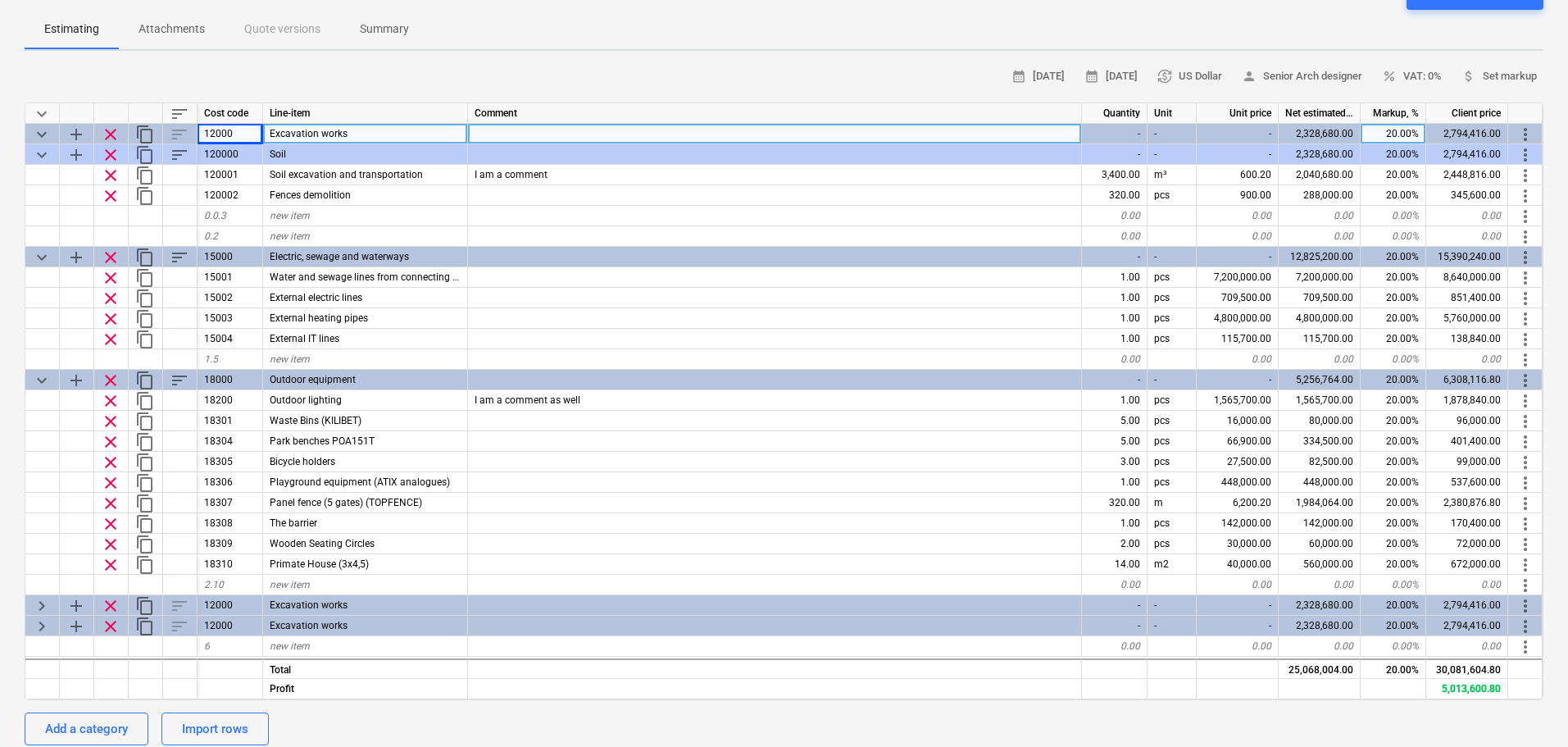
click at [48, 131] on span "keyboard_arrow_down" at bounding box center [42, 134] width 20 height 20
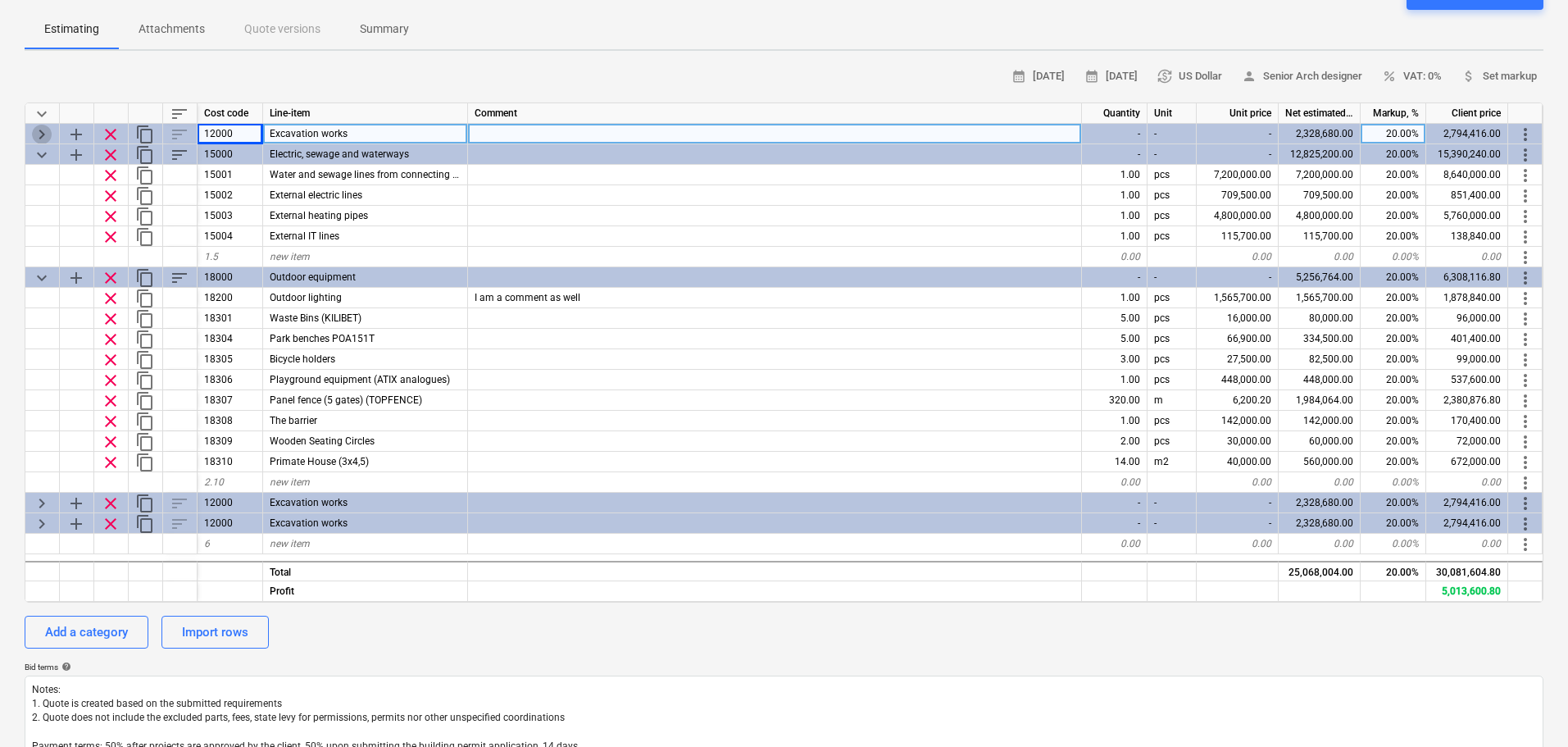
click at [48, 131] on span "keyboard_arrow_right" at bounding box center [42, 134] width 20 height 20
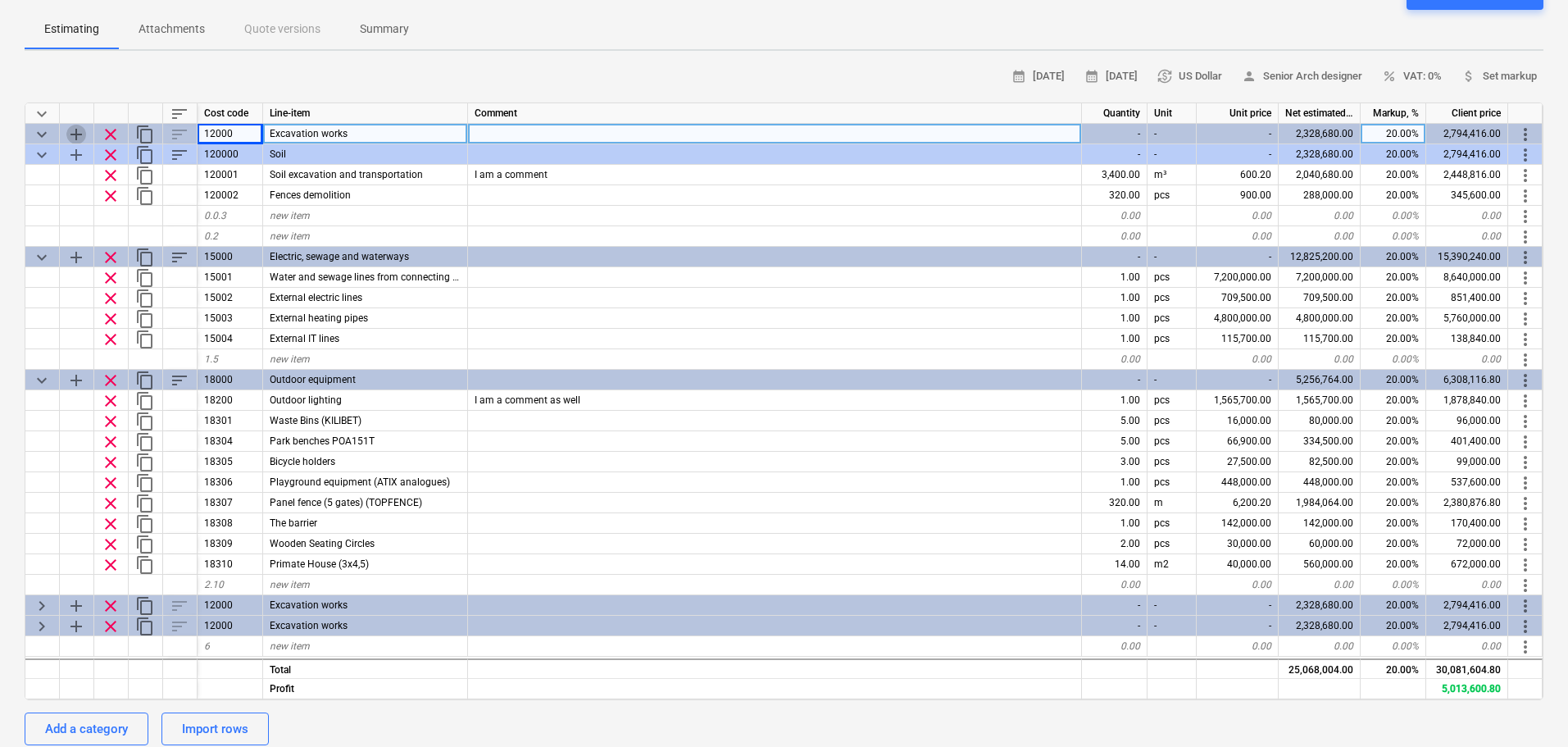
click at [85, 134] on span "add" at bounding box center [76, 134] width 20 height 20
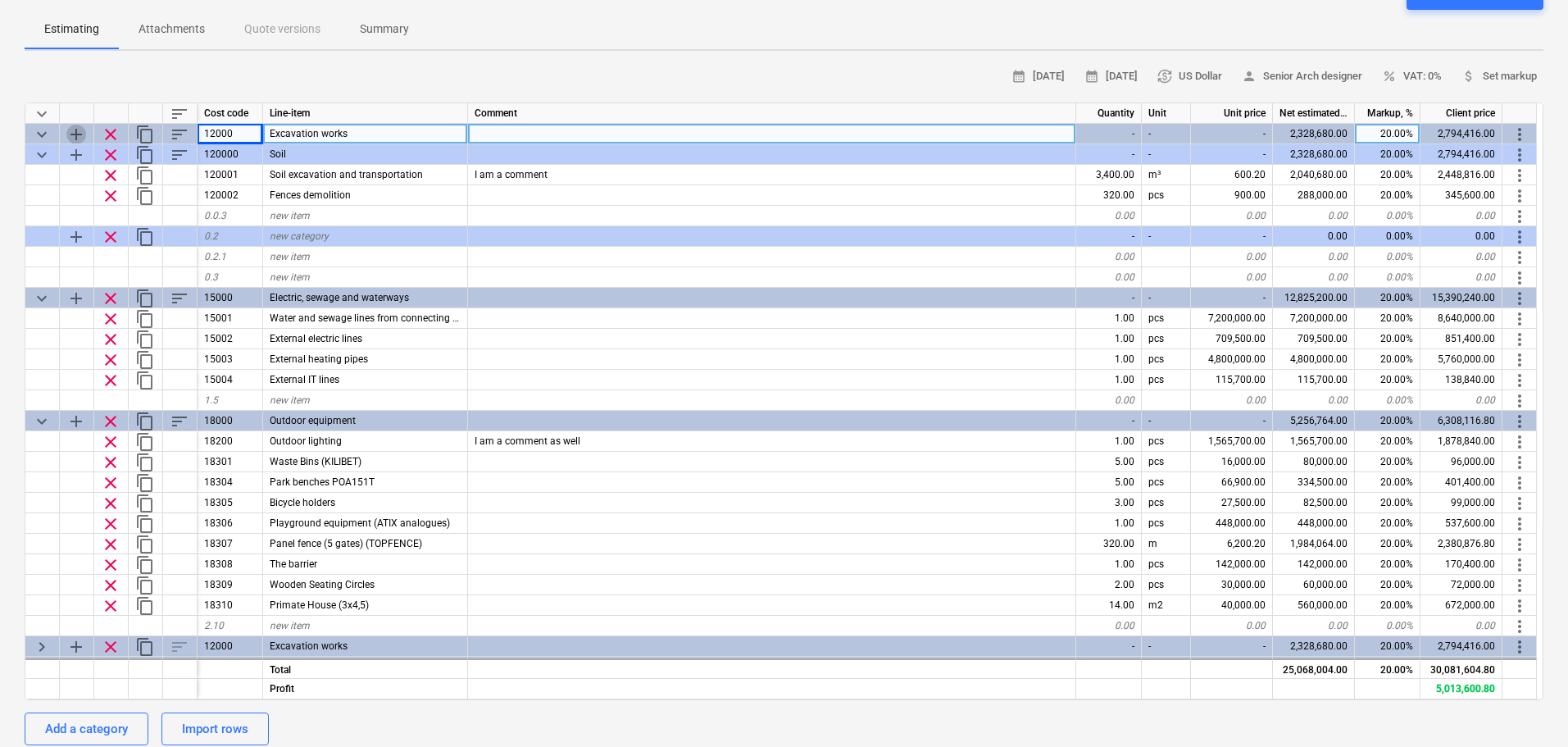
click at [86, 134] on span "add" at bounding box center [76, 134] width 20 height 20
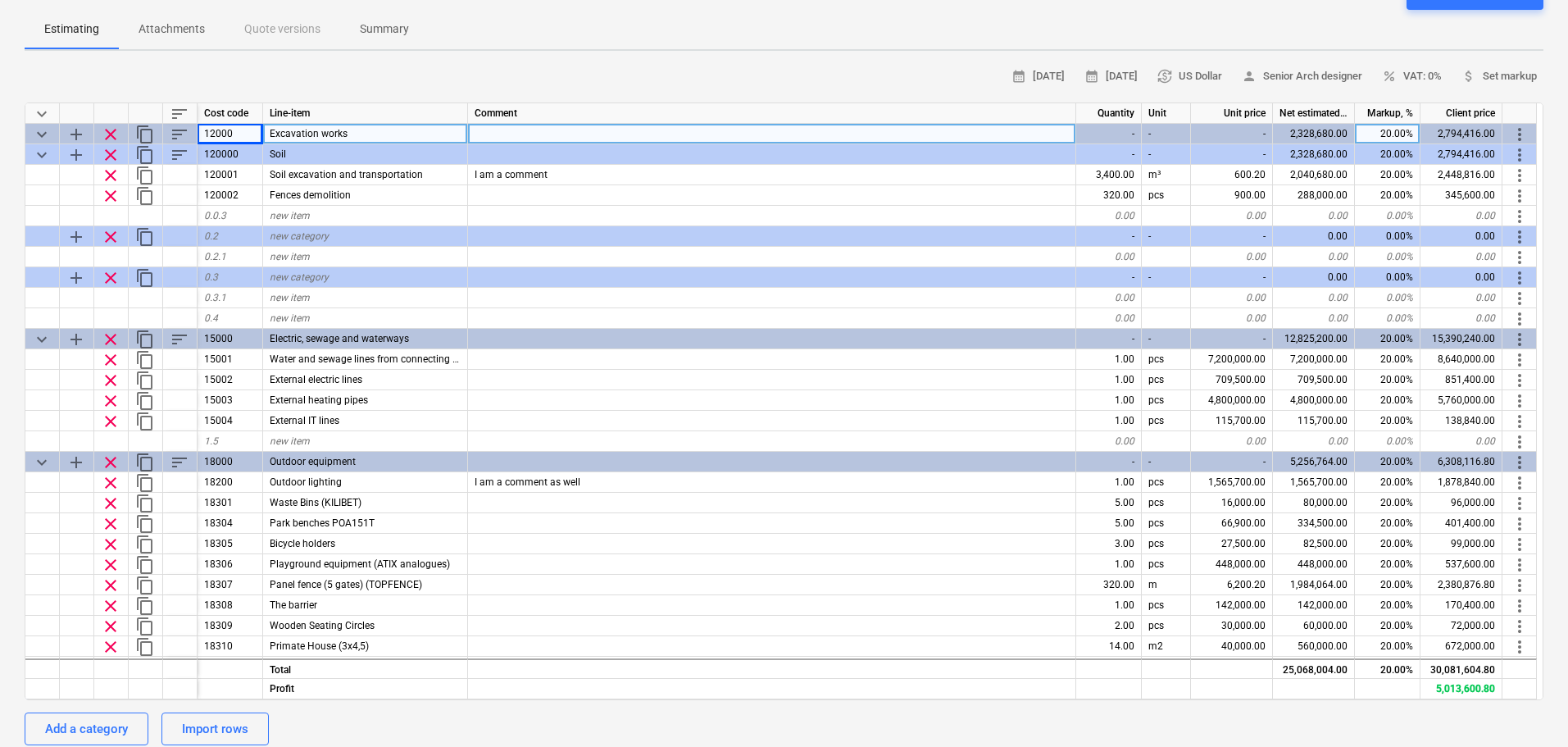
click at [86, 134] on span "add" at bounding box center [76, 134] width 20 height 20
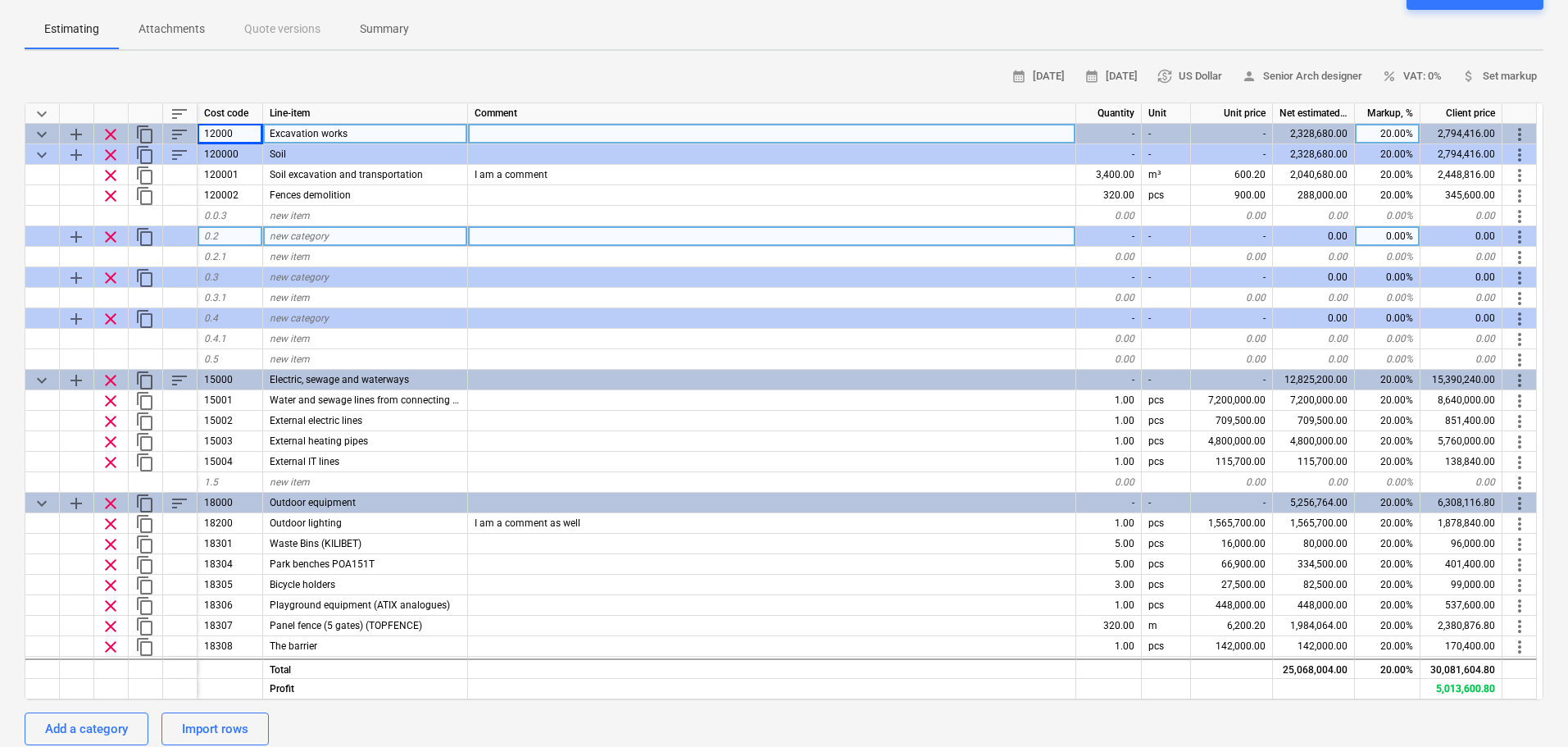
click at [112, 233] on span "clear" at bounding box center [111, 236] width 20 height 20
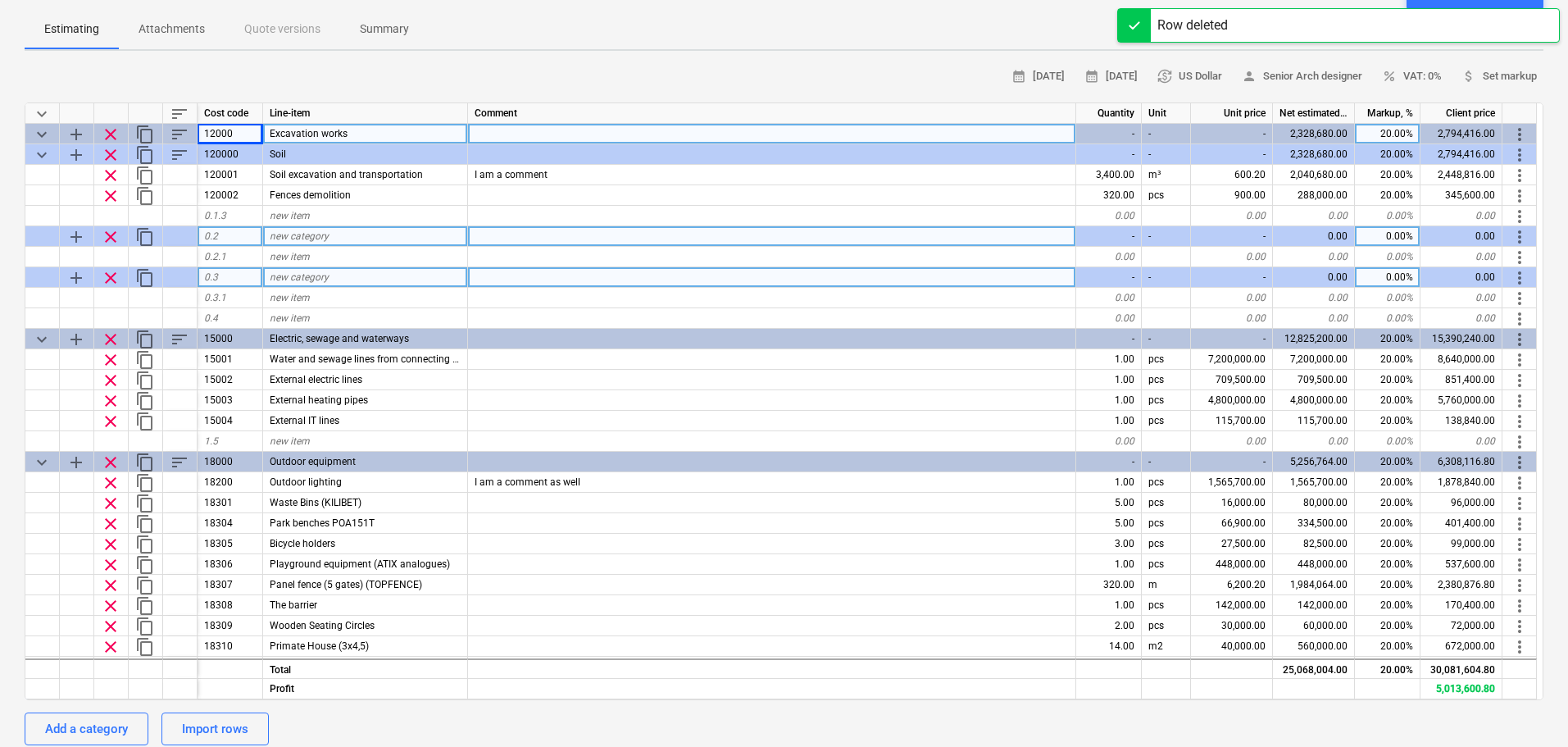
click at [112, 271] on span "clear" at bounding box center [111, 278] width 20 height 20
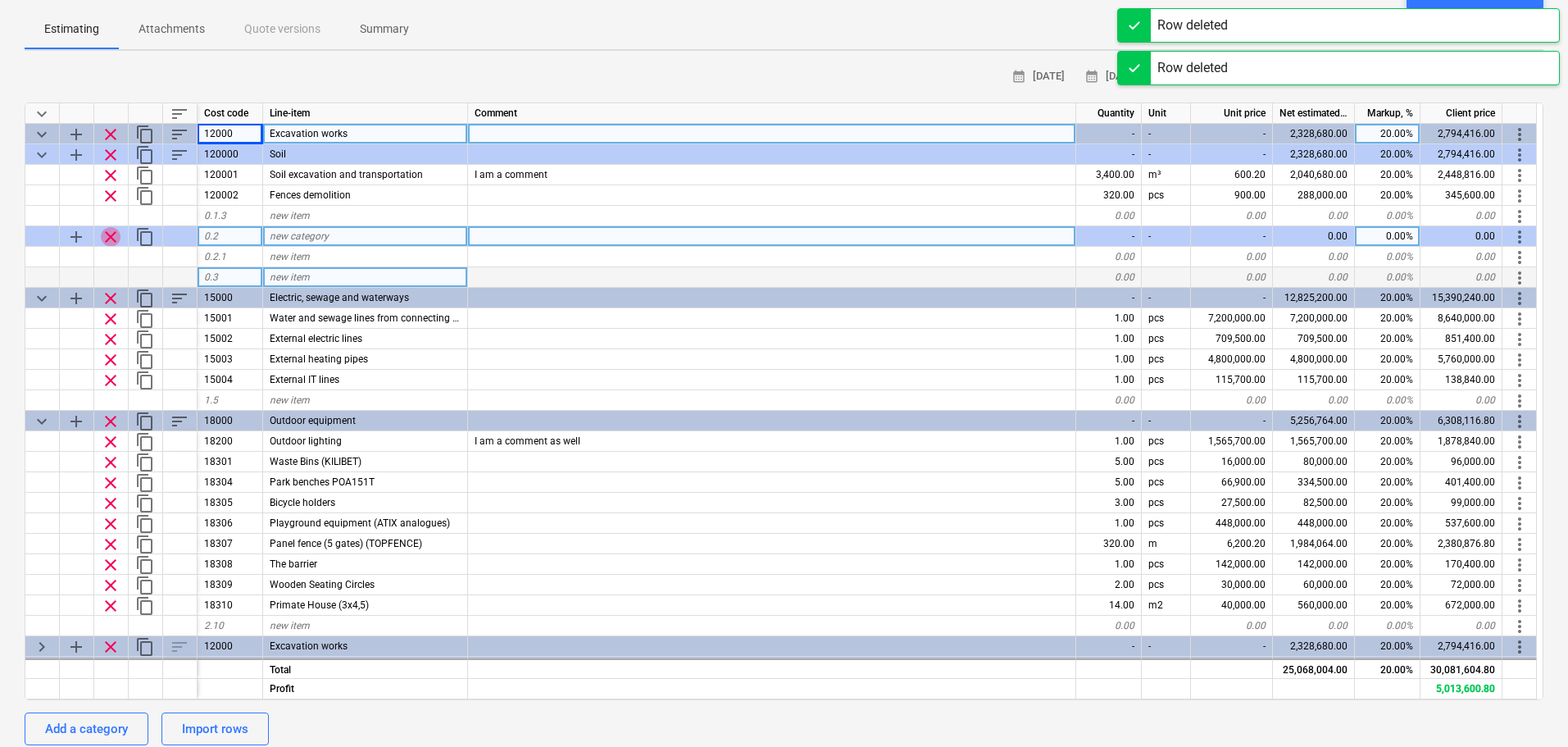
click at [107, 240] on span "clear" at bounding box center [111, 236] width 20 height 20
type textarea "x"
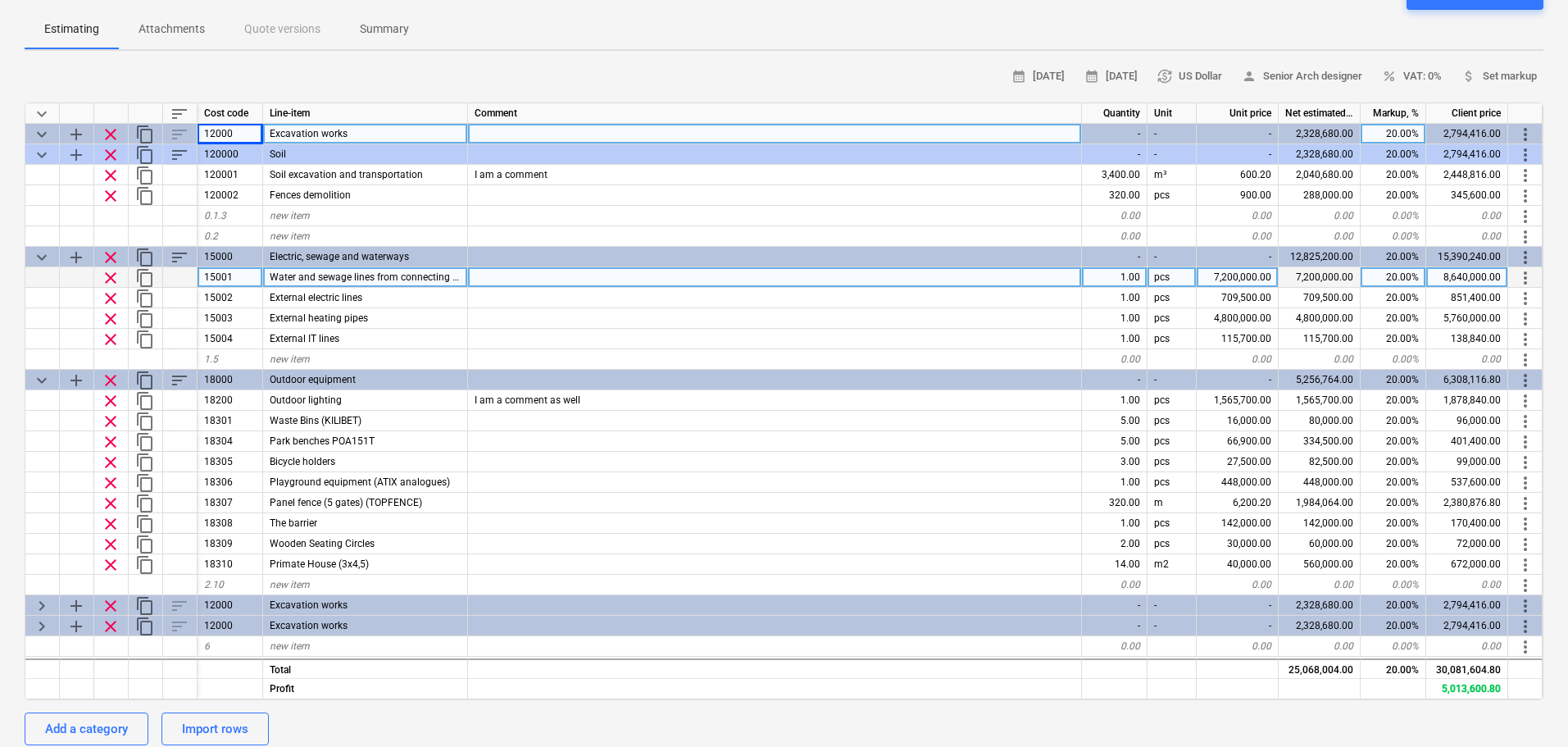
click at [870, 89] on div "calendar_month [DATE] calendar_month [DATE] currency_exchange US Dollar person …" at bounding box center [784, 489] width 1519 height 850
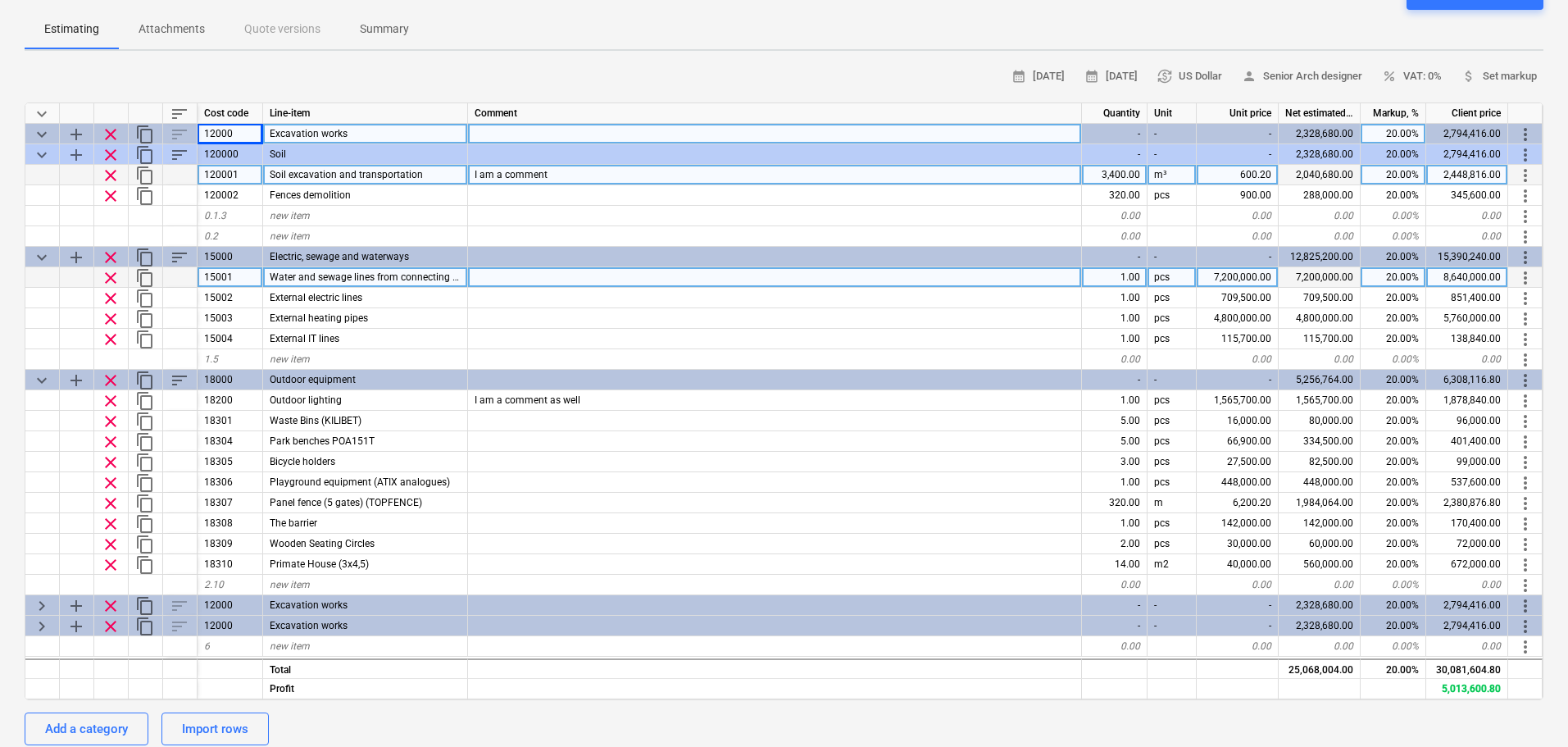
click at [1103, 174] on div "3,400.00" at bounding box center [1114, 175] width 65 height 20
type input "1000"
type textarea "x"
drag, startPoint x: 1092, startPoint y: 173, endPoint x: 1138, endPoint y: 170, distance: 46.1
click at [1138, 170] on div "1,000.00" at bounding box center [1114, 175] width 65 height 20
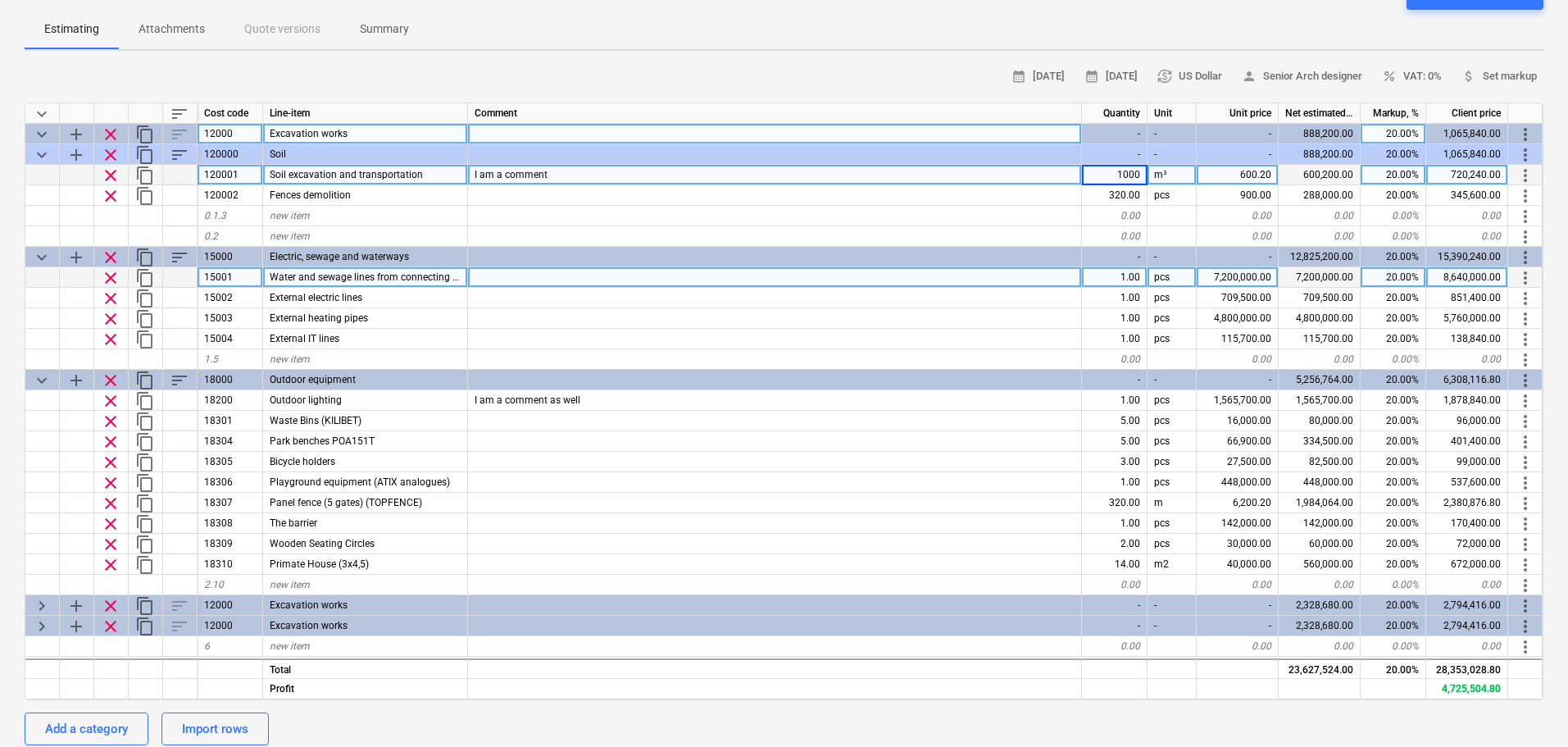
click at [1098, 178] on input "1000" at bounding box center [1114, 175] width 65 height 20
drag, startPoint x: 1106, startPoint y: 175, endPoint x: 1154, endPoint y: 169, distance: 48.4
click at [0, 0] on div "clear content_copy 120001 Soil excavation and transportation I am a comment 100…" at bounding box center [0, 0] width 0 height 0
type input "100"
type textarea "x"
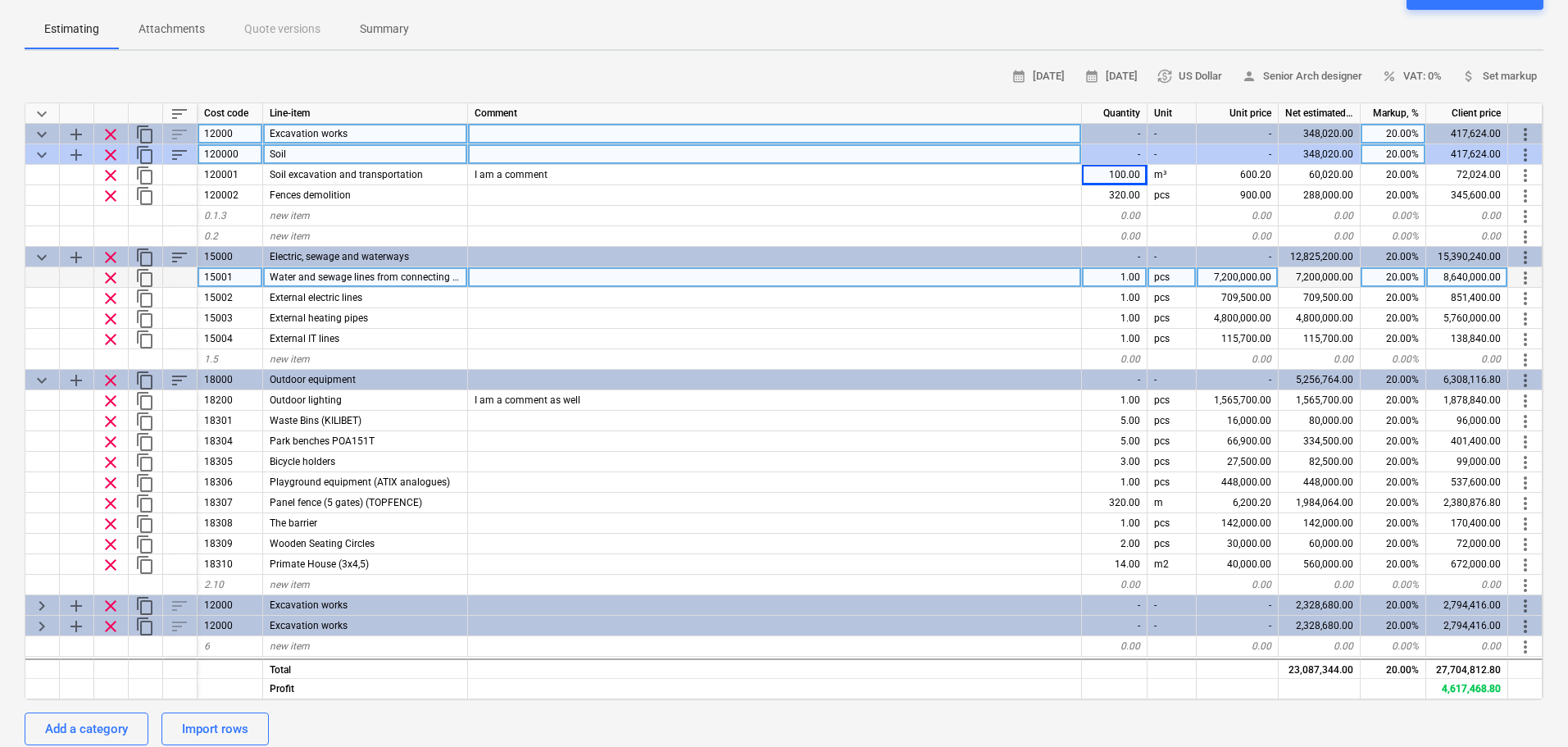
click at [242, 154] on div "120000" at bounding box center [229, 154] width 65 height 20
type input "1200"
type textarea "x"
click at [637, 285] on div at bounding box center [776, 277] width 614 height 20
click at [243, 150] on div "1200" at bounding box center [229, 154] width 65 height 20
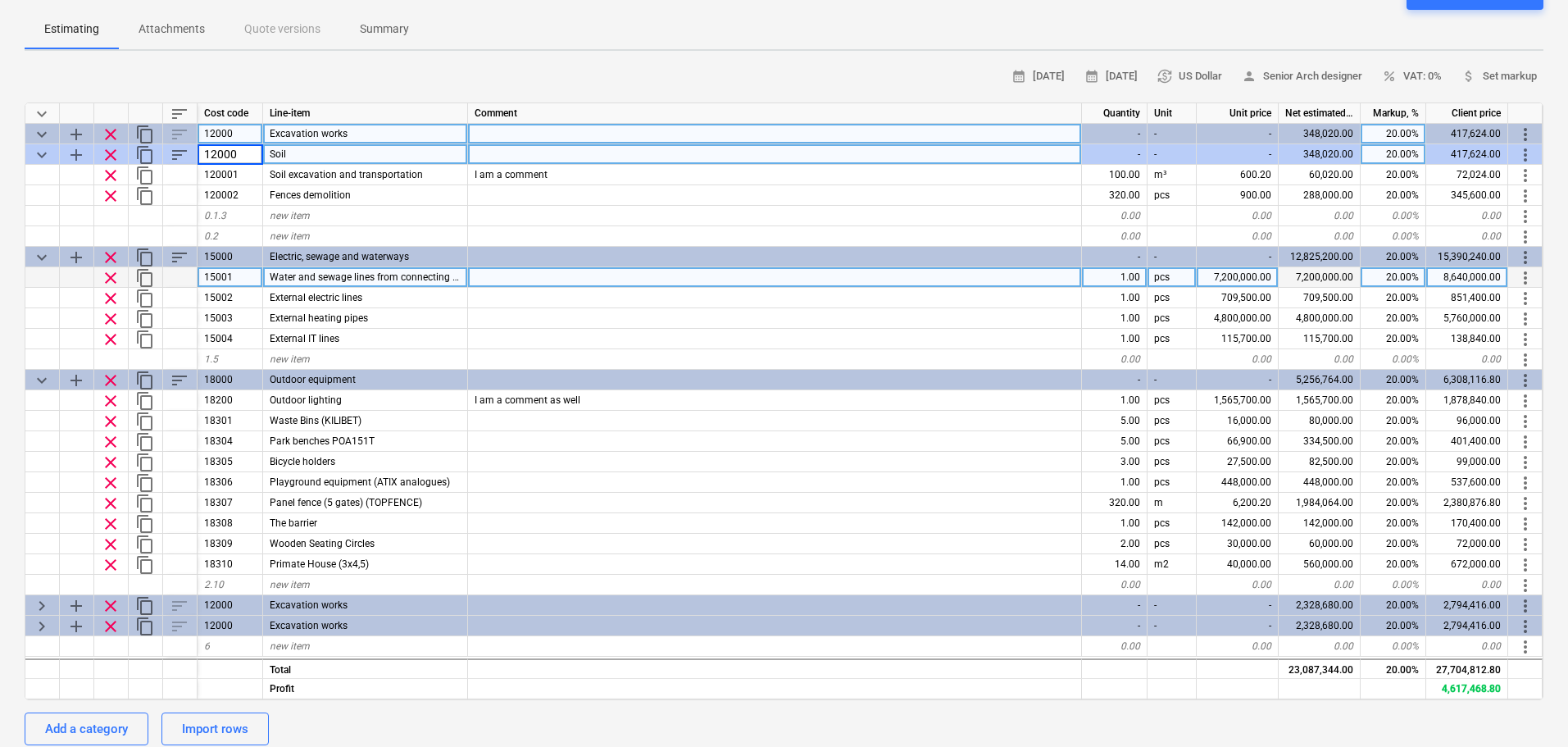
type input "120000"
click at [619, 236] on div at bounding box center [776, 236] width 614 height 20
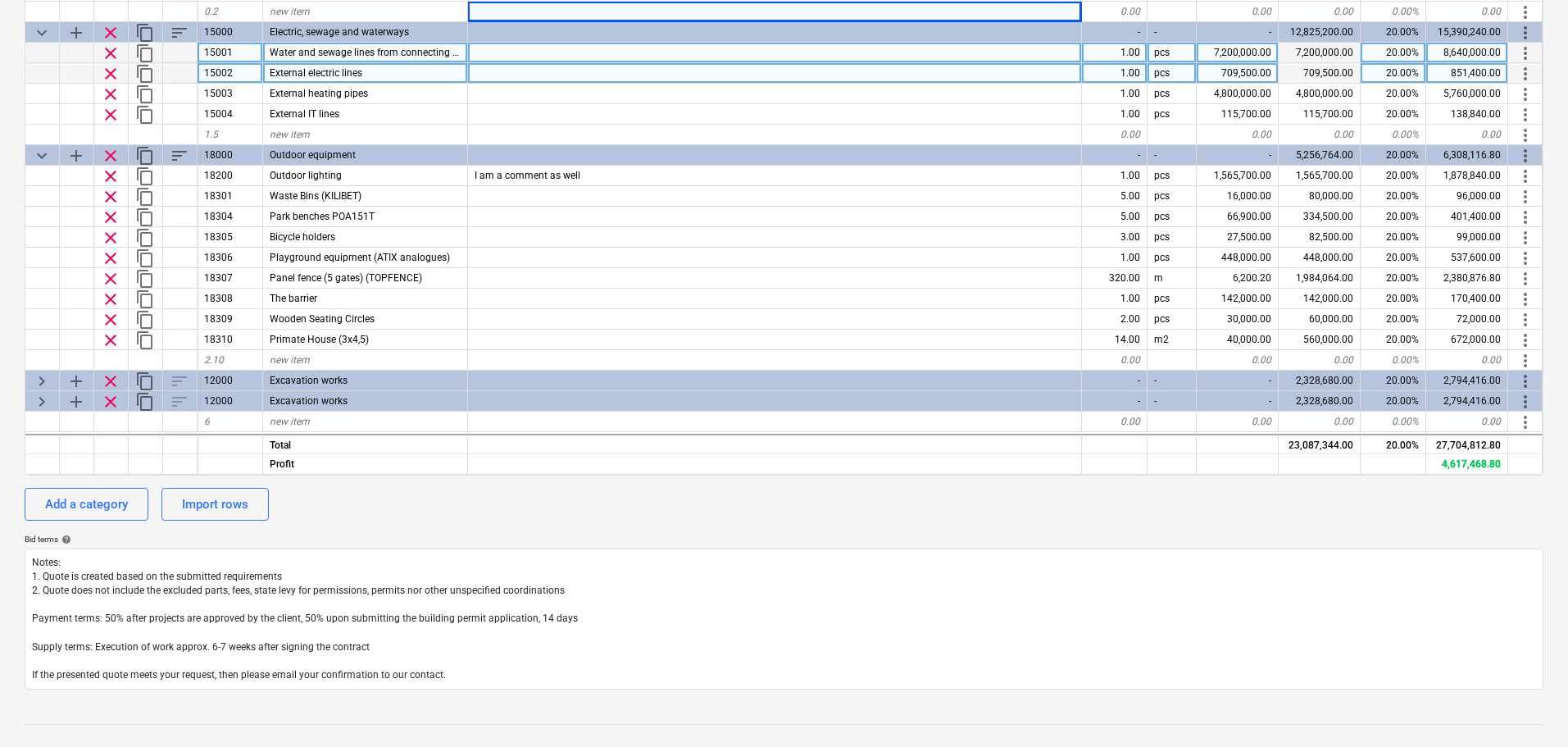
scroll to position [410, 0]
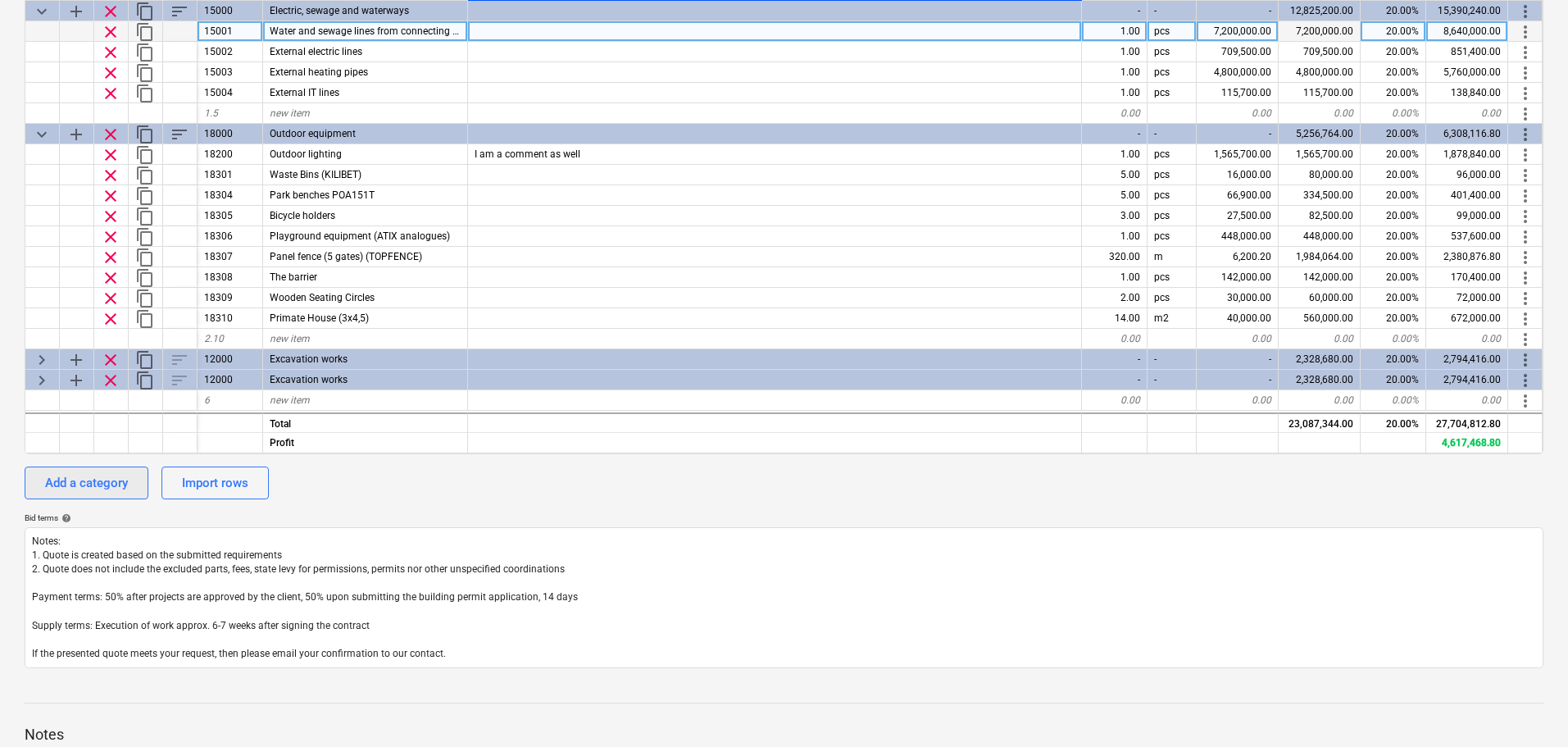
click at [84, 494] on div "Add a category" at bounding box center [86, 483] width 83 height 21
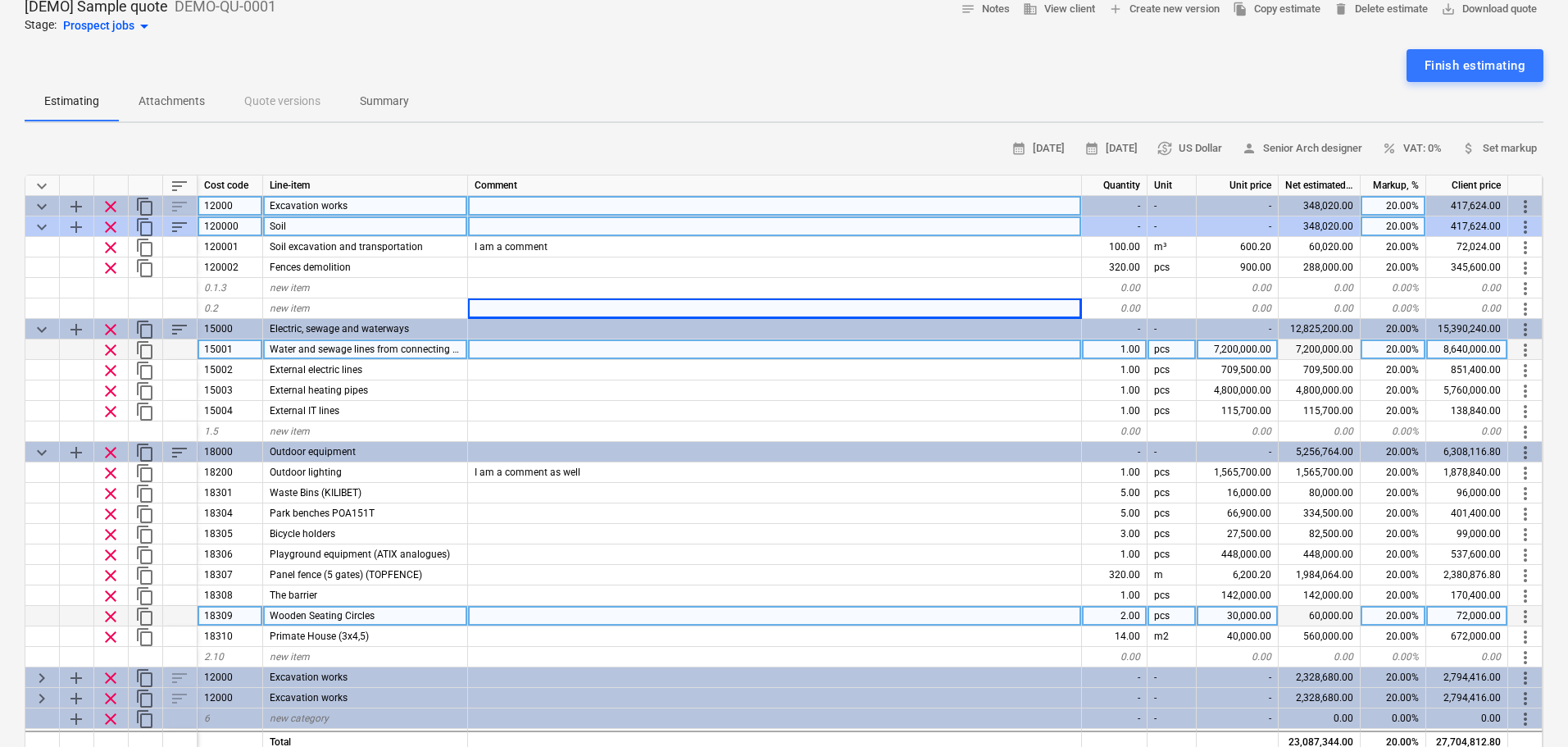
scroll to position [82, 0]
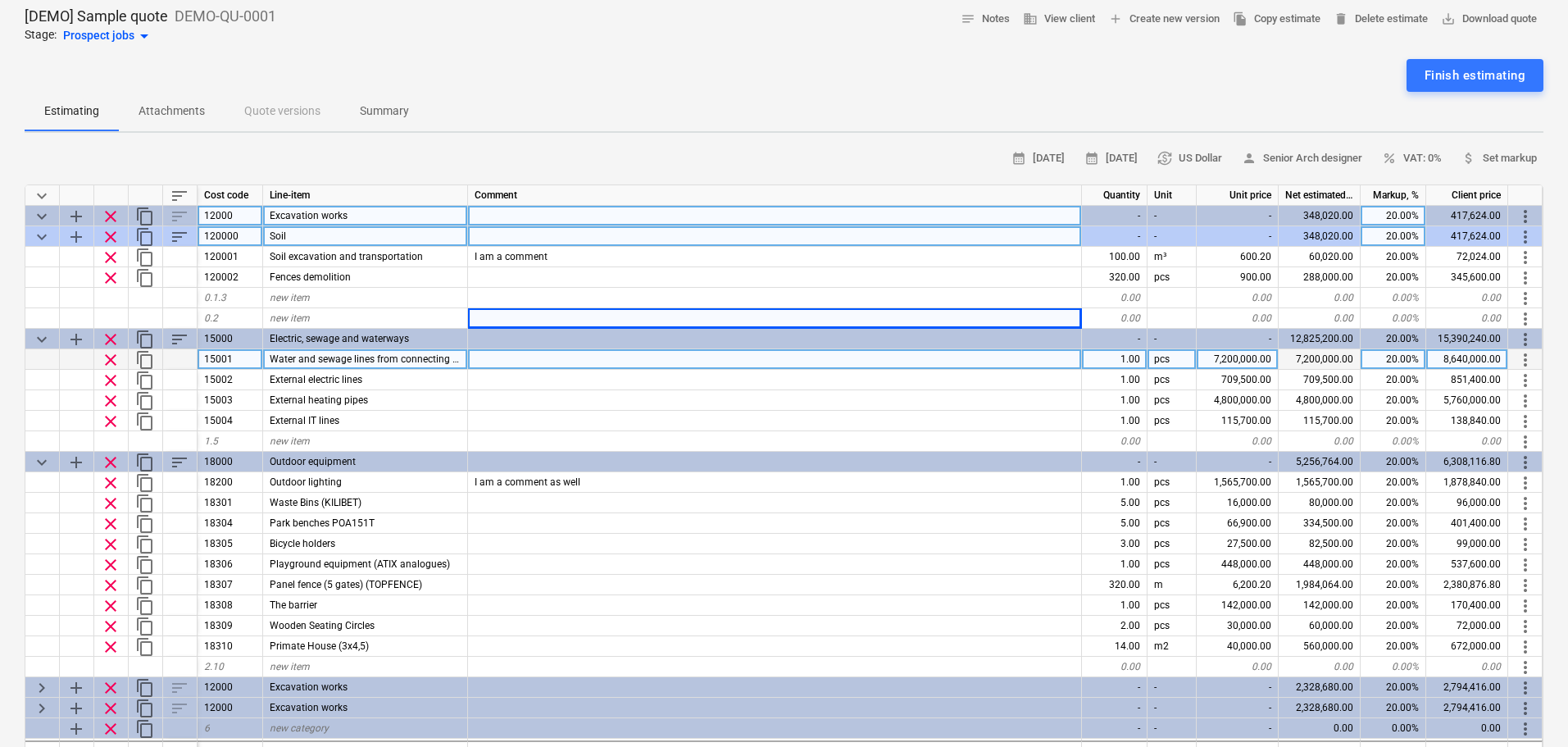
click at [169, 107] on p "Attachments" at bounding box center [172, 111] width 66 height 17
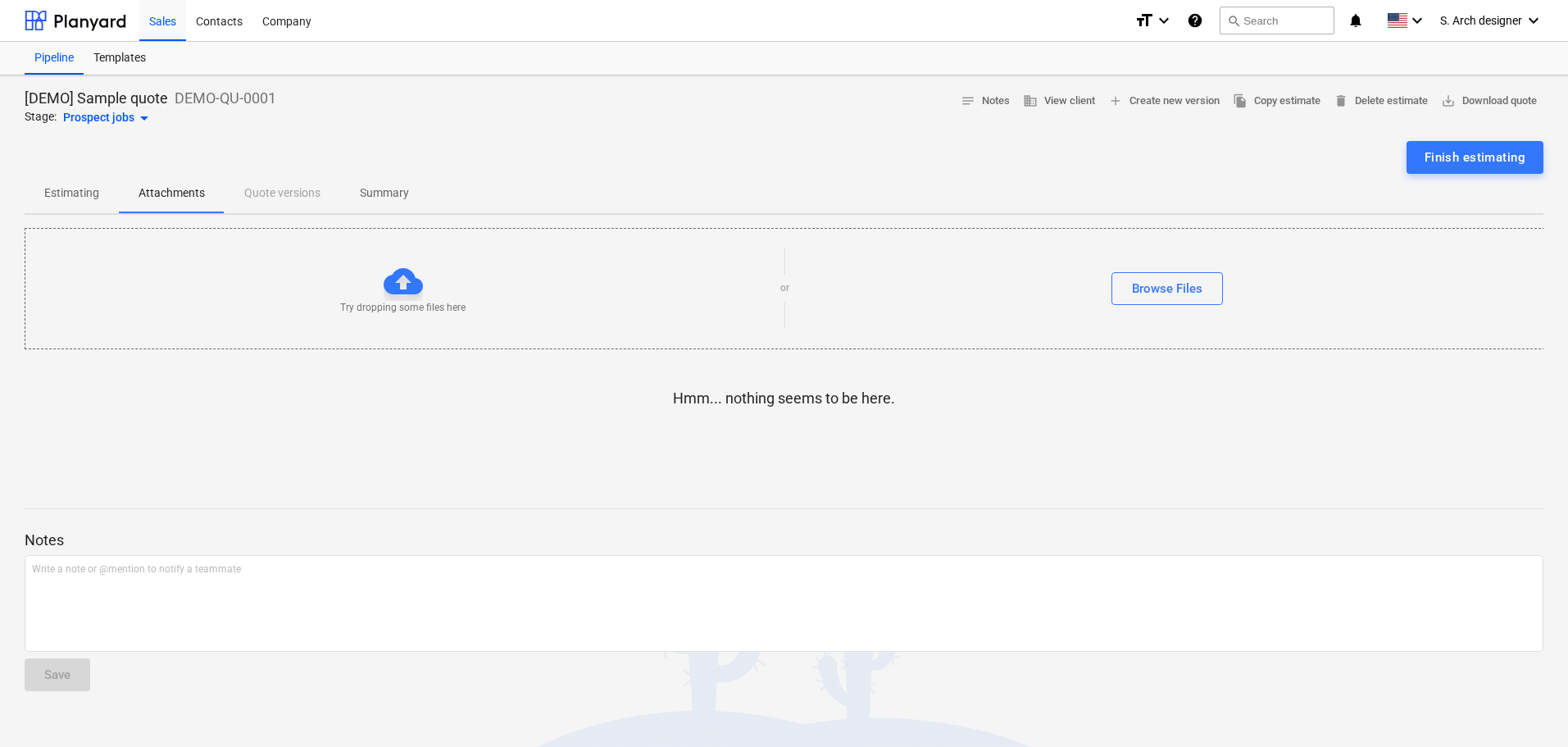
click at [284, 191] on div "Estimating Attachments Quote versions Summary" at bounding box center [784, 193] width 1519 height 39
click at [274, 199] on div "Estimating Attachments Quote versions Summary" at bounding box center [784, 193] width 1519 height 39
click at [1145, 288] on div "Browse Files" at bounding box center [1167, 289] width 71 height 21
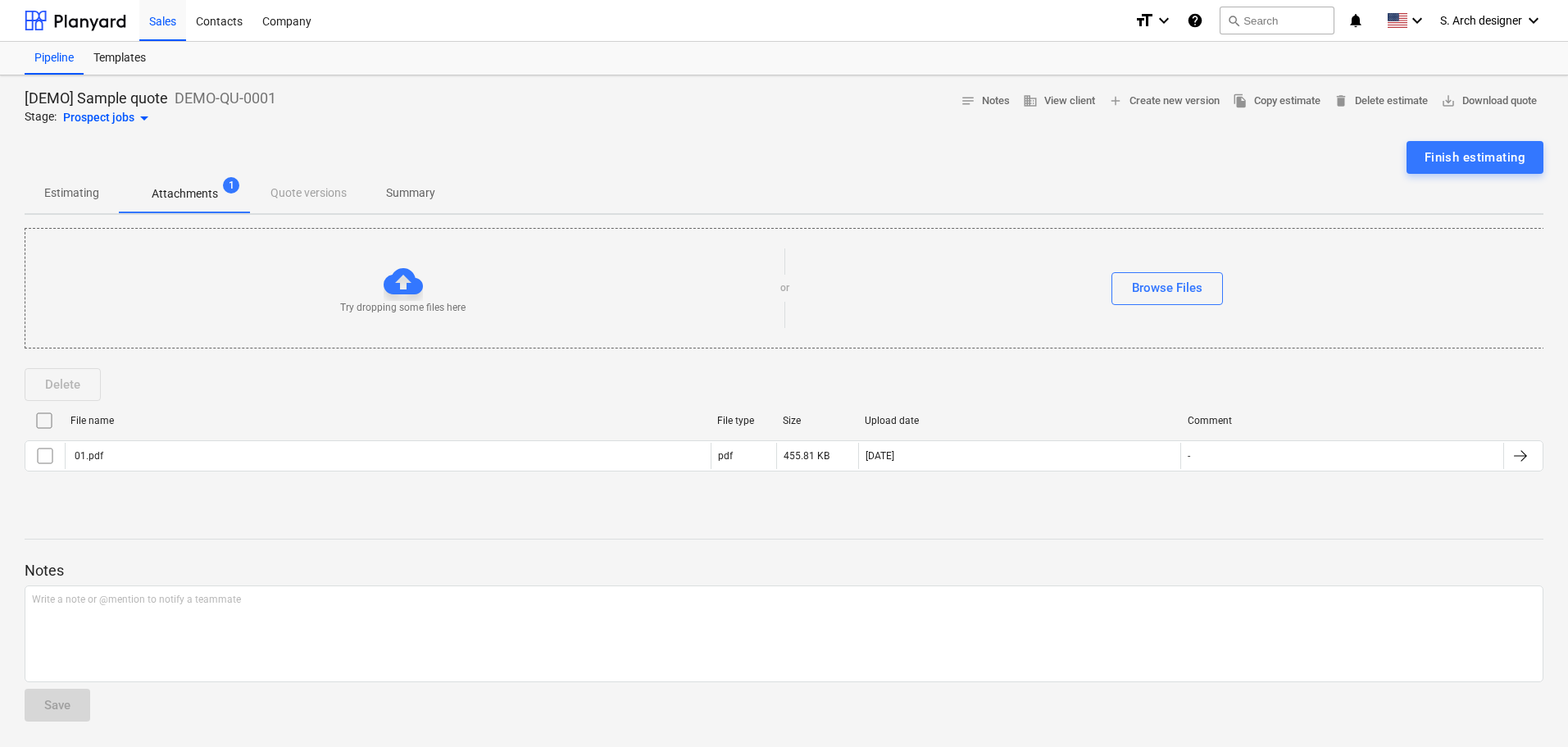
click at [90, 202] on p "Estimating" at bounding box center [72, 193] width 55 height 17
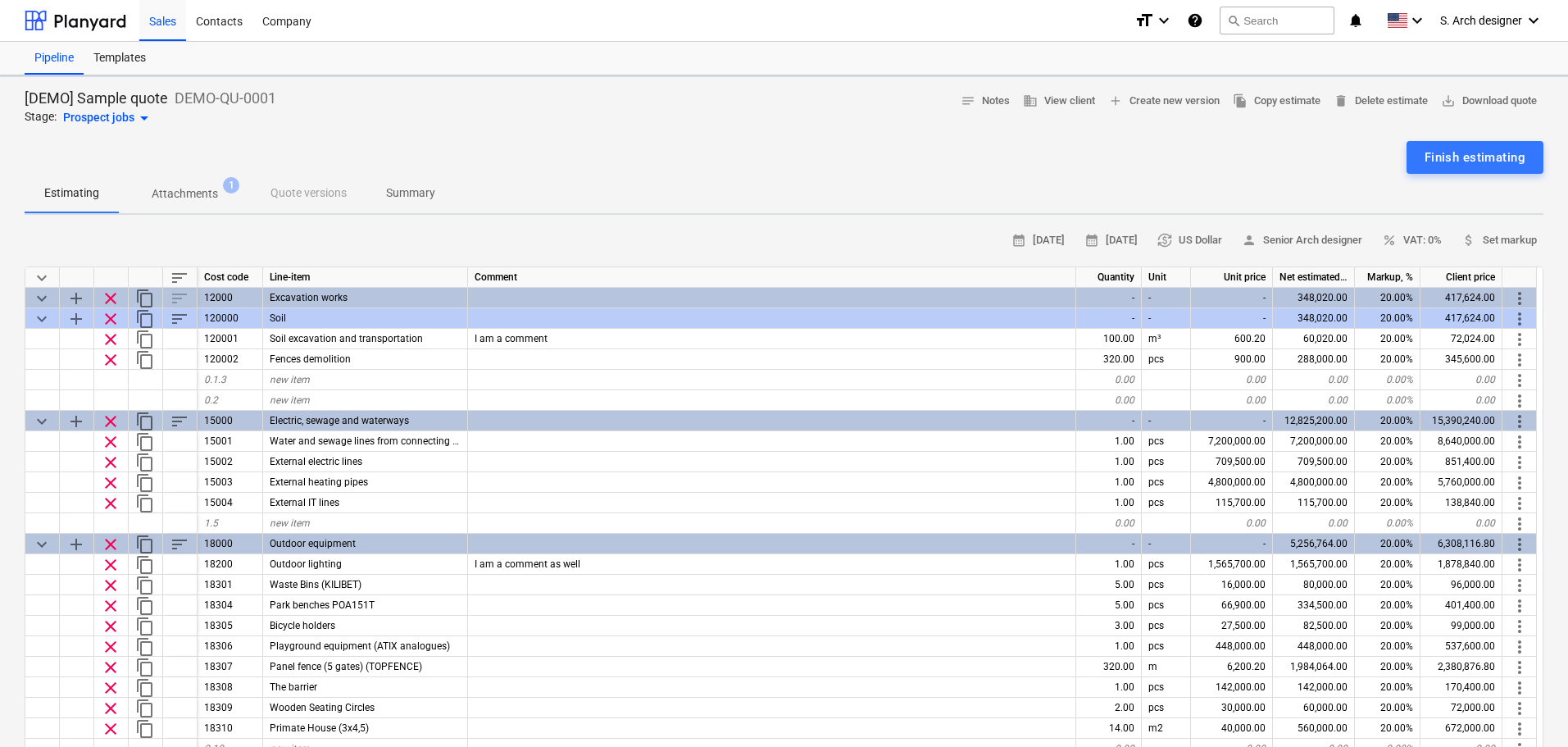
type textarea "x"
click at [178, 196] on p "Attachments" at bounding box center [185, 194] width 66 height 17
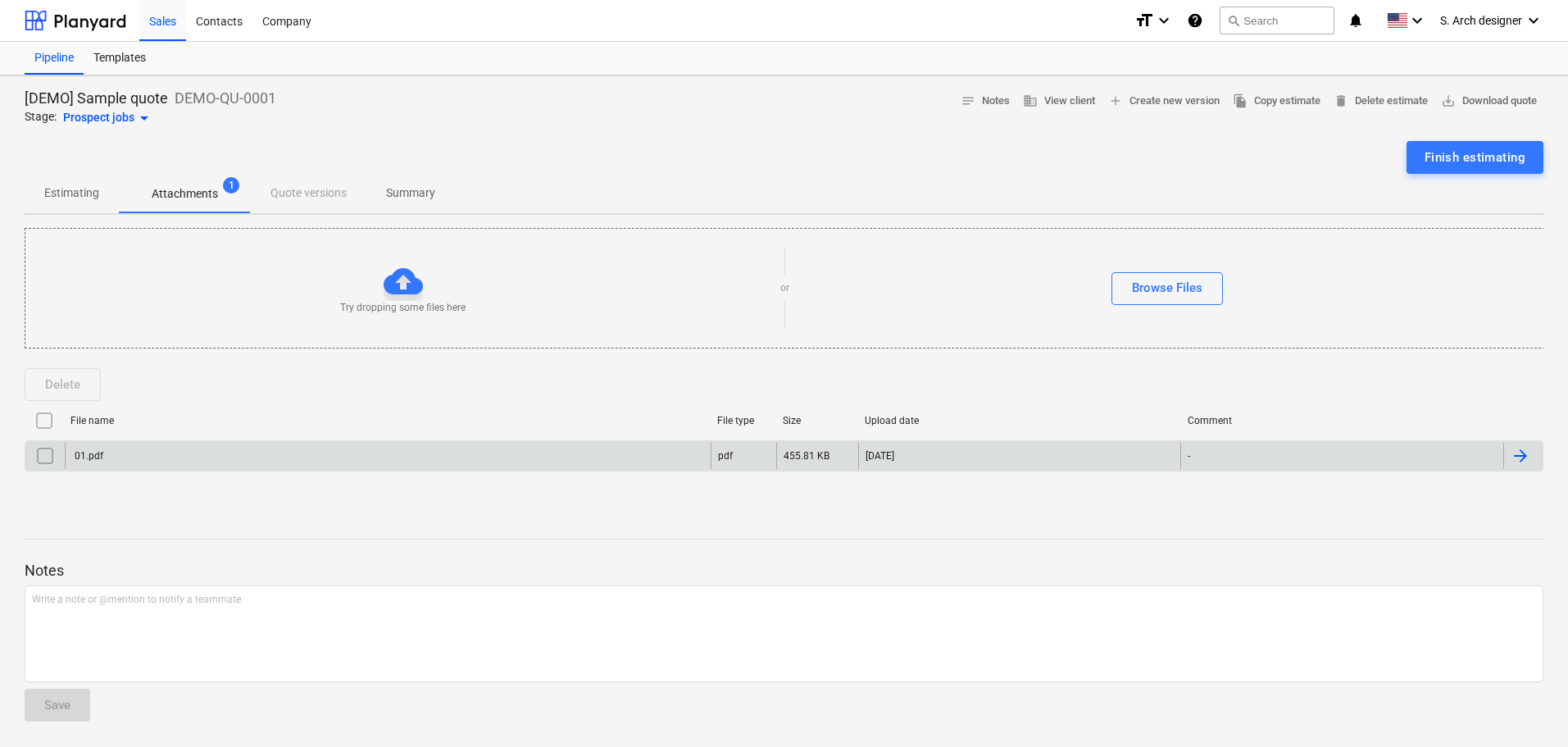
click at [1522, 449] on div at bounding box center [1521, 456] width 20 height 20
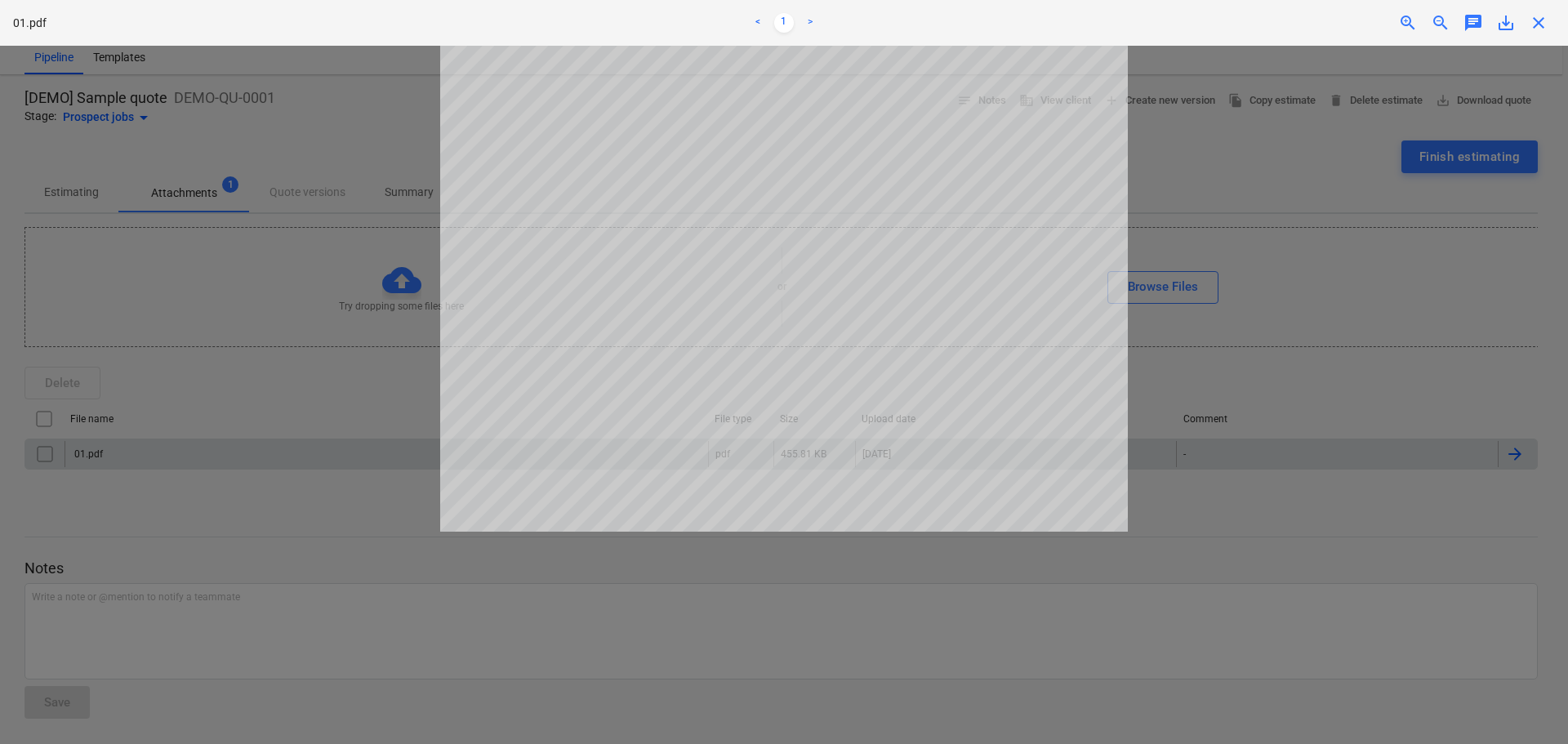
click at [1174, 397] on div at bounding box center [784, 395] width 1568 height 698
click at [1544, 28] on span "close" at bounding box center [1538, 23] width 20 height 20
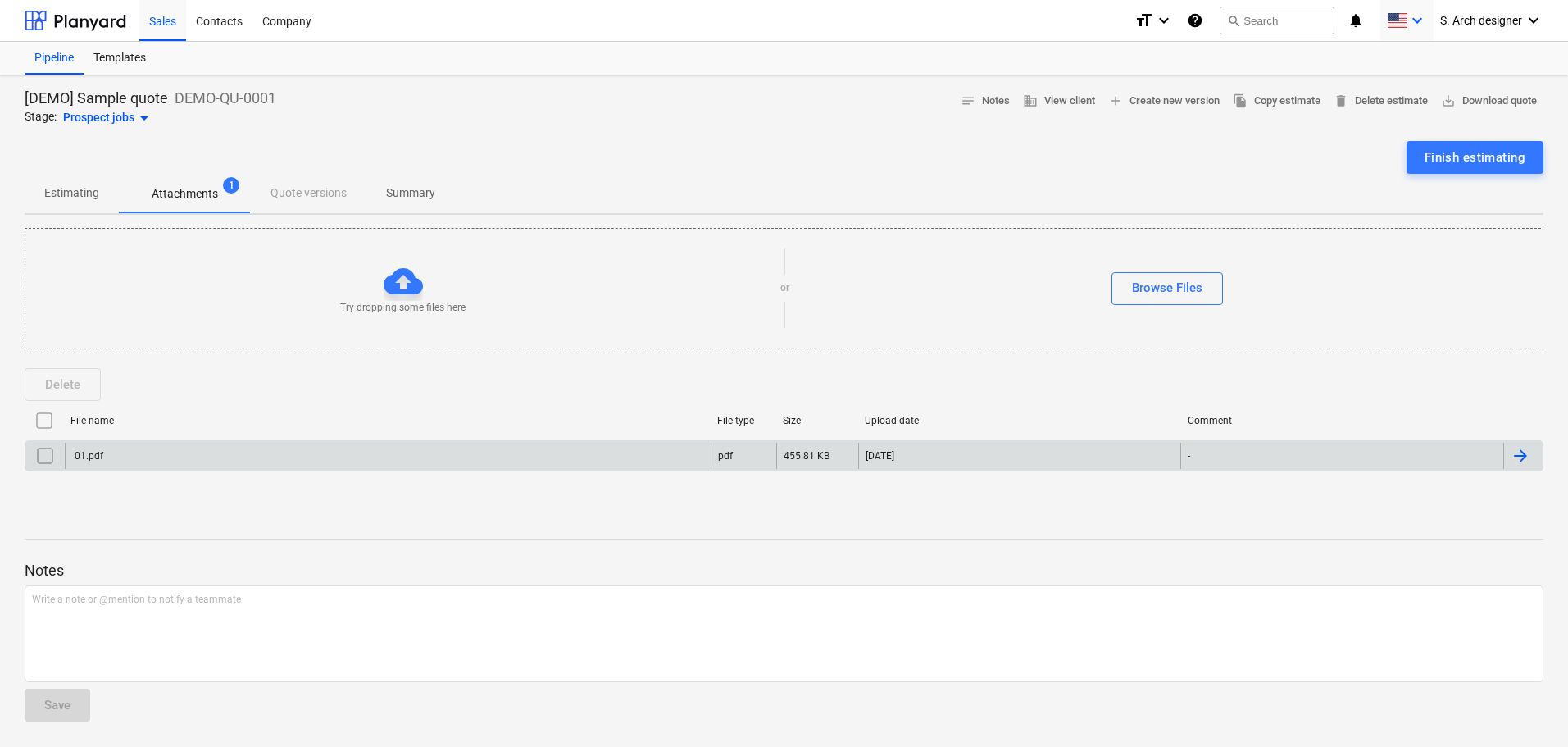
click at [1413, 11] on icon "keyboard_arrow_down" at bounding box center [1417, 20] width 20 height 20
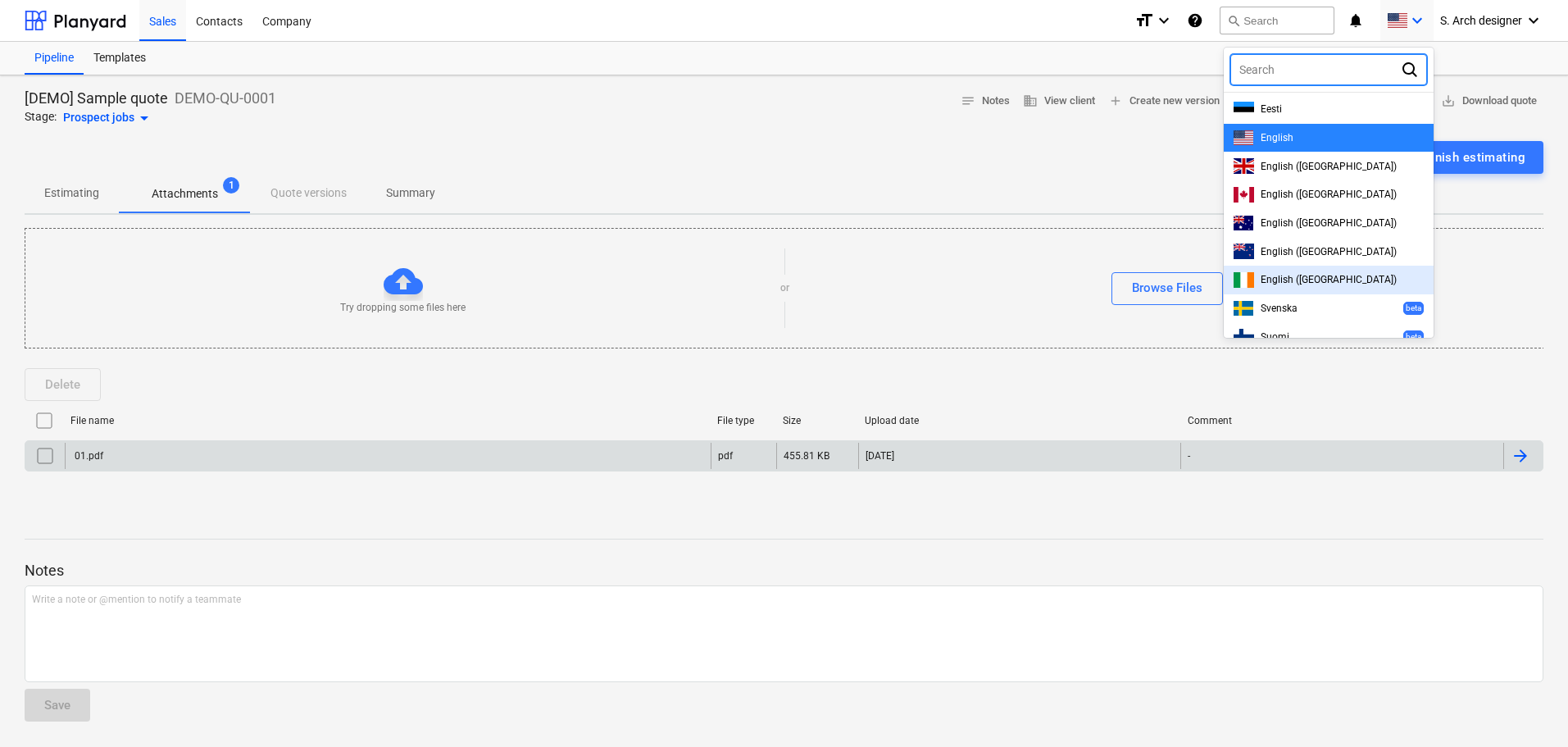
click at [1509, 286] on div at bounding box center [784, 374] width 1568 height 747
